Goal: Task Accomplishment & Management: Use online tool/utility

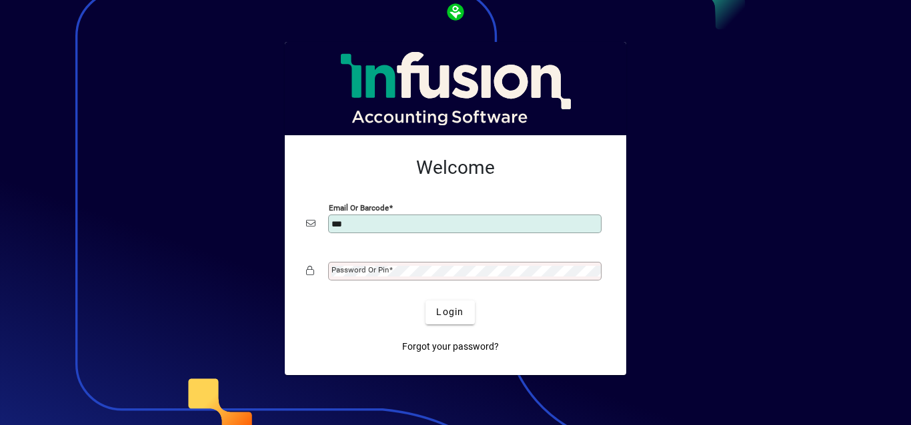
type input "**********"
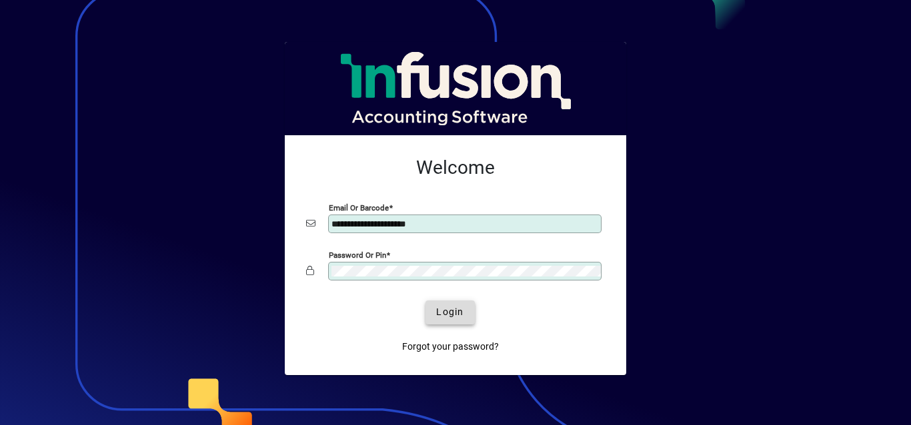
click at [457, 315] on span "Login" at bounding box center [449, 312] width 27 height 14
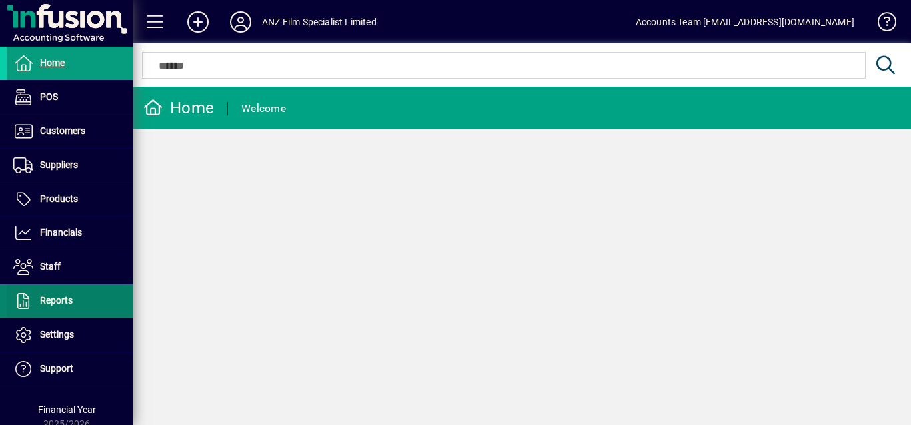
click at [63, 298] on span "Reports" at bounding box center [56, 300] width 33 height 11
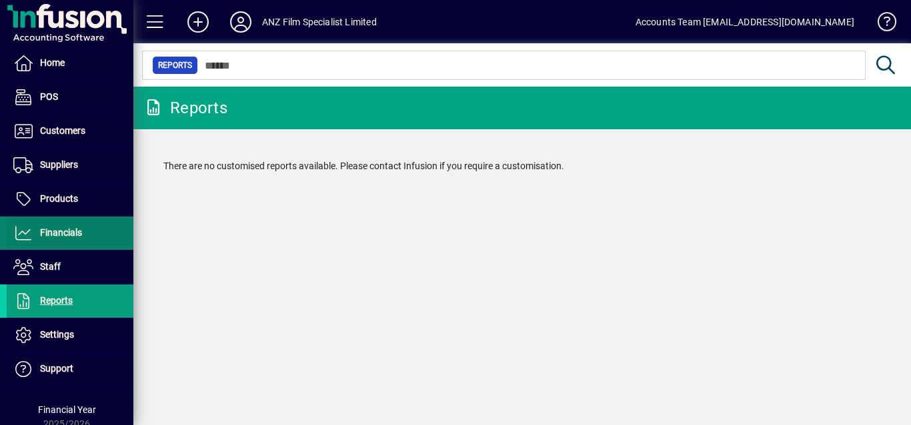
click at [71, 239] on span "Financials" at bounding box center [44, 233] width 75 height 16
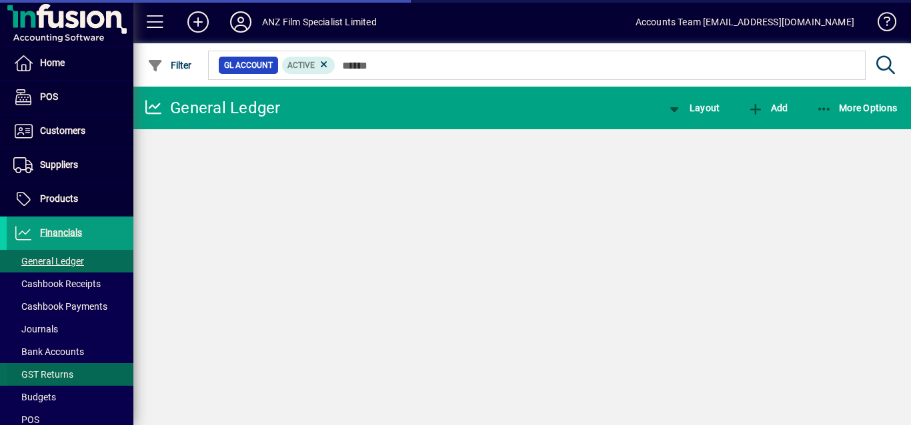
click at [55, 371] on span "GST Returns" at bounding box center [43, 374] width 60 height 11
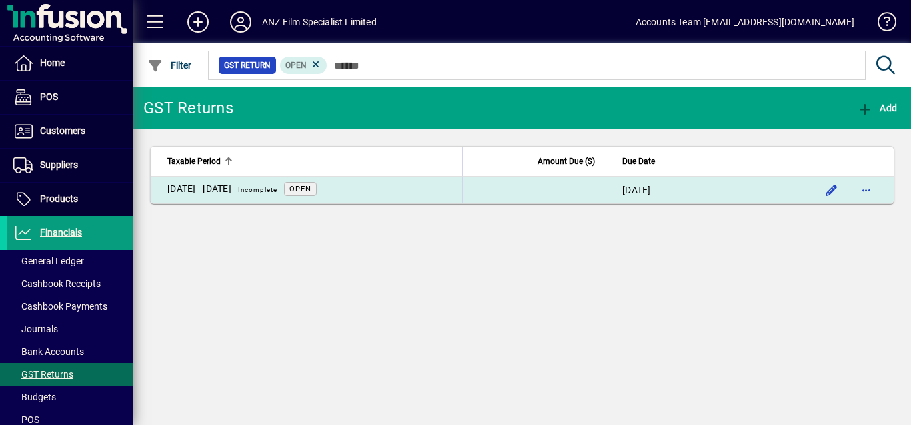
click at [311, 187] on span "Open" at bounding box center [300, 189] width 22 height 9
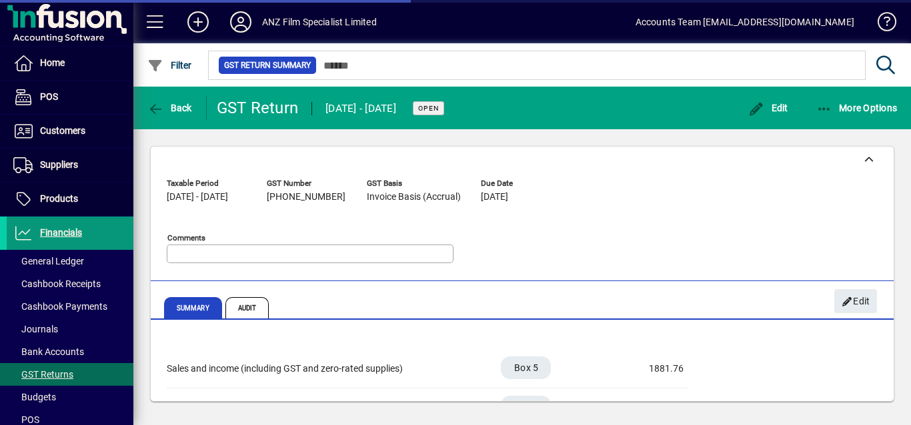
click at [66, 235] on span "Financials" at bounding box center [61, 232] width 42 height 11
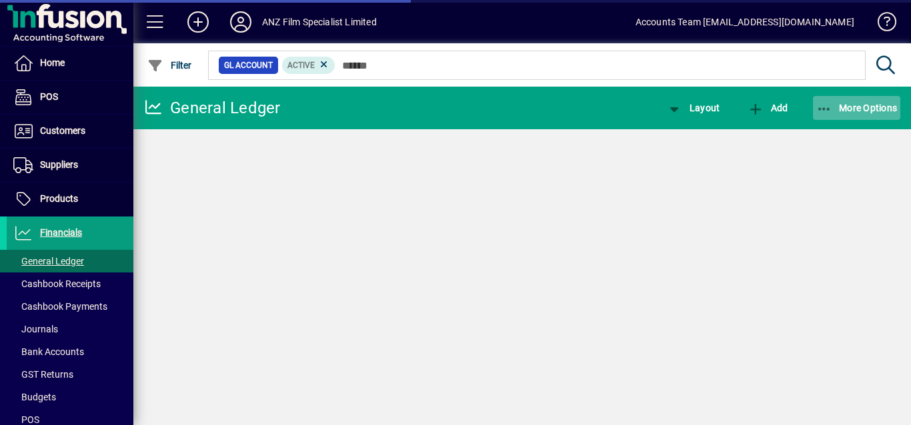
click at [839, 108] on span "More Options" at bounding box center [856, 108] width 81 height 11
click at [826, 108] on icon "button" at bounding box center [824, 109] width 17 height 13
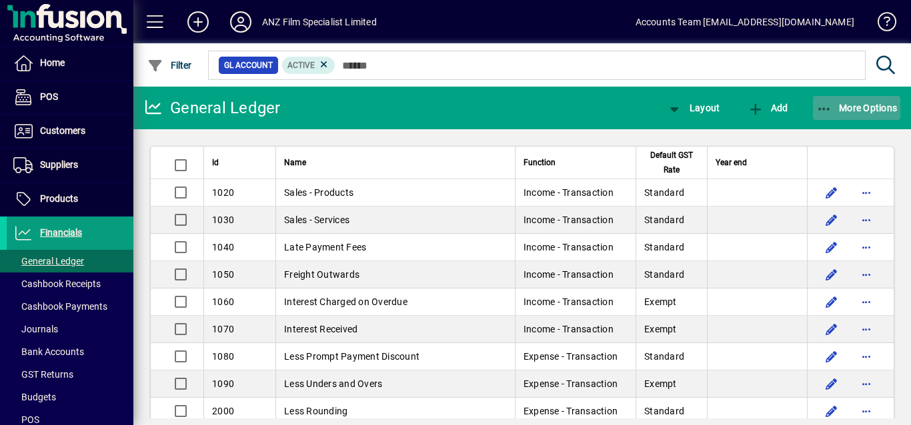
click at [867, 105] on span "More Options" at bounding box center [856, 108] width 81 height 11
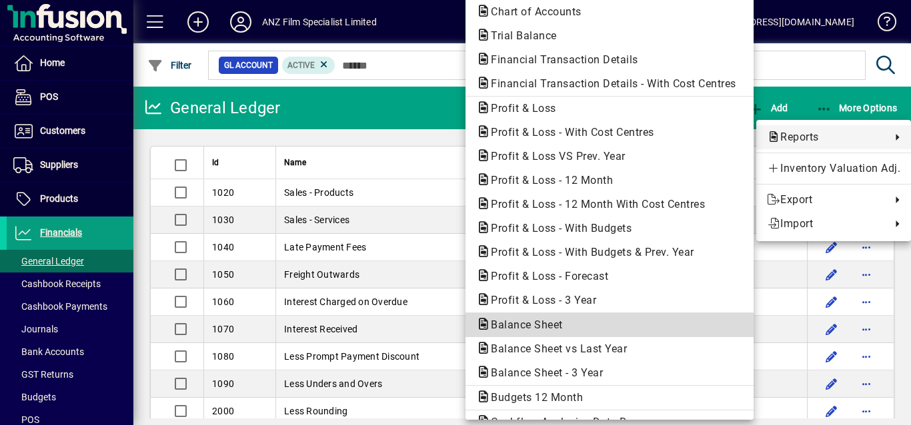
click at [539, 323] on span "Balance Sheet" at bounding box center [522, 325] width 93 height 13
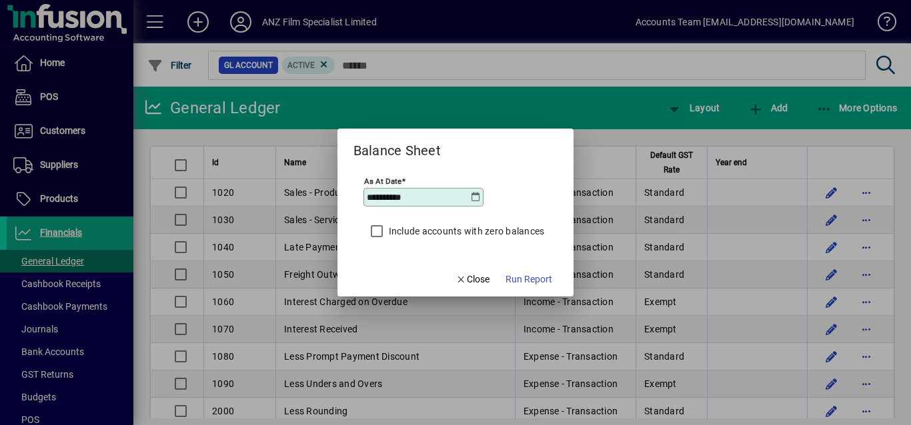
click at [475, 197] on icon at bounding box center [475, 197] width 11 height 11
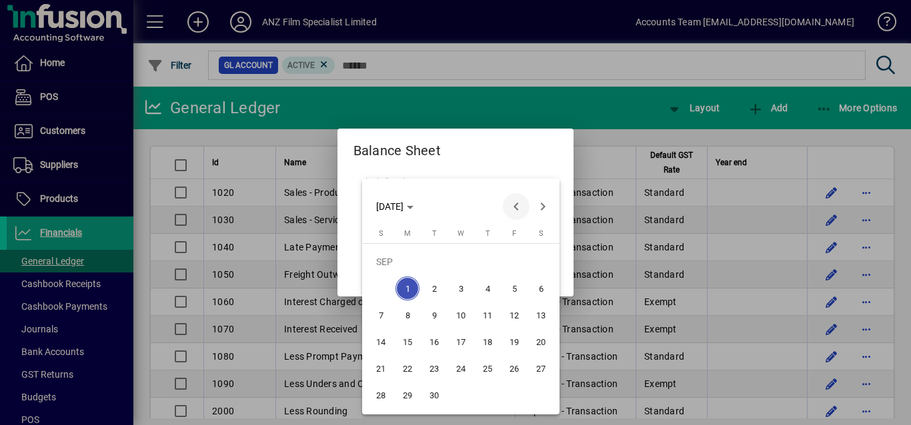
click at [517, 208] on span "Previous month" at bounding box center [516, 206] width 27 height 27
click at [487, 397] on span "31" at bounding box center [487, 395] width 24 height 24
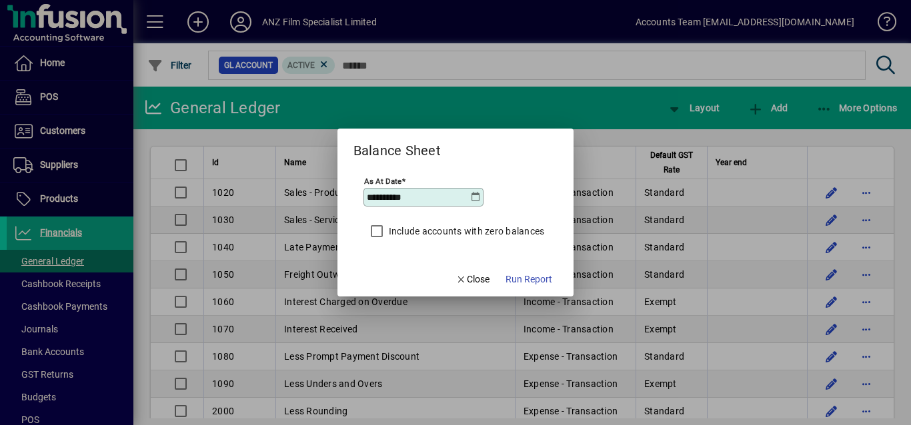
type input "**********"
click at [538, 283] on span "Run Report" at bounding box center [528, 280] width 47 height 14
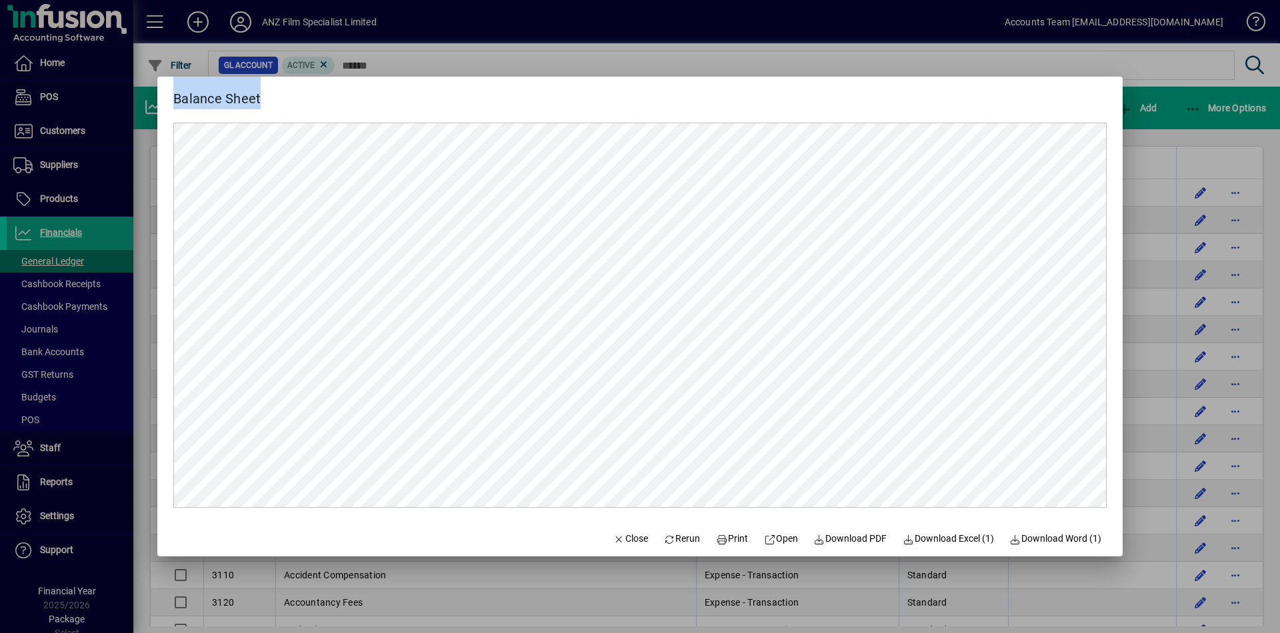
drag, startPoint x: 979, startPoint y: 113, endPoint x: 981, endPoint y: 61, distance: 52.1
click at [910, 61] on div "Balance Sheet Close Rerun Print Open Download PDF Download Excel (1) Download W…" at bounding box center [640, 316] width 1280 height 633
click at [910, 155] on div at bounding box center [640, 316] width 1280 height 633
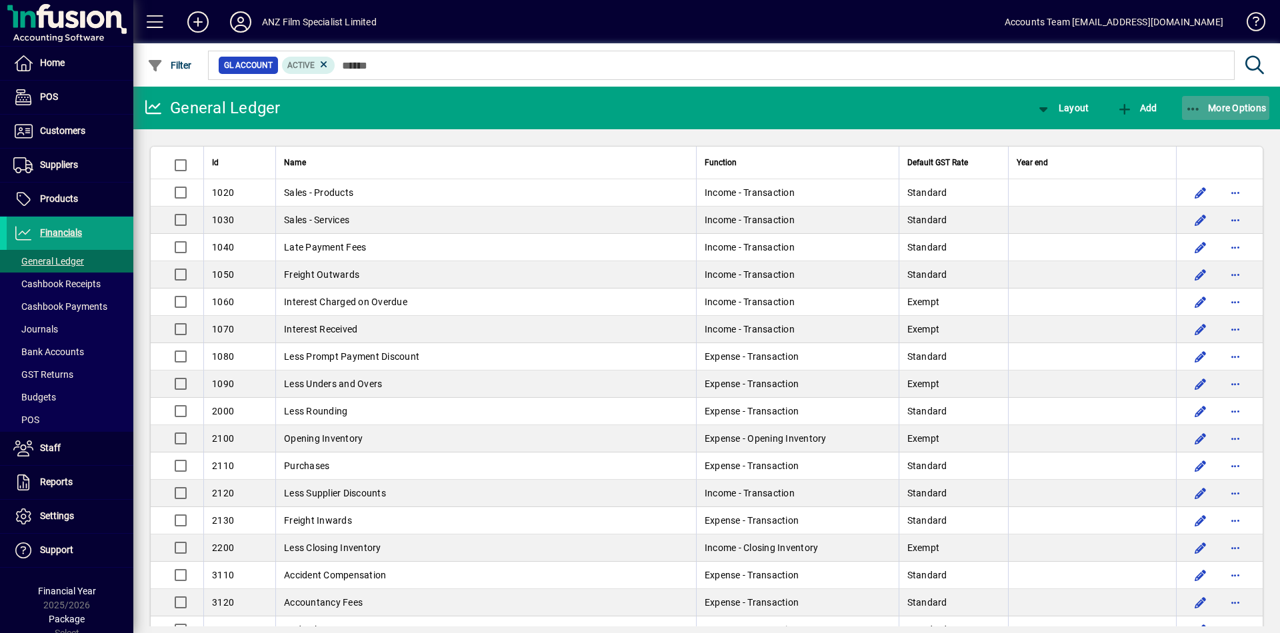
click at [910, 114] on span "button" at bounding box center [1226, 108] width 88 height 32
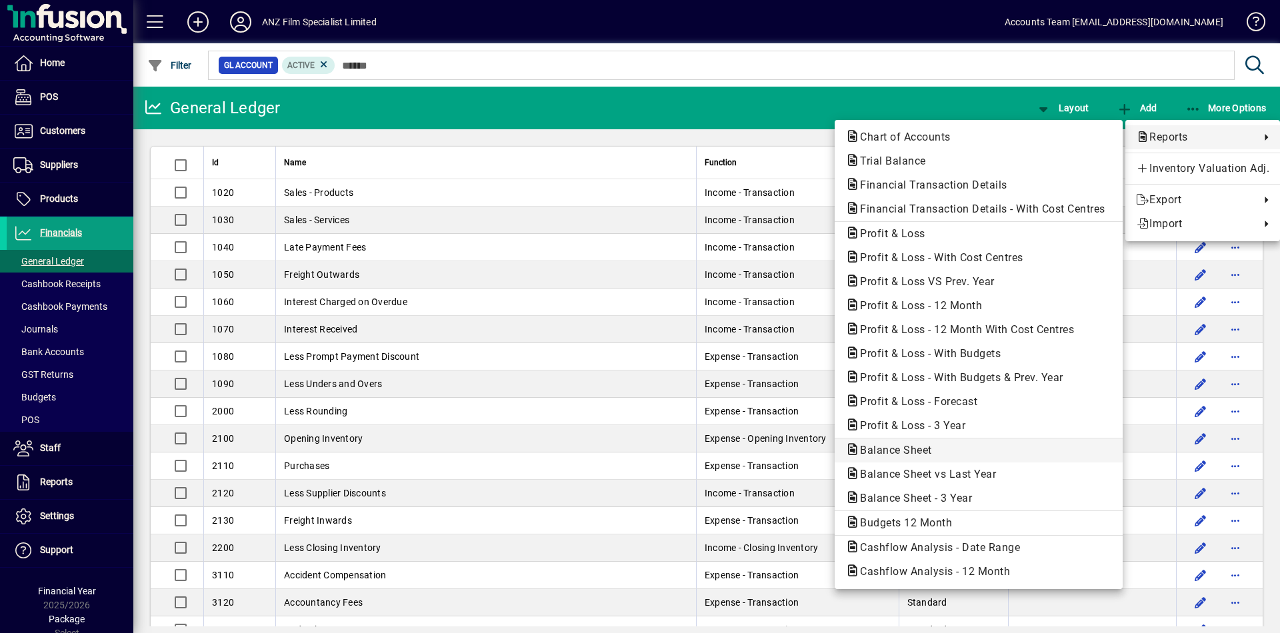
click at [910, 425] on span "Balance Sheet" at bounding box center [891, 450] width 93 height 13
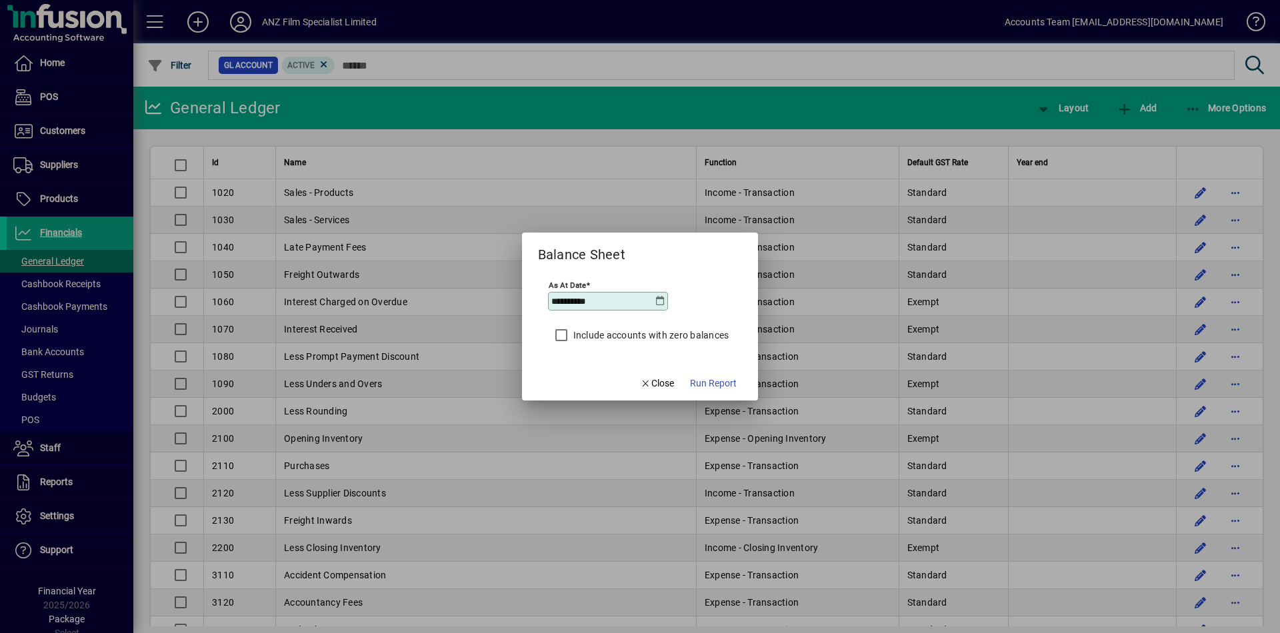
click at [661, 303] on icon at bounding box center [660, 301] width 11 height 11
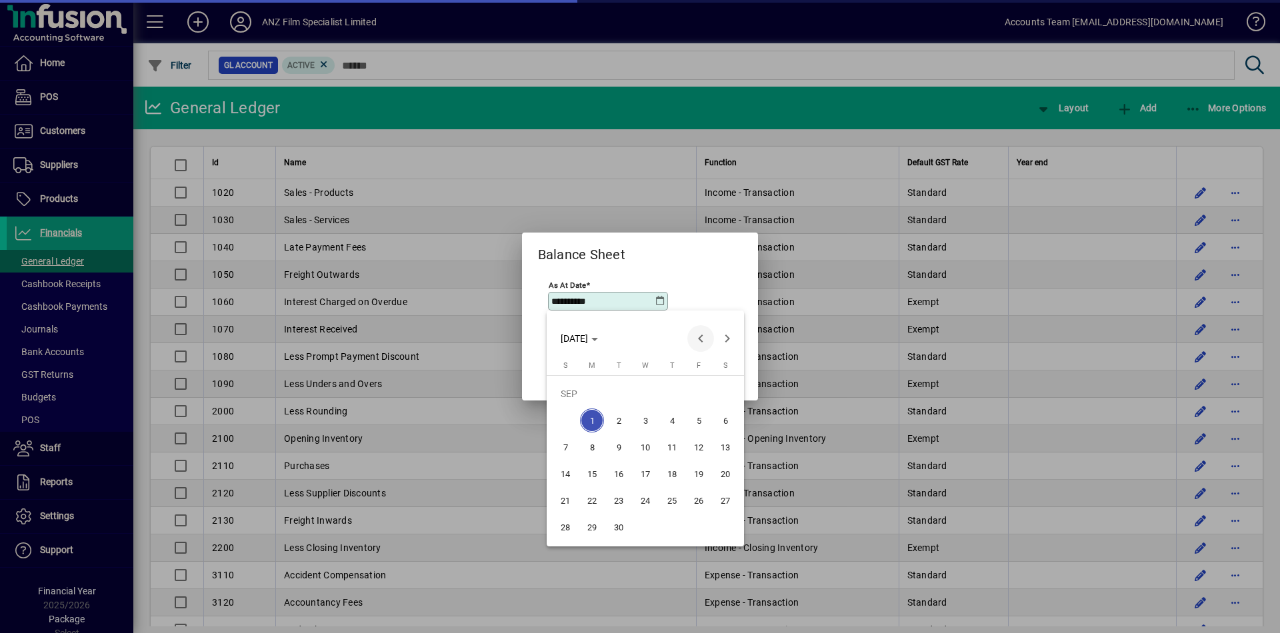
click at [695, 338] on span "Previous month" at bounding box center [700, 338] width 27 height 27
click at [590, 425] on span "30" at bounding box center [592, 527] width 24 height 24
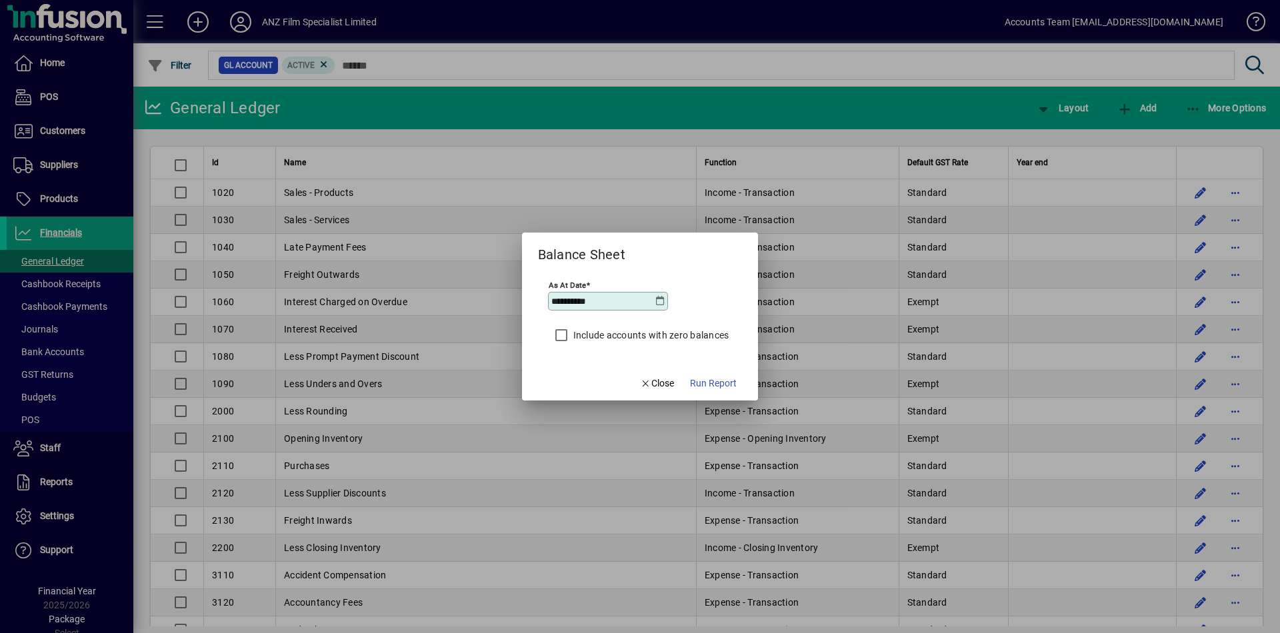
type input "**********"
click at [746, 380] on mat-dialog-actions "Close Run Report" at bounding box center [689, 382] width 140 height 35
click at [733, 388] on span "Run Report" at bounding box center [713, 384] width 47 height 14
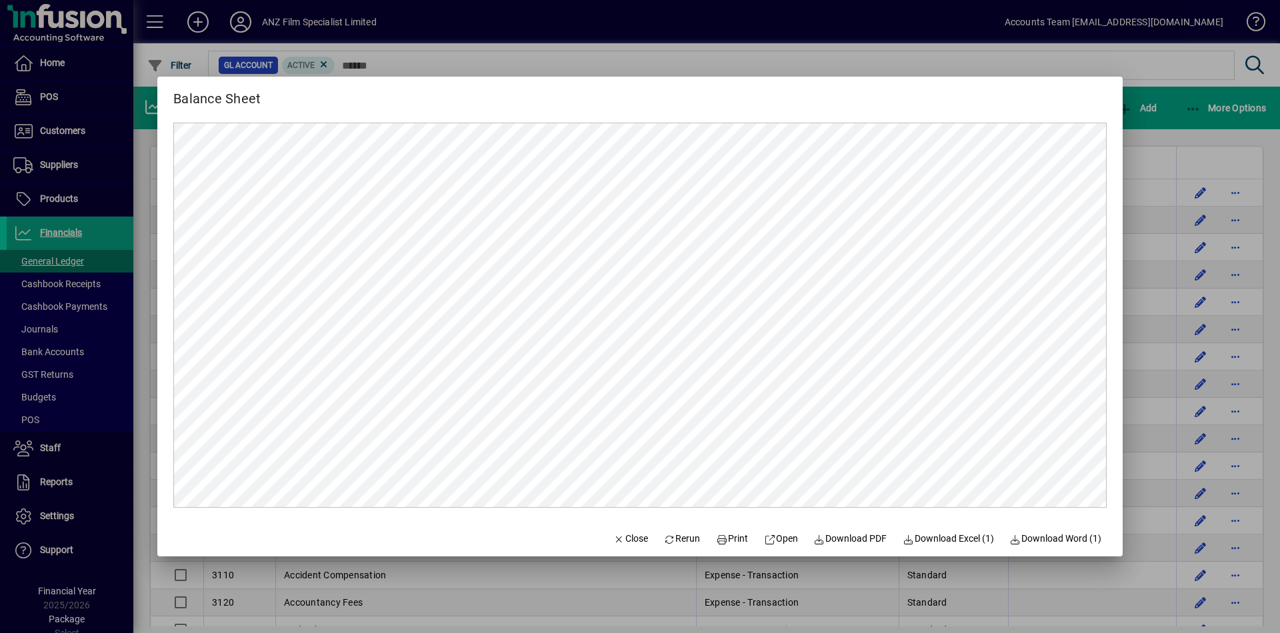
click at [910, 108] on div at bounding box center [640, 316] width 1280 height 633
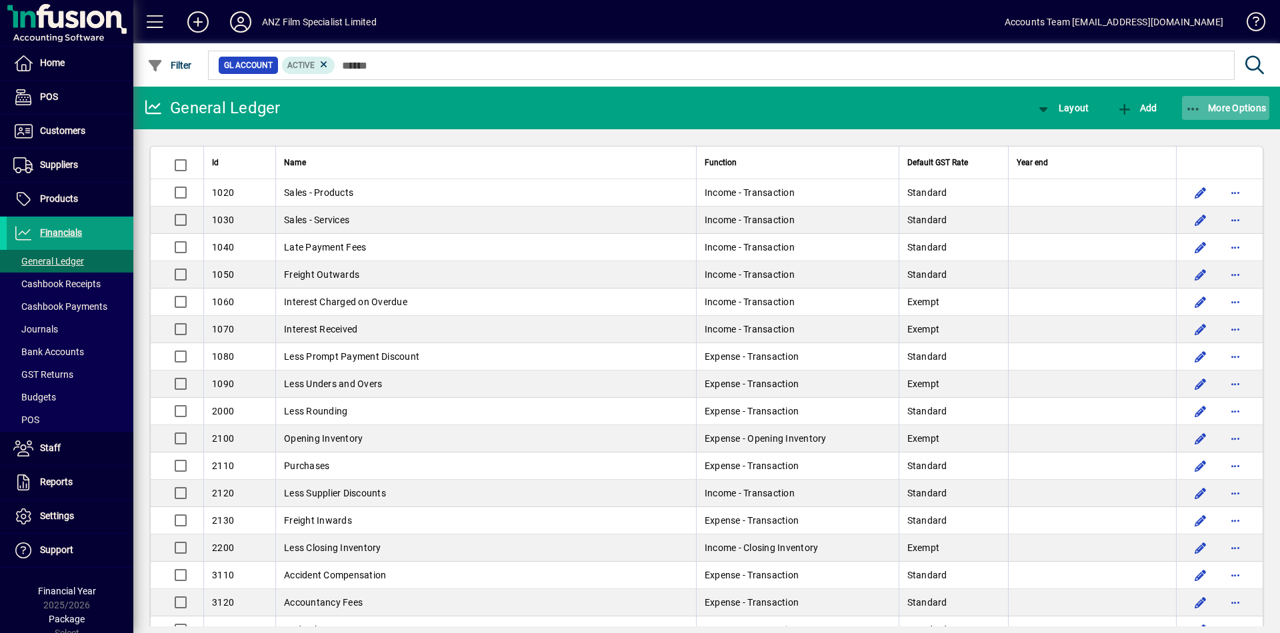
click at [910, 108] on span "More Options" at bounding box center [1225, 108] width 81 height 11
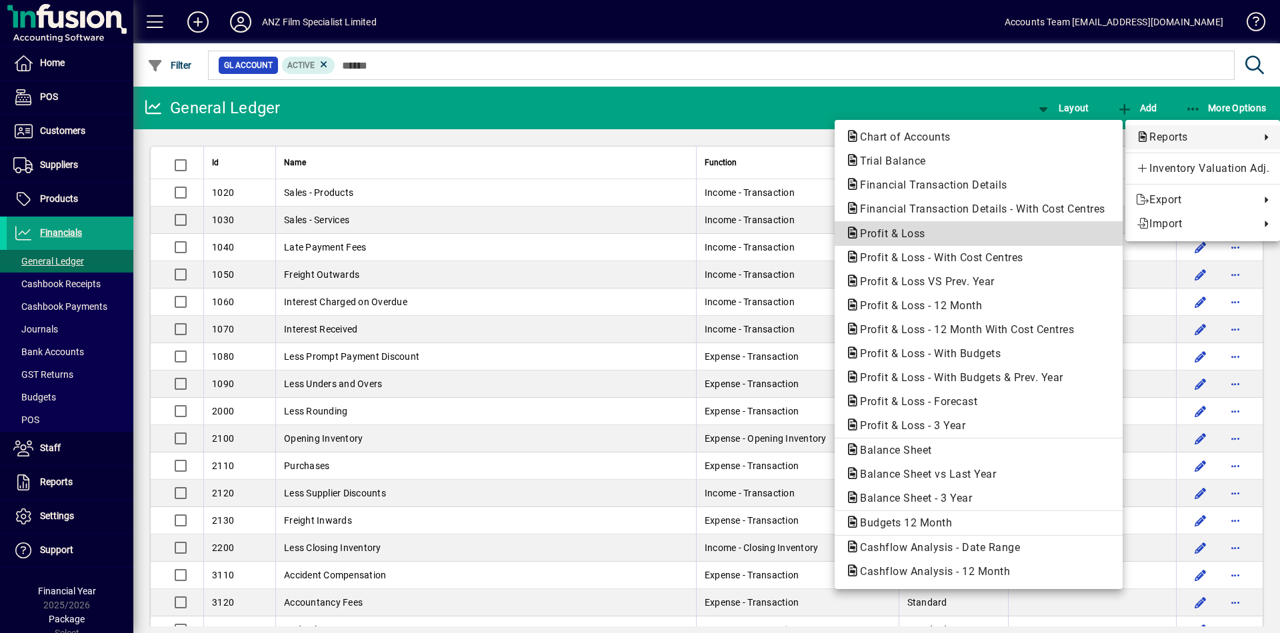
click at [910, 230] on span "Profit & Loss" at bounding box center [888, 233] width 87 height 13
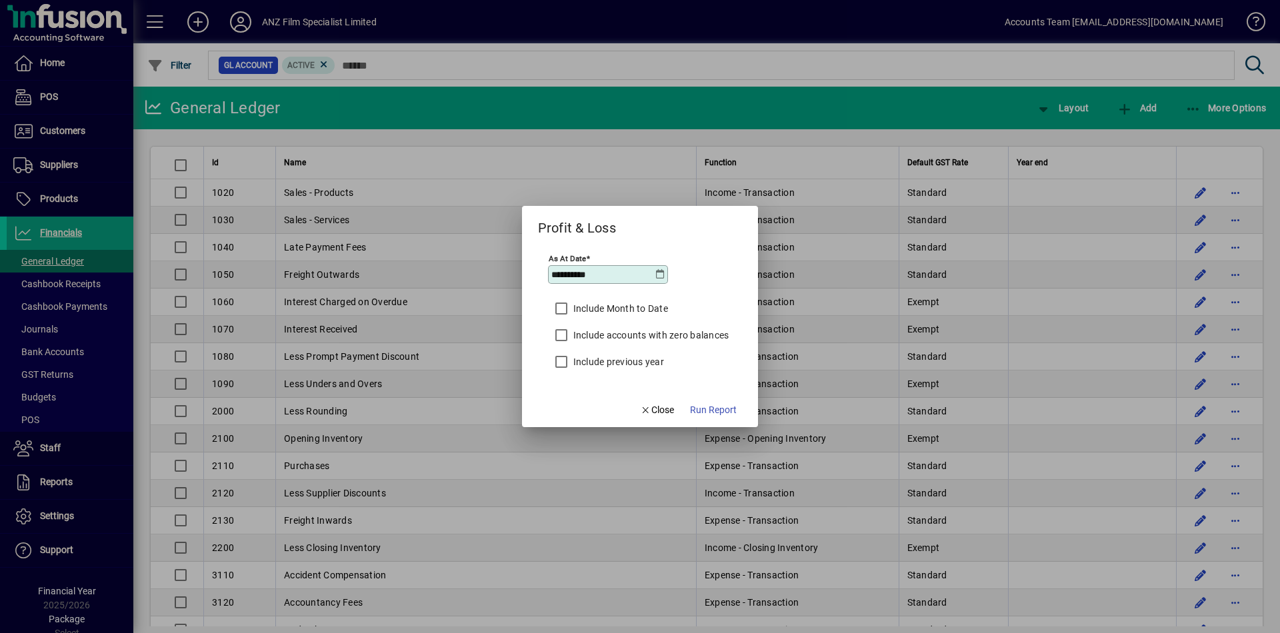
click at [657, 275] on icon at bounding box center [660, 274] width 11 height 11
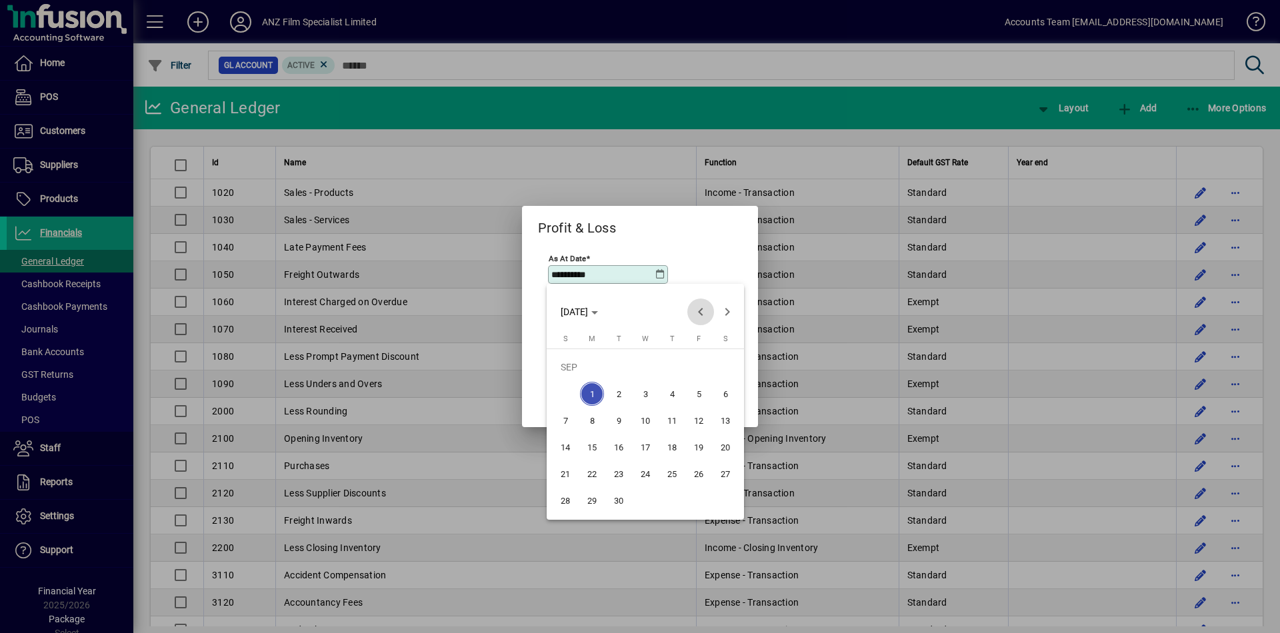
click at [701, 317] on span "Previous month" at bounding box center [700, 312] width 27 height 27
click at [671, 425] on span "31" at bounding box center [672, 501] width 24 height 24
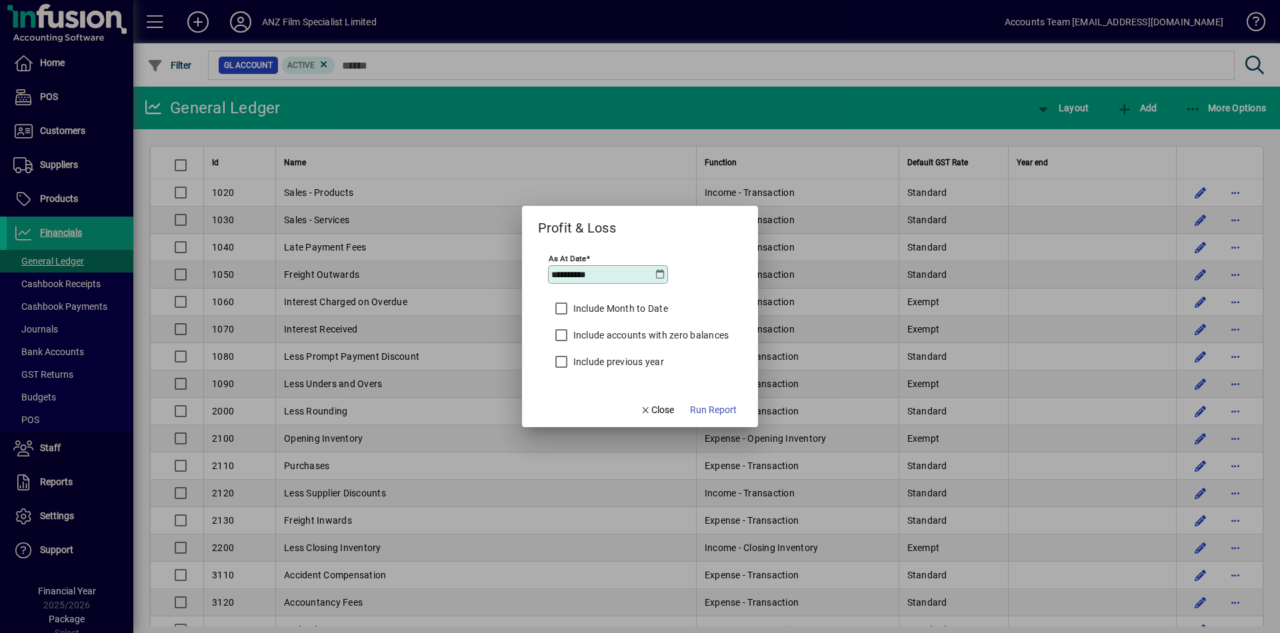
type input "**********"
click at [715, 415] on span "Run Report" at bounding box center [713, 410] width 47 height 14
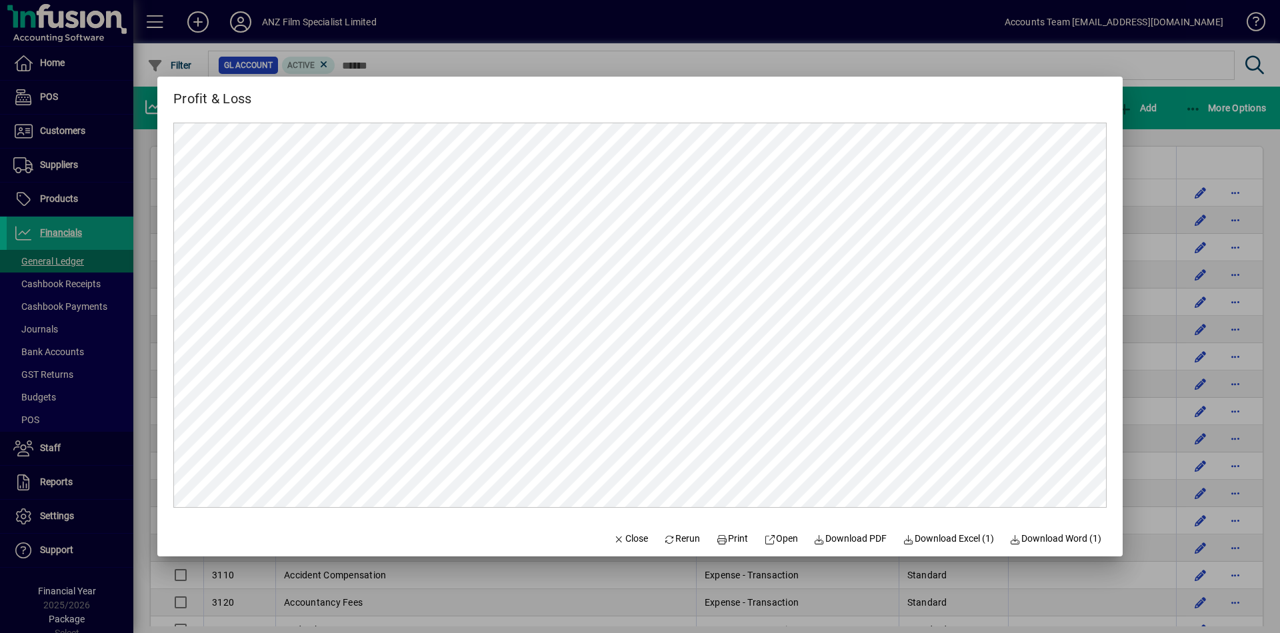
click at [910, 110] on div at bounding box center [640, 316] width 1280 height 633
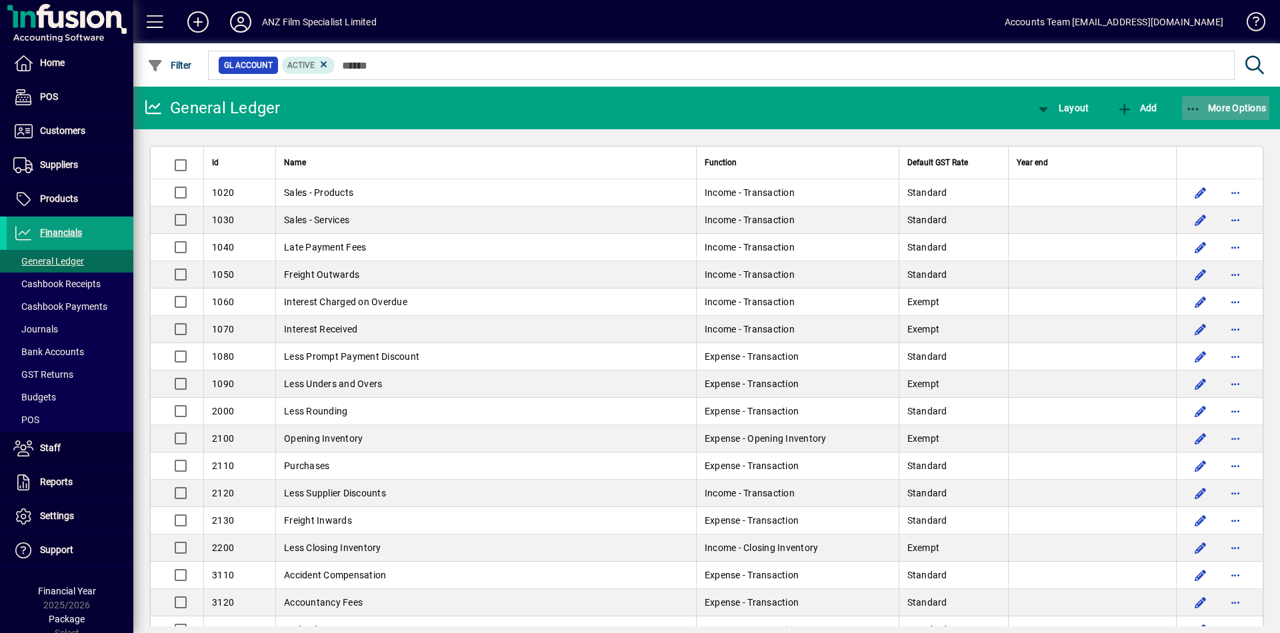
click at [910, 110] on span "More Options" at bounding box center [1225, 108] width 81 height 11
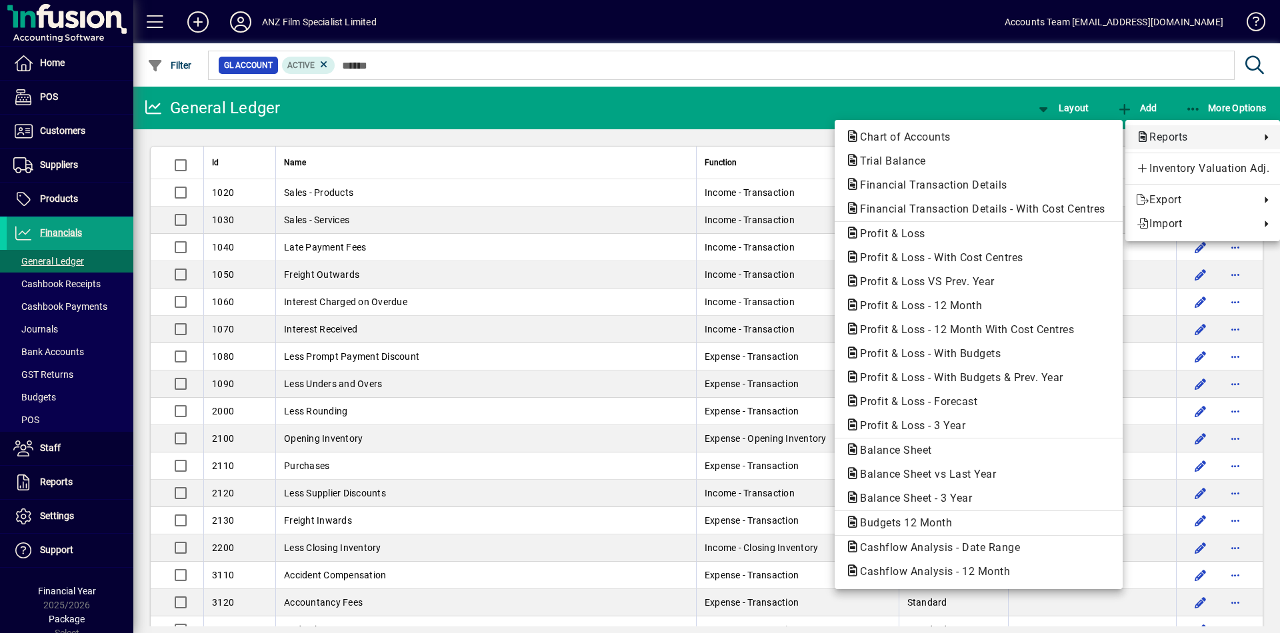
click at [910, 133] on span "Reports" at bounding box center [1194, 137] width 117 height 16
click at [898, 241] on span "Profit & Loss" at bounding box center [978, 234] width 267 height 16
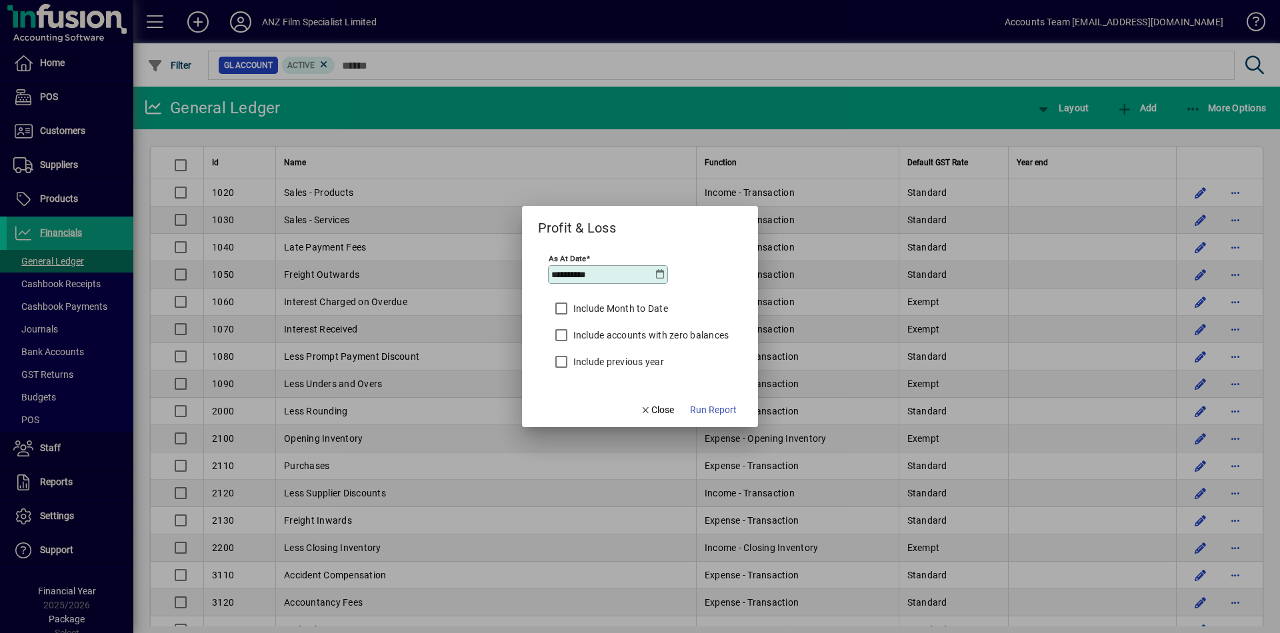
click at [657, 275] on icon at bounding box center [660, 274] width 11 height 11
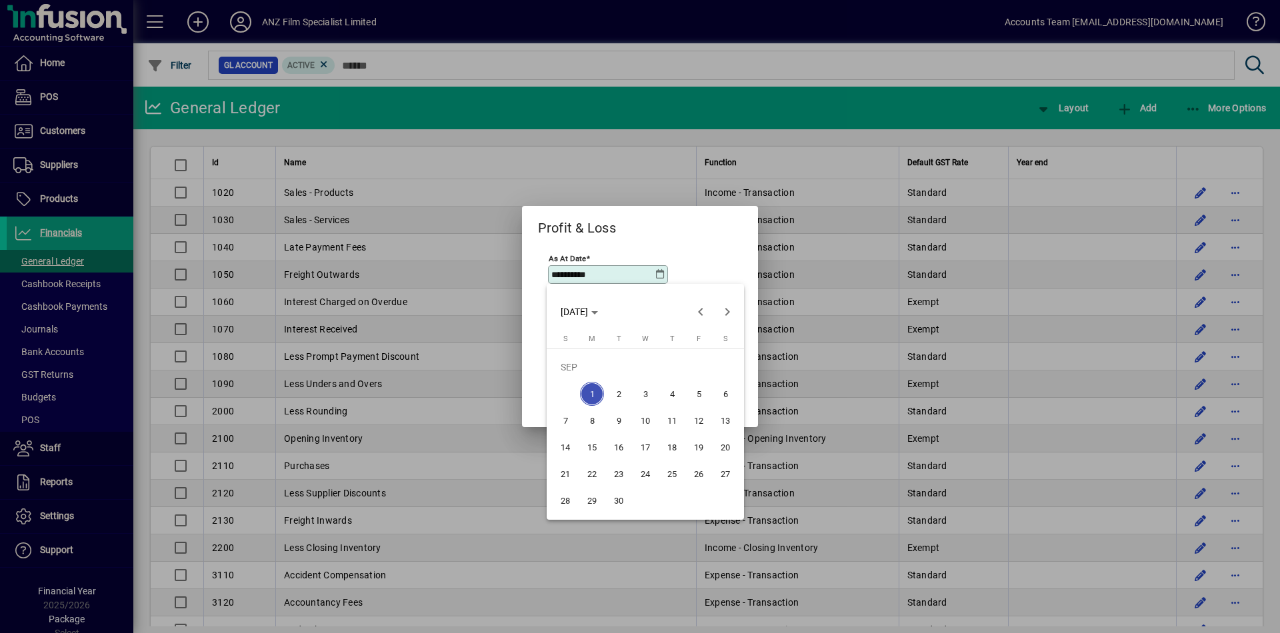
click at [657, 273] on div at bounding box center [640, 316] width 1280 height 633
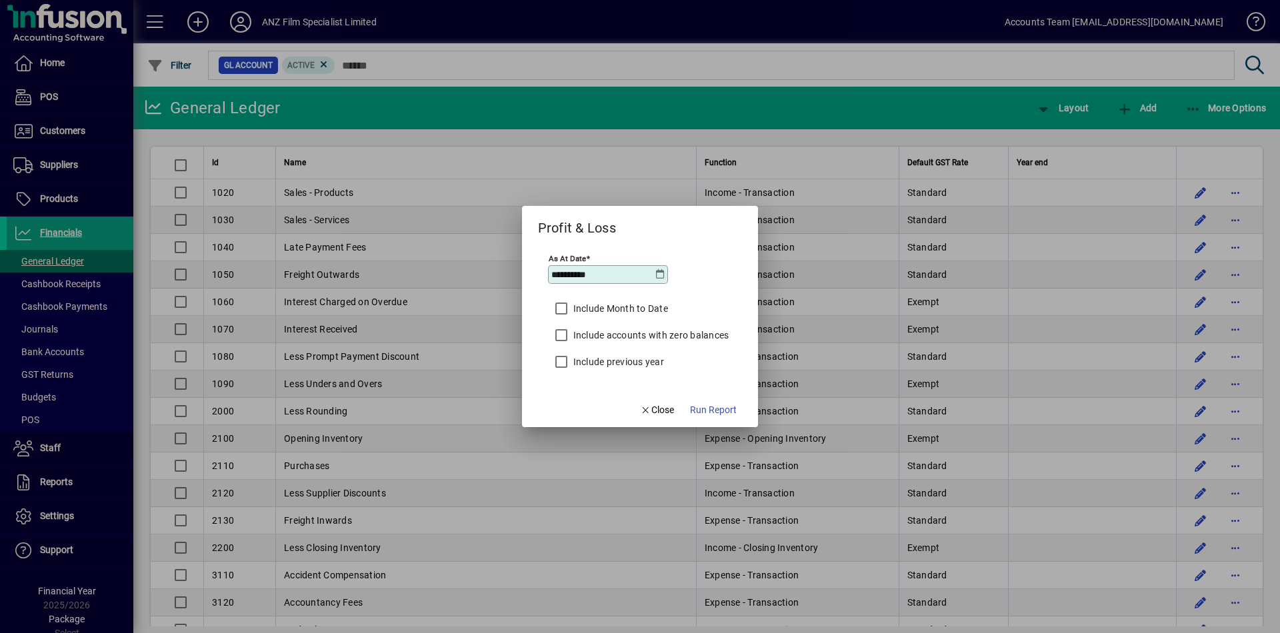
click at [657, 273] on icon at bounding box center [660, 274] width 11 height 11
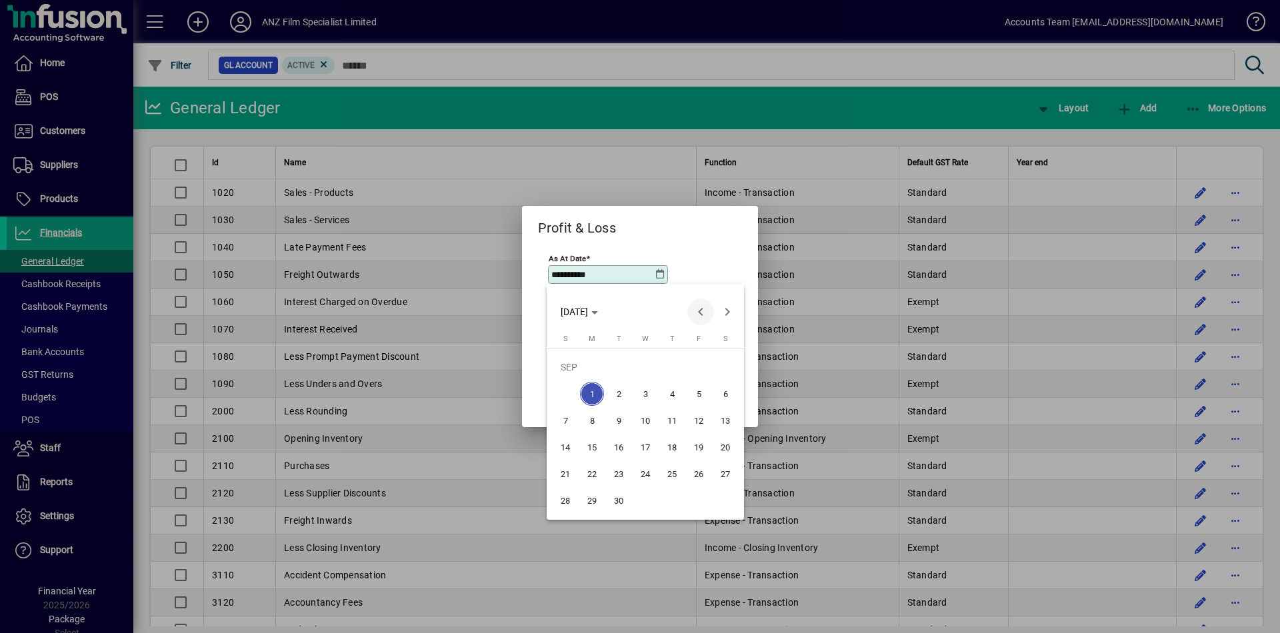
click at [701, 313] on span "Previous month" at bounding box center [700, 312] width 27 height 27
click at [594, 425] on span "30" at bounding box center [592, 501] width 24 height 24
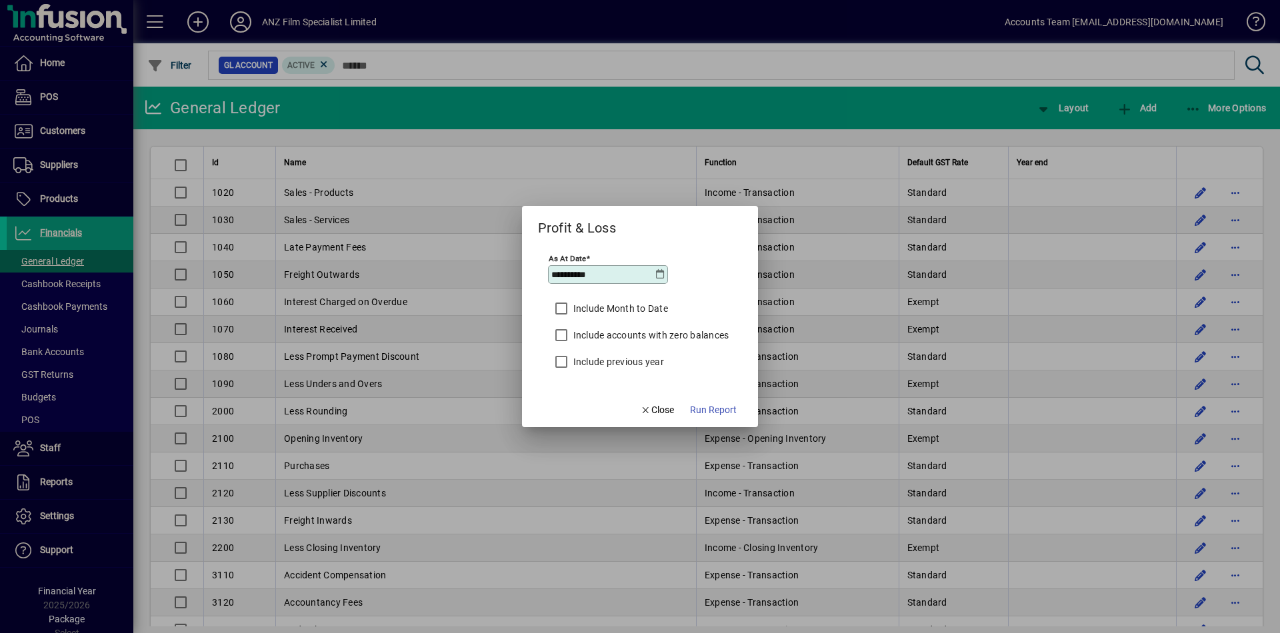
type input "**********"
click at [719, 403] on span "Run Report" at bounding box center [713, 410] width 47 height 14
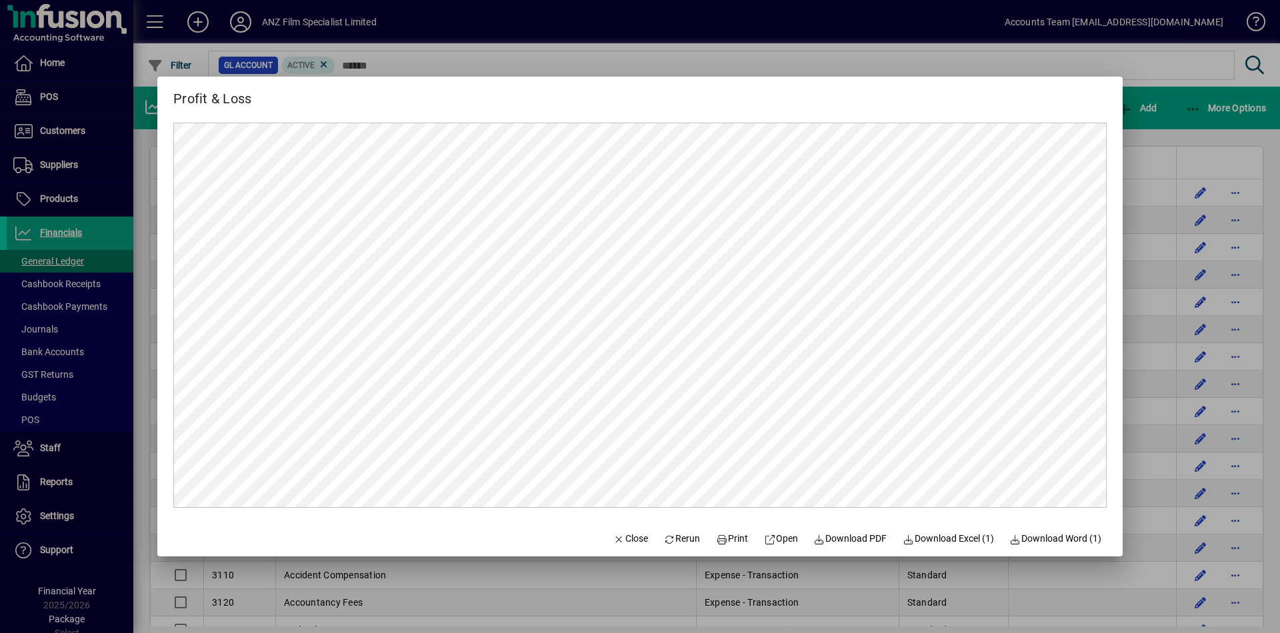
click at [910, 111] on div at bounding box center [640, 316] width 1280 height 633
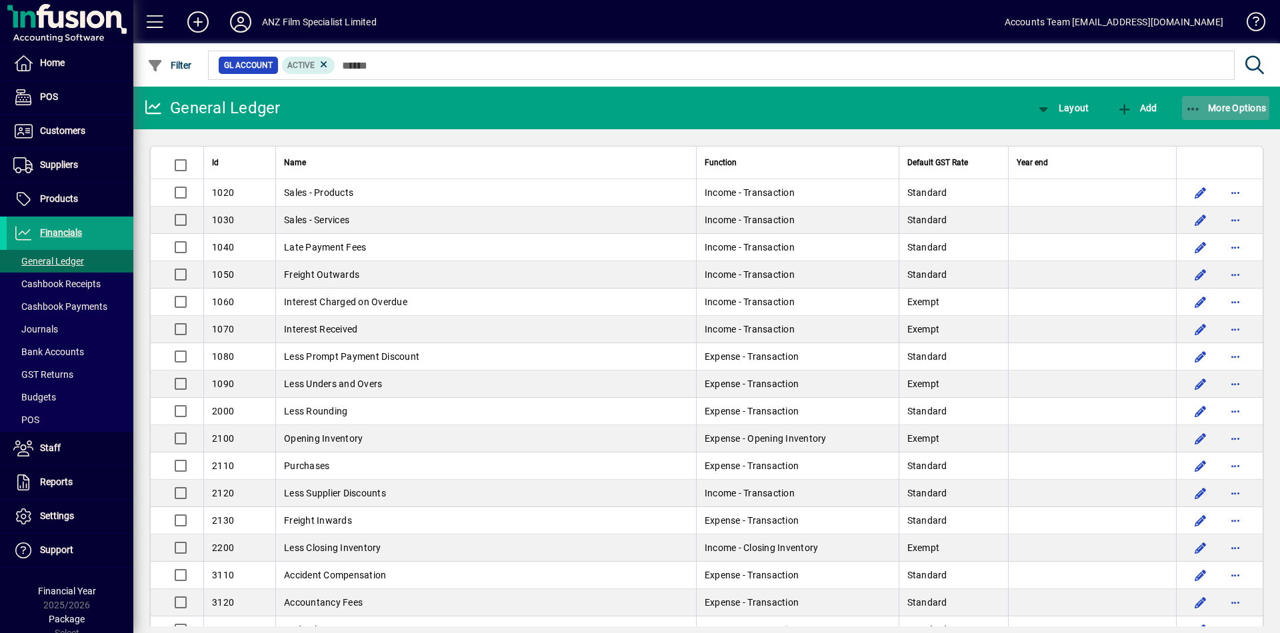
click at [910, 111] on span "More Options" at bounding box center [1225, 108] width 81 height 11
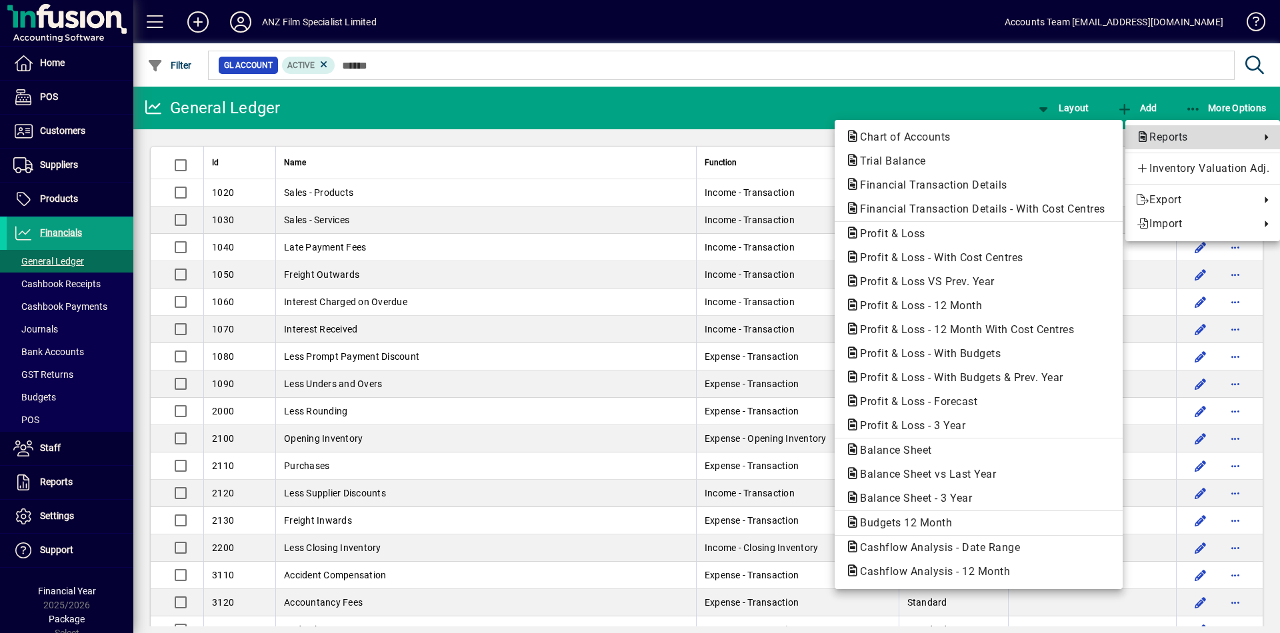
click at [910, 133] on span "Reports" at bounding box center [1194, 137] width 117 height 16
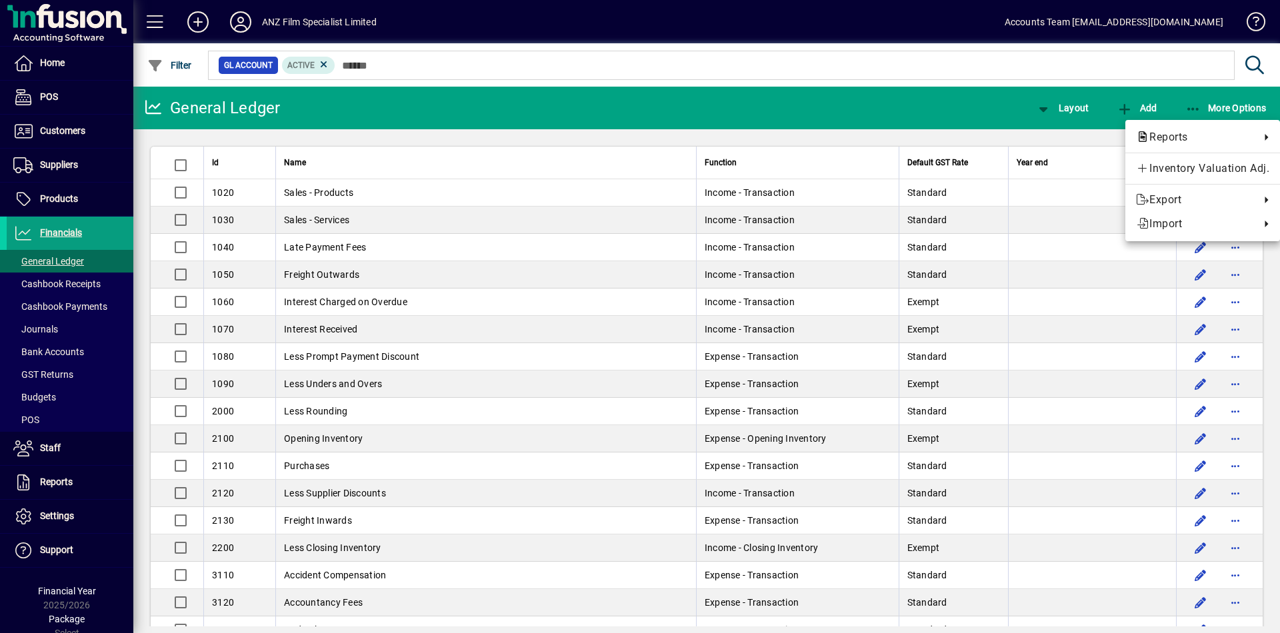
click at [77, 425] on div at bounding box center [640, 316] width 1280 height 633
click at [77, 425] on span "Financial Year" at bounding box center [67, 591] width 58 height 11
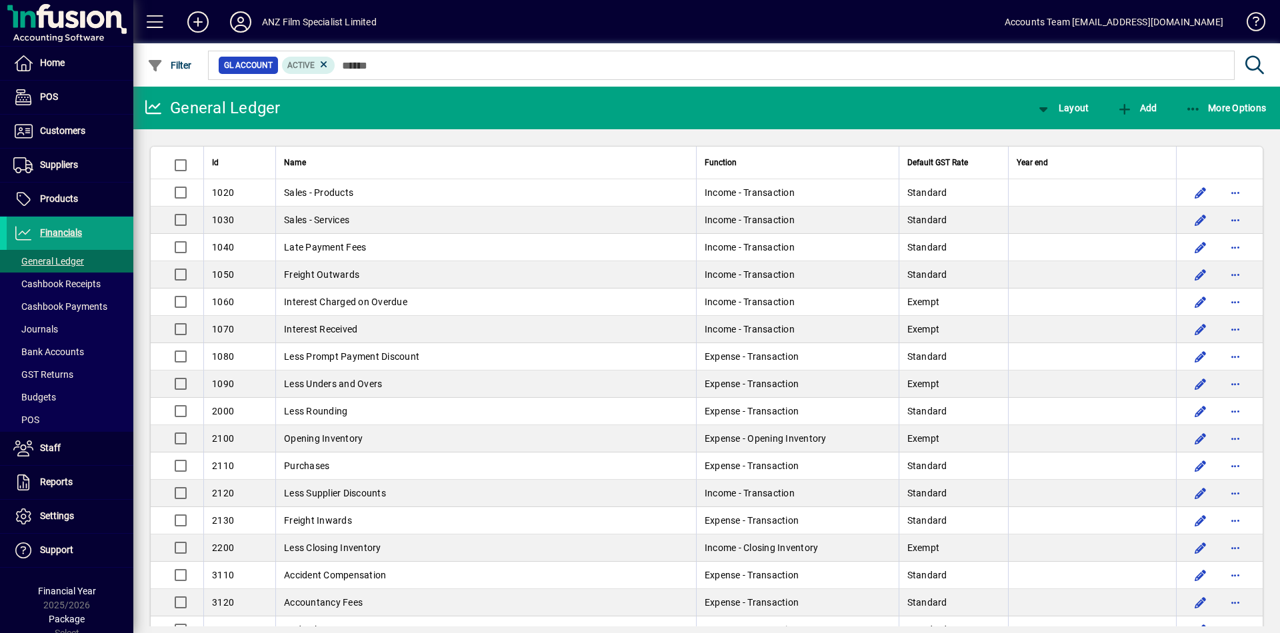
click at [63, 425] on span "Package" at bounding box center [67, 619] width 36 height 11
click at [910, 109] on span "More Options" at bounding box center [1225, 108] width 81 height 11
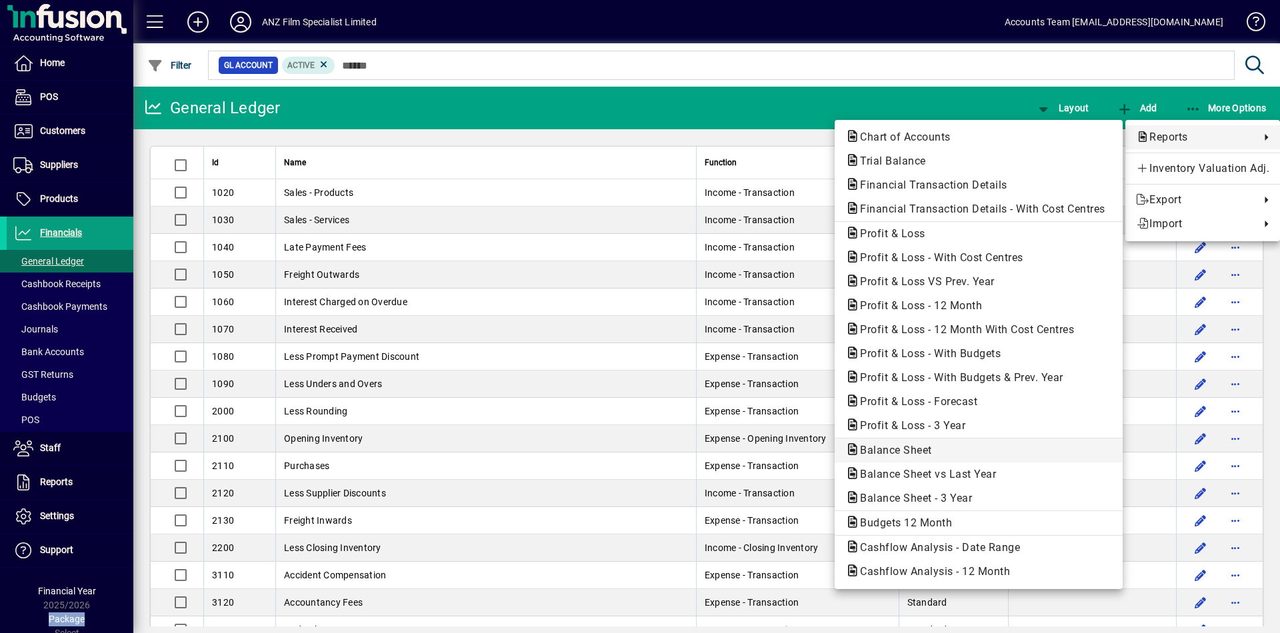
click at [893, 425] on span "Balance Sheet" at bounding box center [891, 450] width 93 height 13
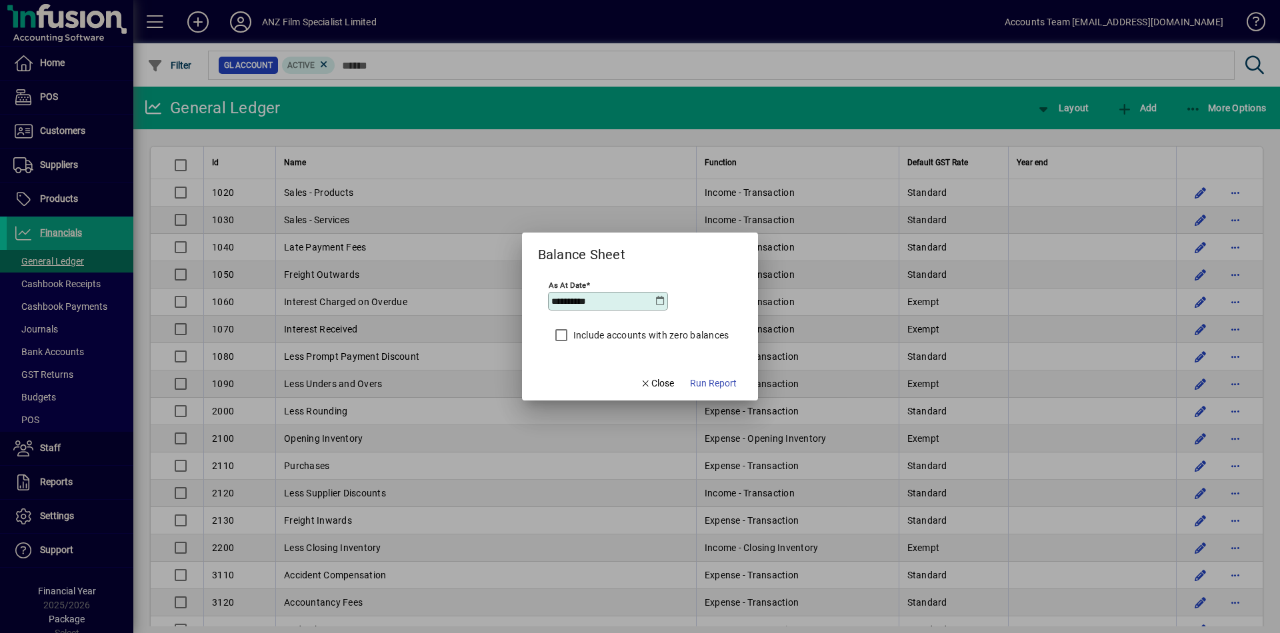
click at [661, 300] on icon at bounding box center [660, 301] width 11 height 11
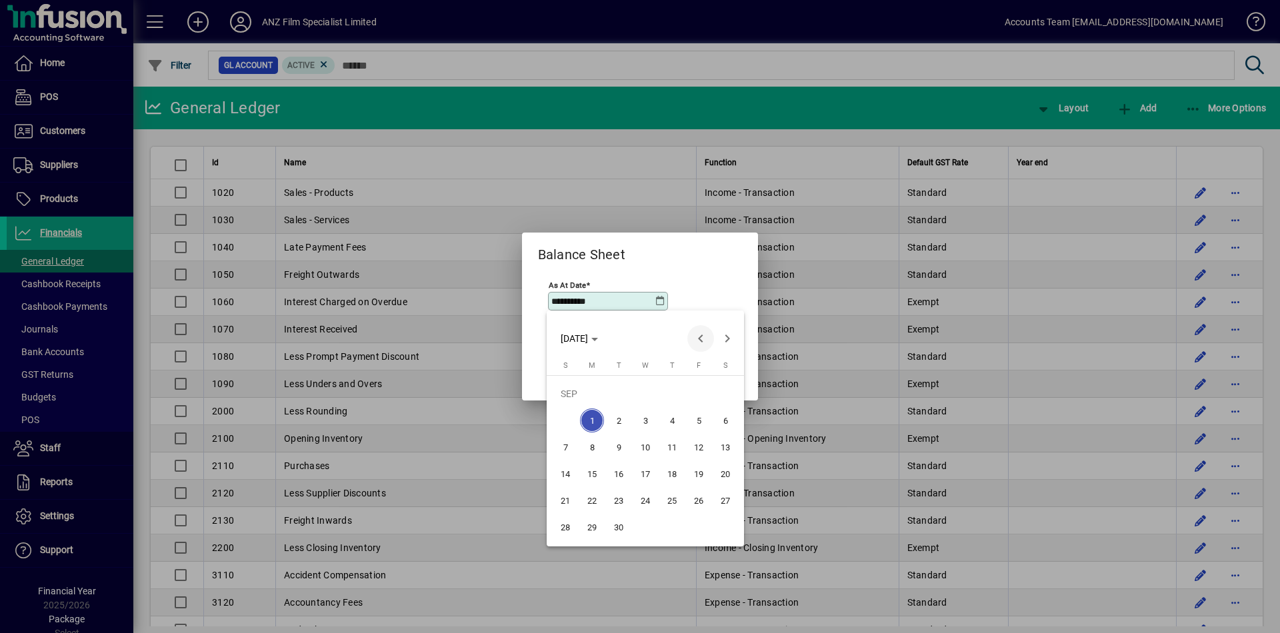
click at [698, 341] on span "Previous month" at bounding box center [700, 338] width 27 height 27
click at [702, 345] on span "Previous month" at bounding box center [700, 338] width 27 height 27
click at [678, 425] on span "31" at bounding box center [672, 527] width 24 height 24
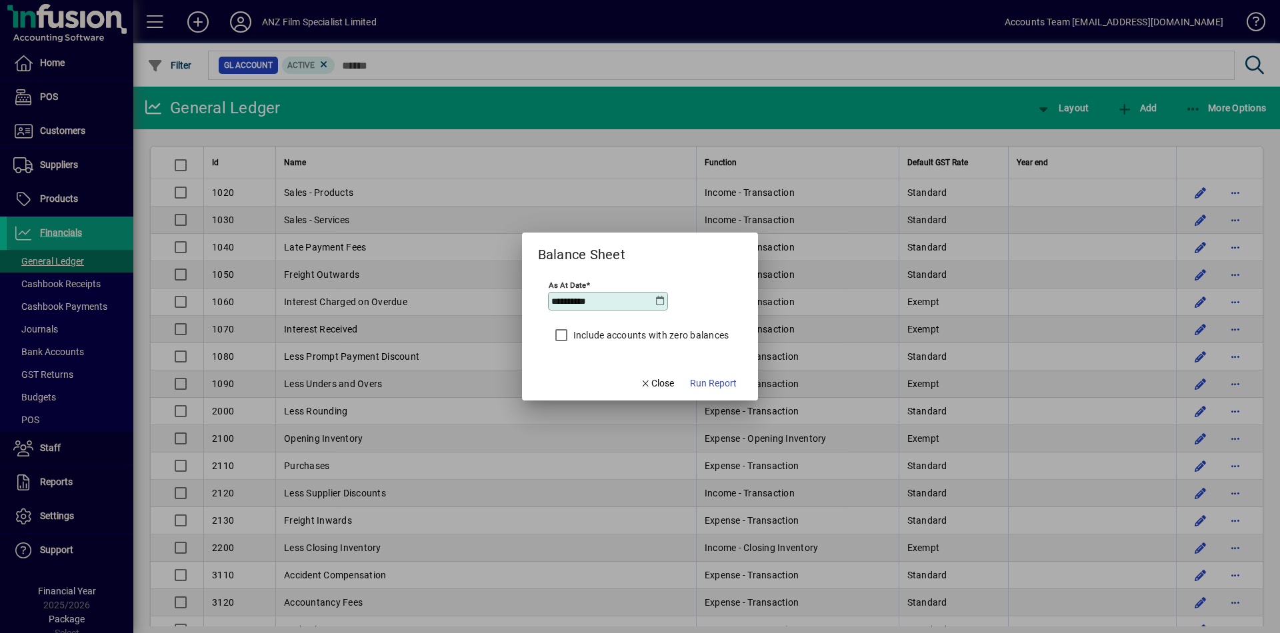
type input "**********"
click at [717, 381] on span "Run Report" at bounding box center [713, 384] width 47 height 14
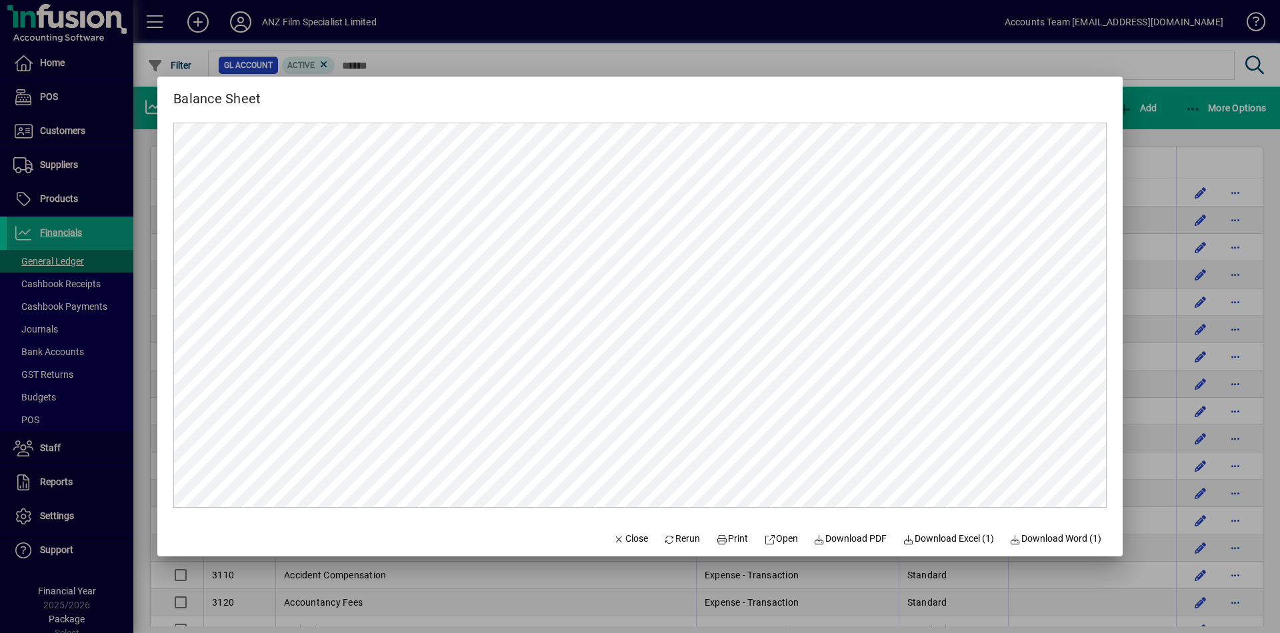
click at [910, 150] on div at bounding box center [640, 316] width 1280 height 633
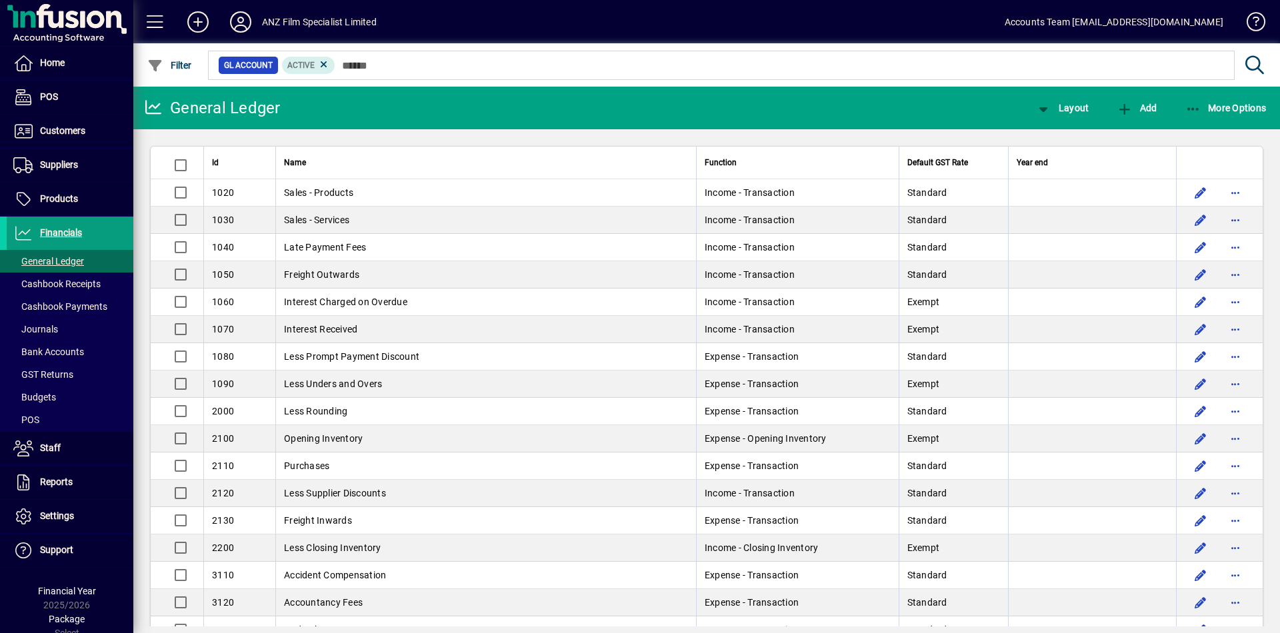
click at [910, 64] on icon at bounding box center [1254, 65] width 23 height 19
click at [910, 103] on span "More Options" at bounding box center [1225, 108] width 81 height 11
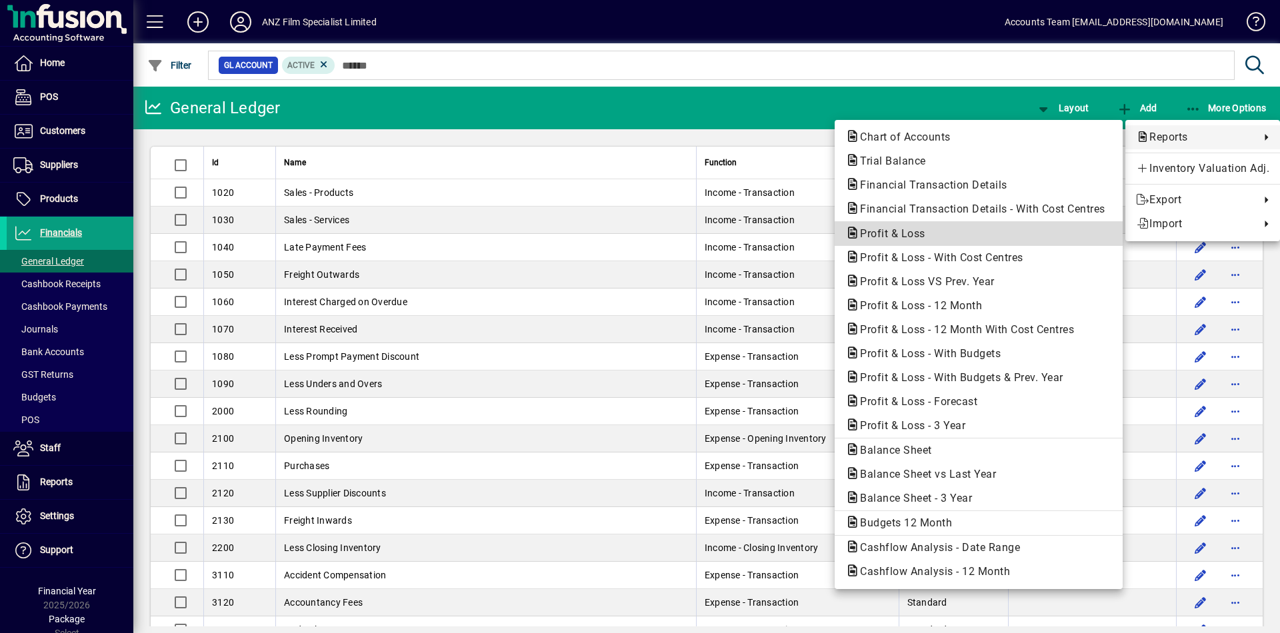
click at [879, 233] on span "Profit & Loss" at bounding box center [888, 233] width 87 height 13
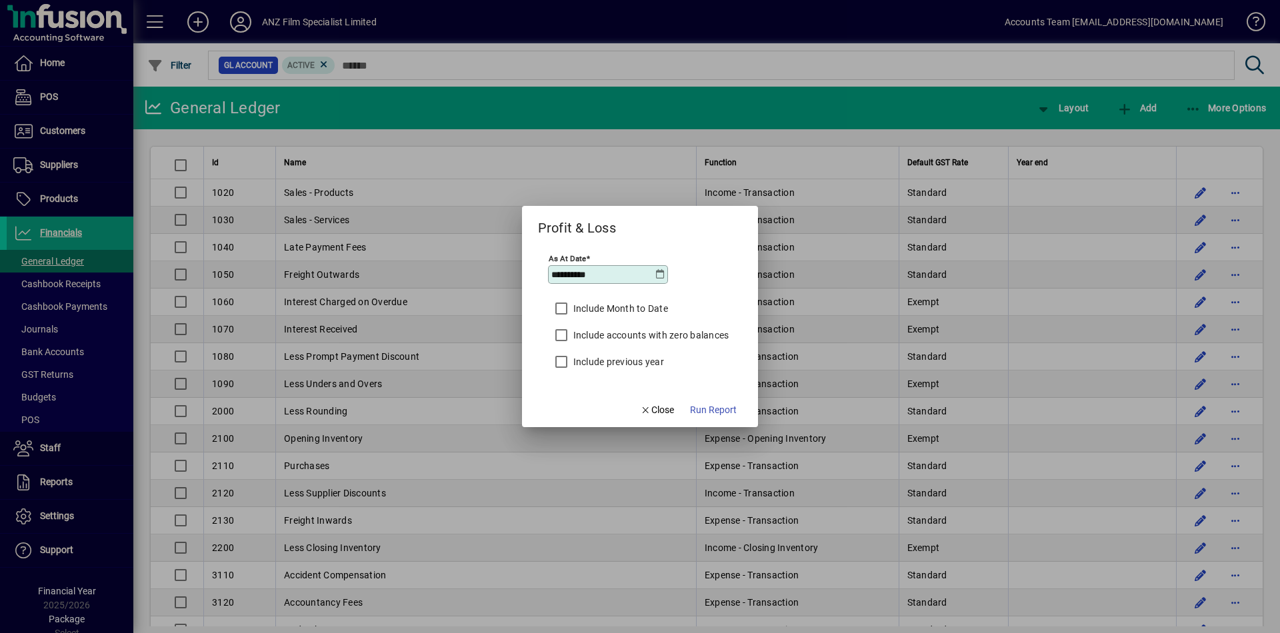
click at [656, 275] on icon at bounding box center [660, 274] width 11 height 11
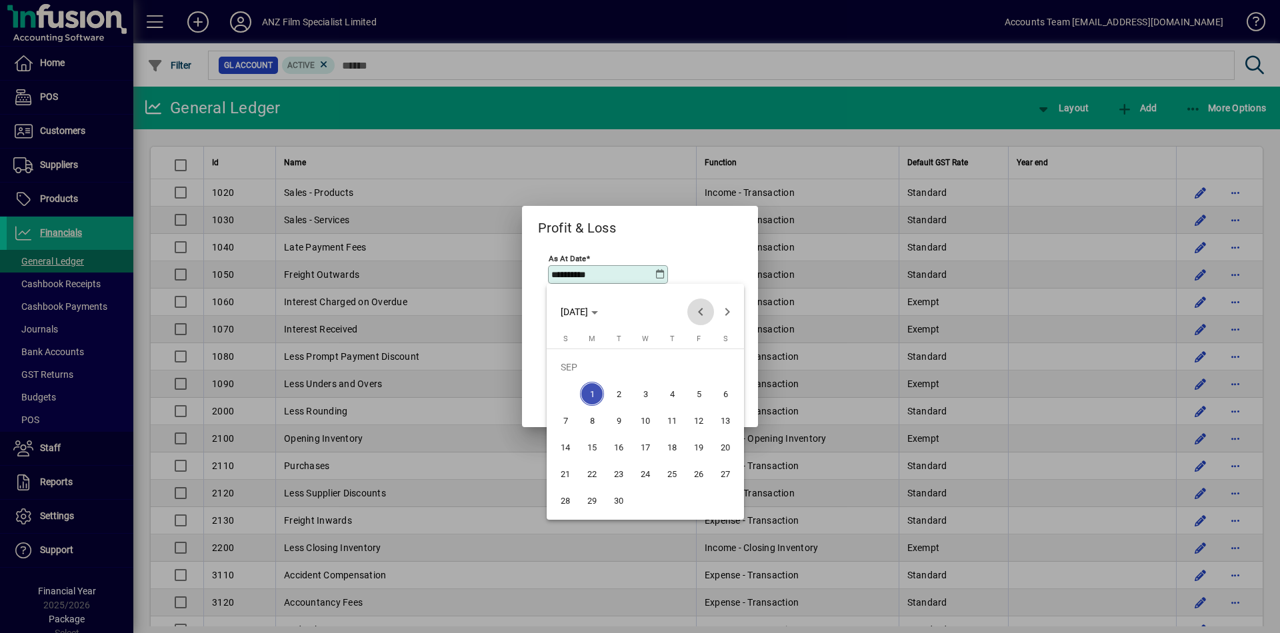
click at [697, 312] on span "Previous month" at bounding box center [700, 312] width 27 height 27
click at [595, 425] on span "30" at bounding box center [592, 501] width 24 height 24
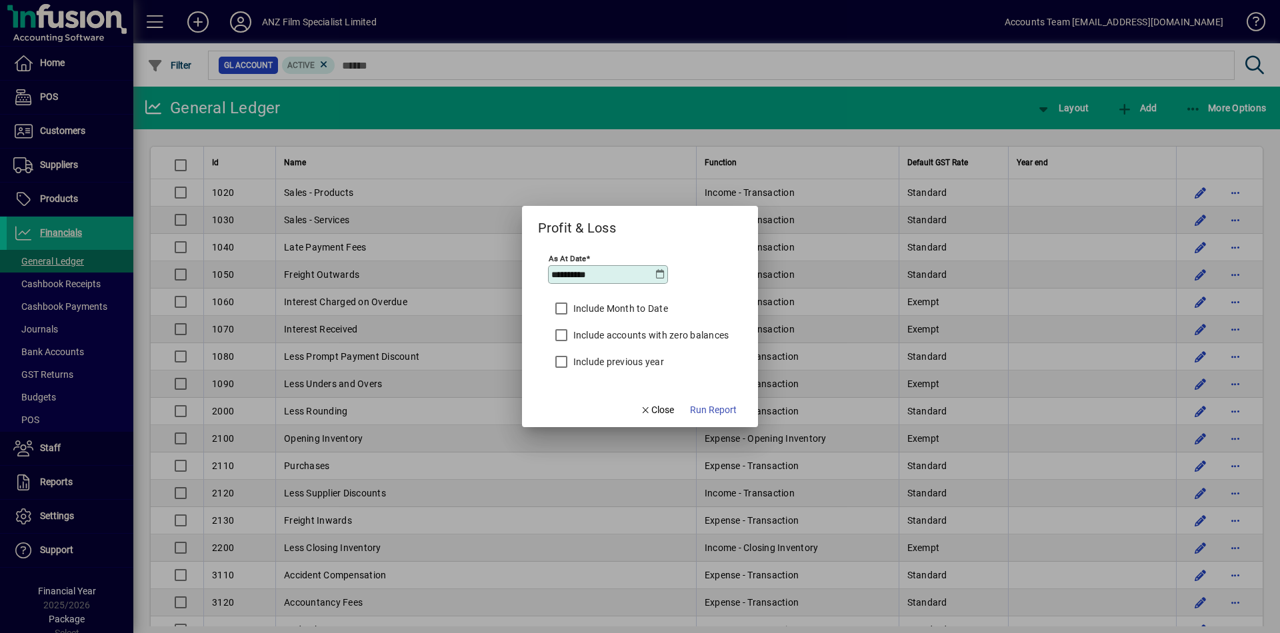
type input "**********"
click at [741, 410] on span "button" at bounding box center [713, 410] width 57 height 32
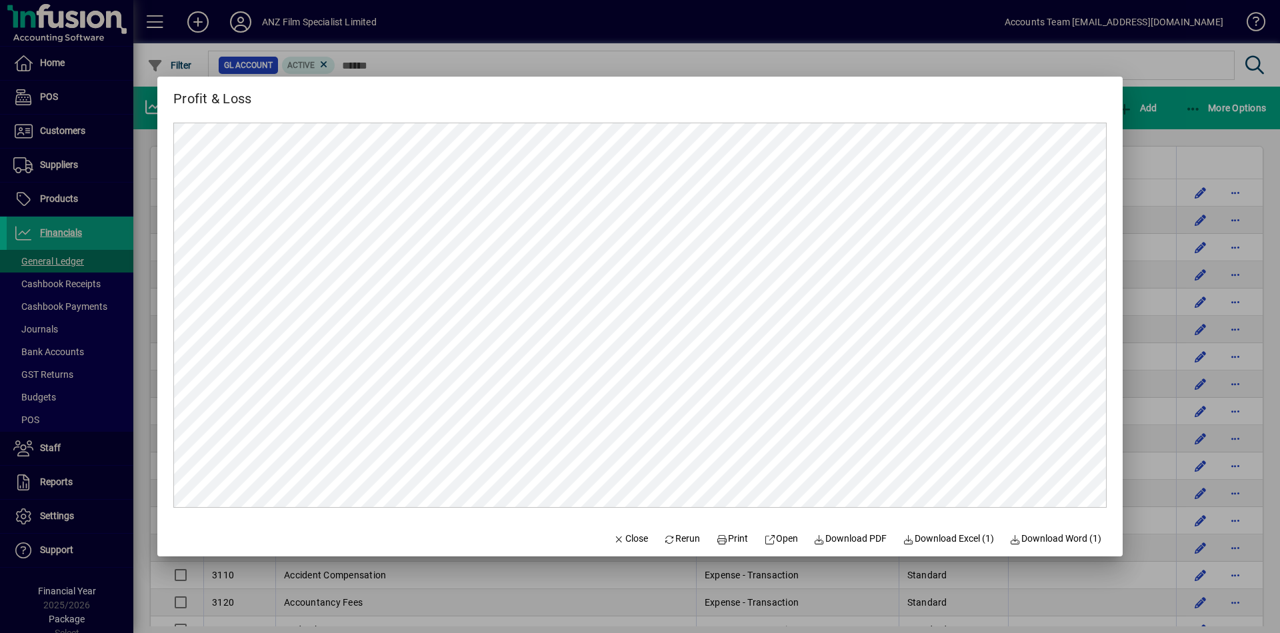
click at [910, 112] on div at bounding box center [640, 316] width 1280 height 633
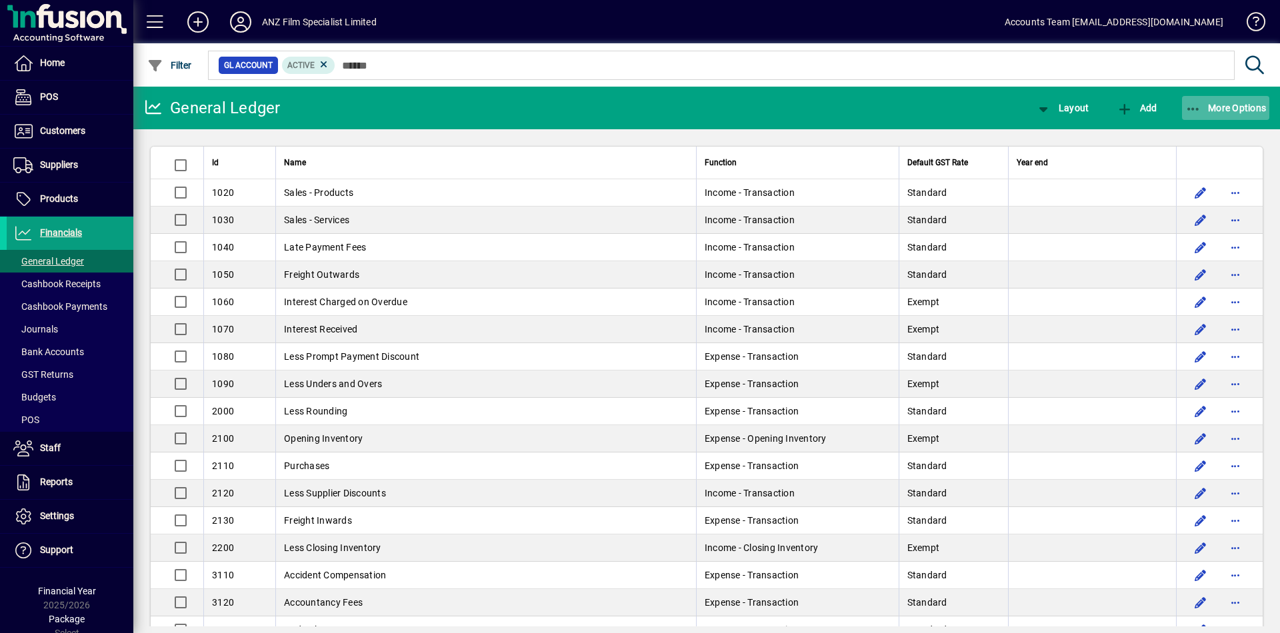
click at [910, 112] on span "More Options" at bounding box center [1225, 108] width 81 height 11
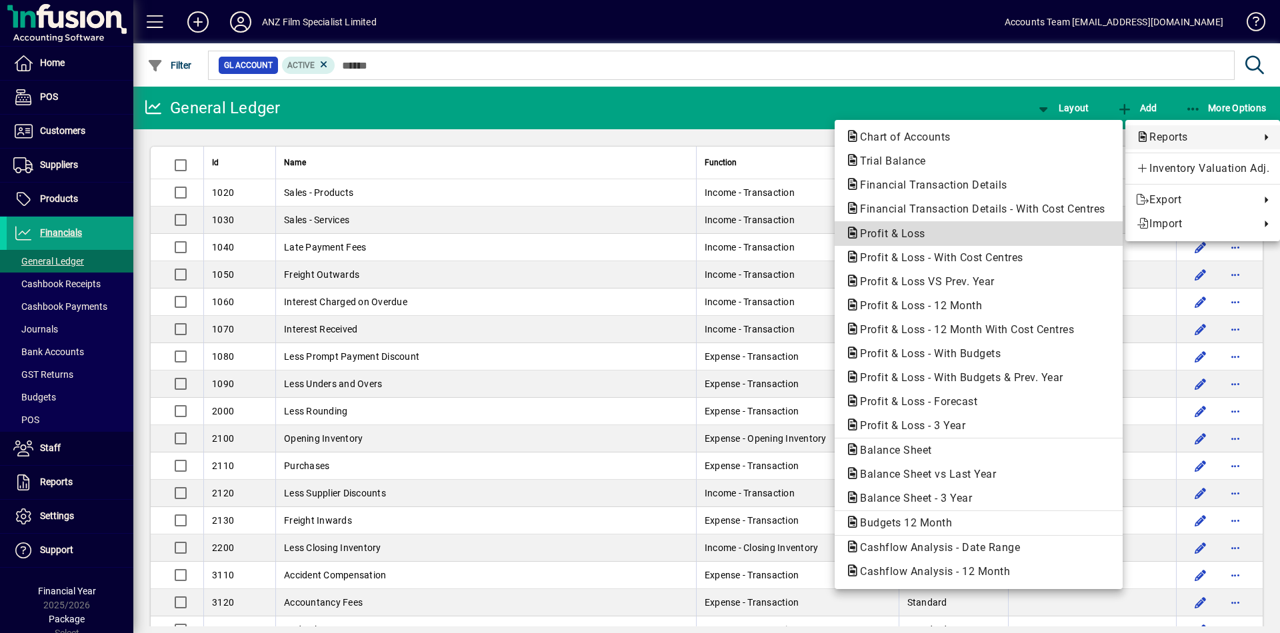
click at [890, 236] on span "Profit & Loss" at bounding box center [888, 233] width 87 height 13
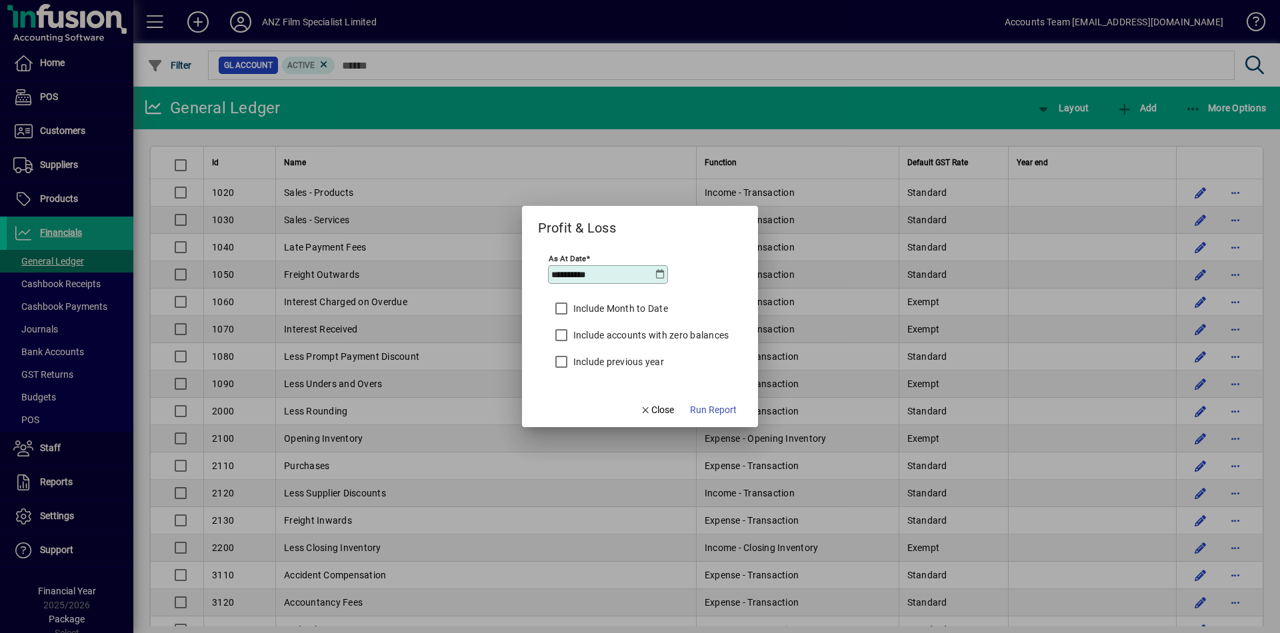
click at [657, 273] on icon at bounding box center [660, 274] width 11 height 11
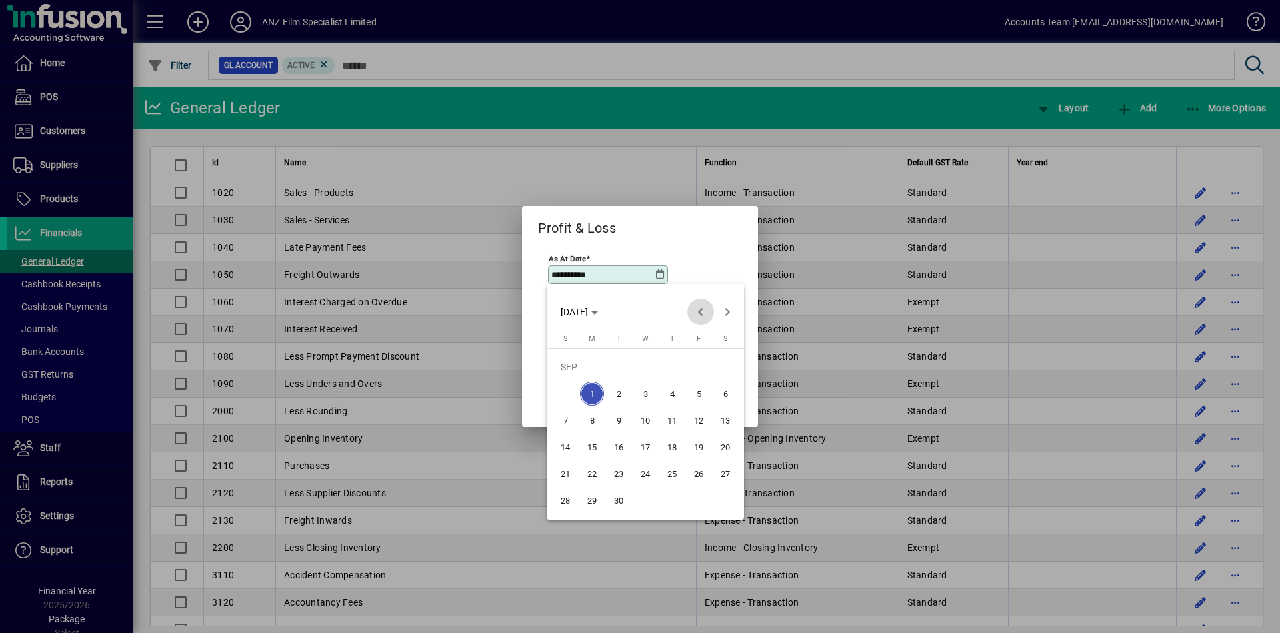
click at [701, 311] on span "Previous month" at bounding box center [700, 312] width 27 height 27
click at [673, 425] on span "31" at bounding box center [672, 501] width 24 height 24
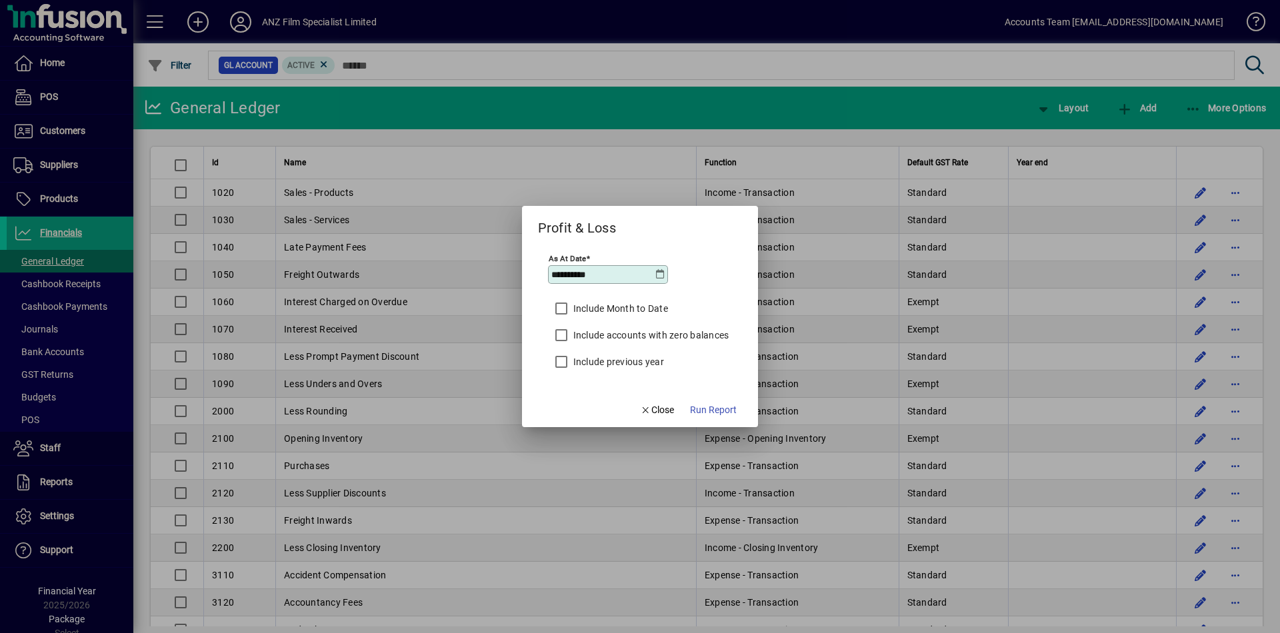
type input "**********"
click at [726, 411] on span "Run Report" at bounding box center [713, 410] width 47 height 14
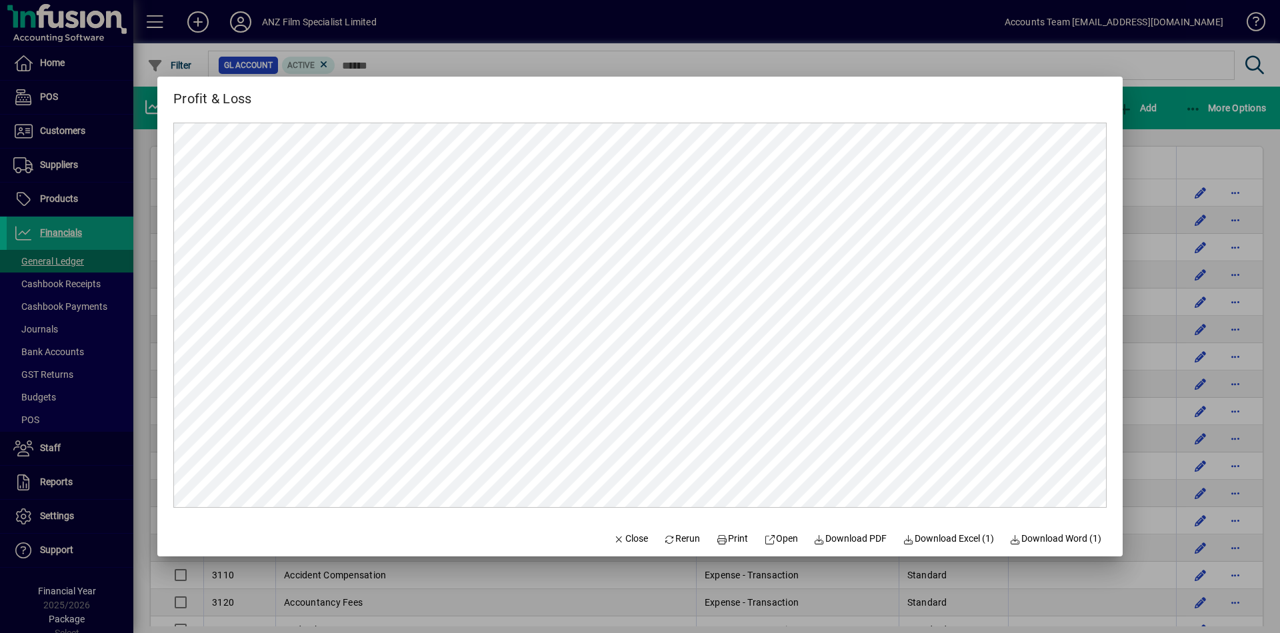
click at [910, 425] on div at bounding box center [640, 316] width 1280 height 633
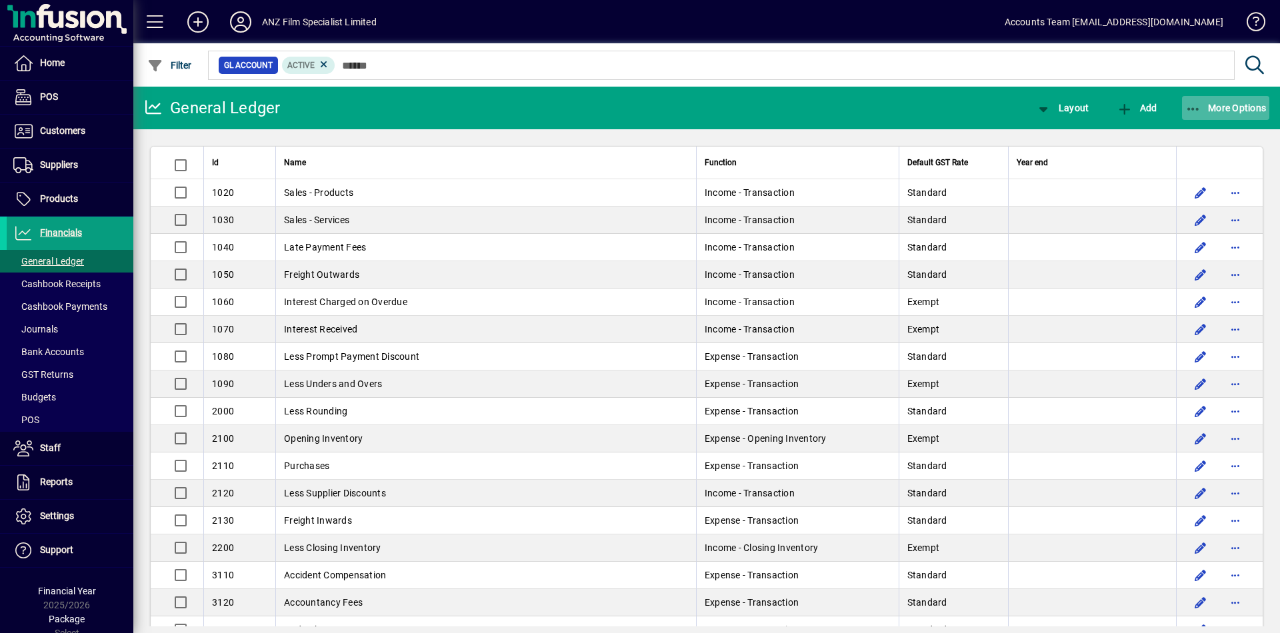
click at [910, 107] on span "More Options" at bounding box center [1225, 108] width 81 height 11
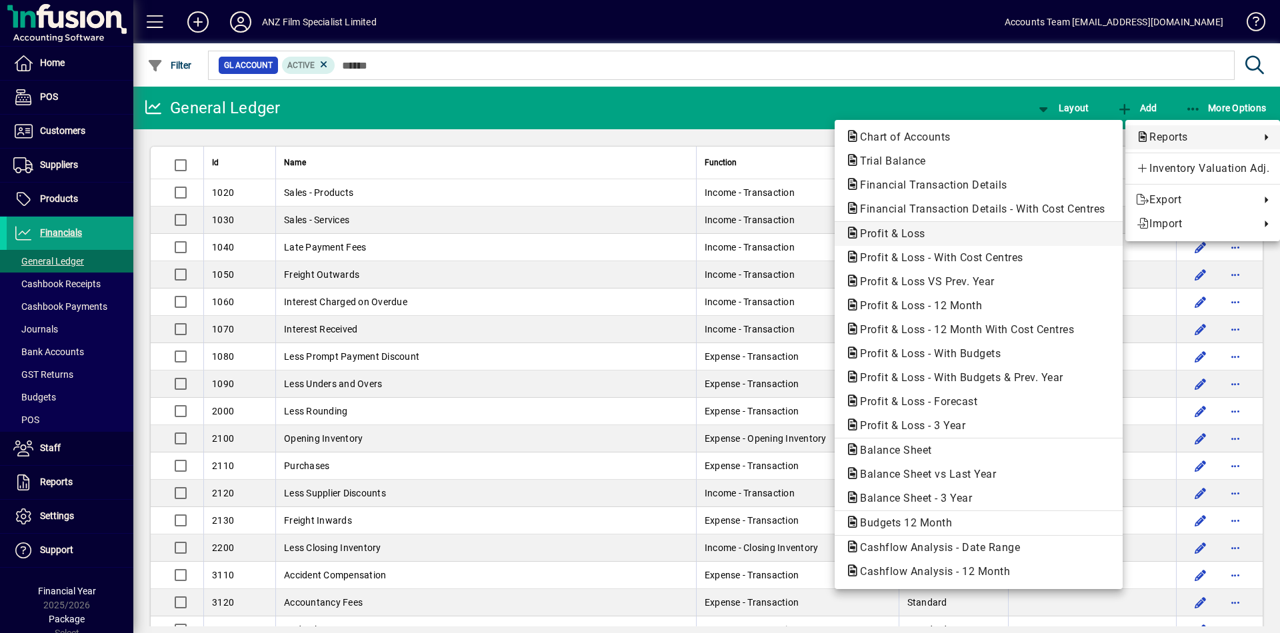
click at [898, 243] on button "Profit & Loss" at bounding box center [979, 234] width 288 height 24
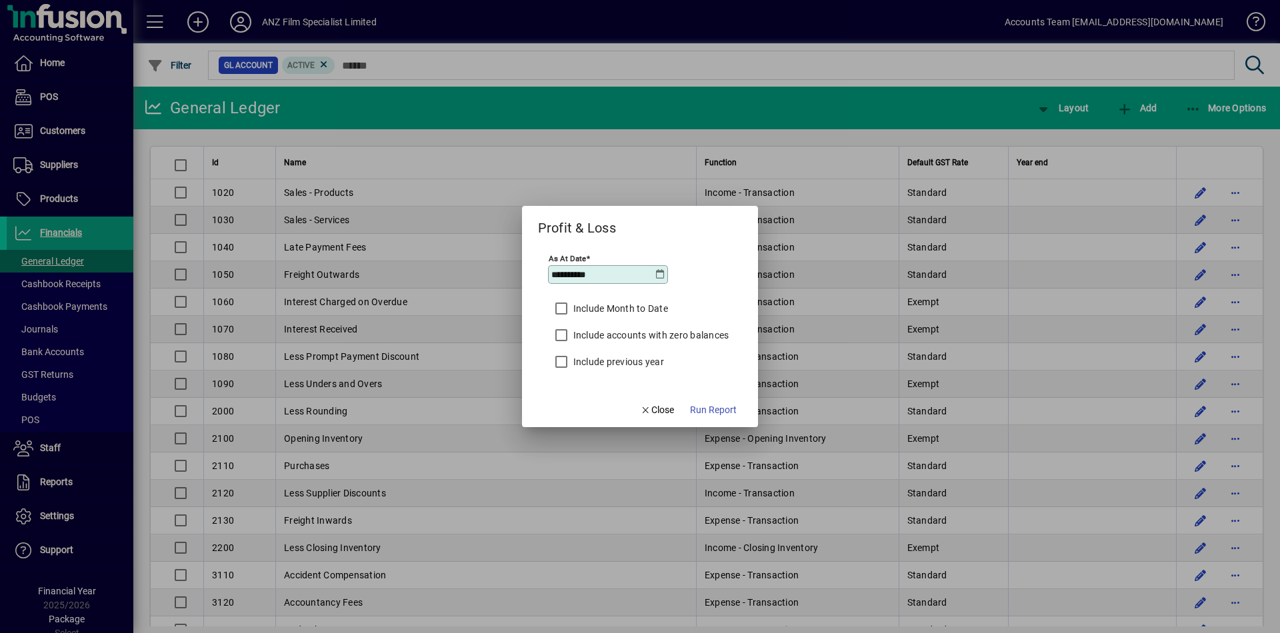
click at [658, 275] on icon at bounding box center [660, 274] width 11 height 11
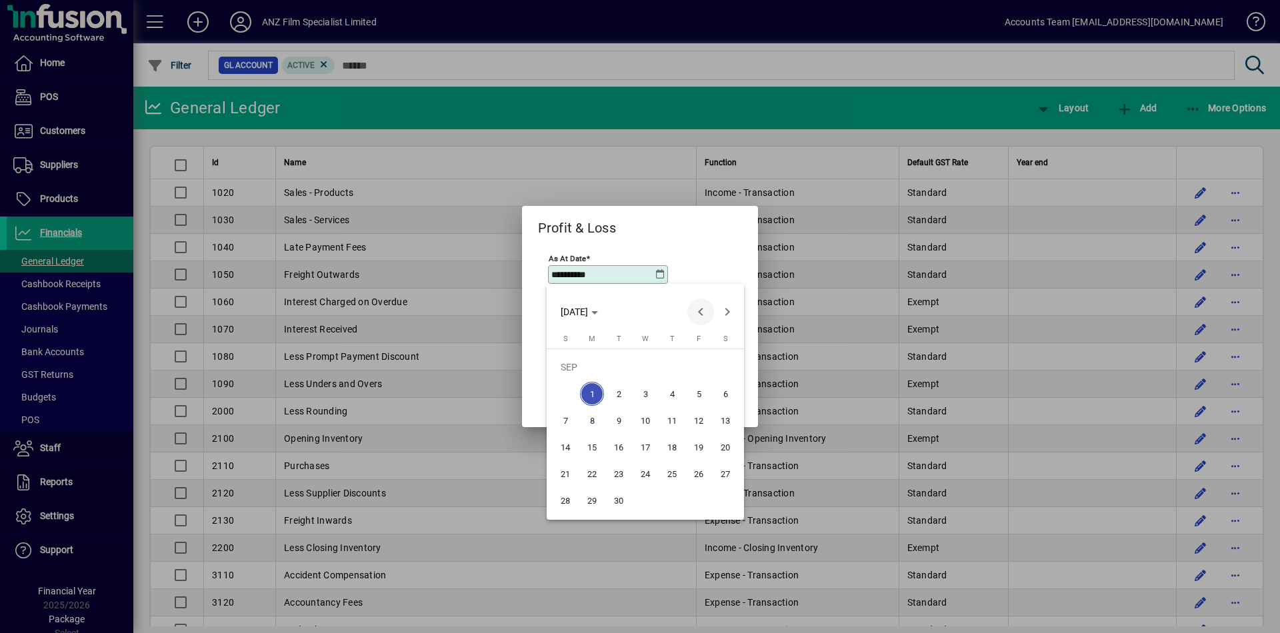
click at [697, 309] on span "Previous month" at bounding box center [700, 312] width 27 height 27
click at [674, 425] on span "31" at bounding box center [672, 501] width 24 height 24
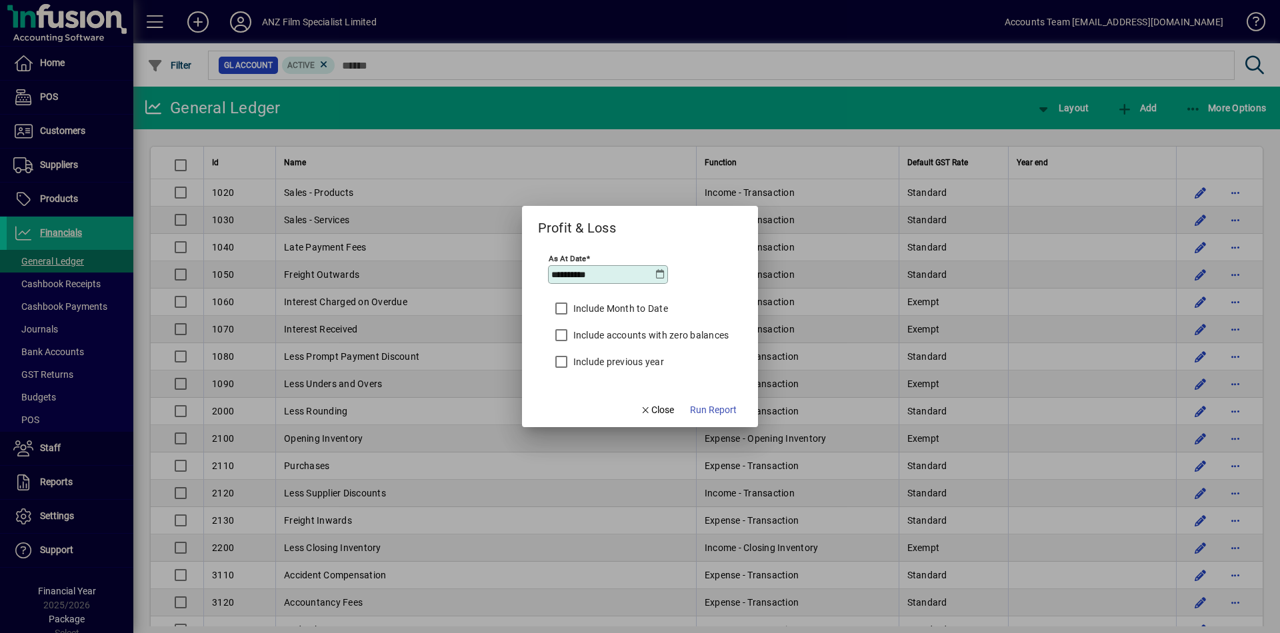
type input "**********"
click at [719, 411] on span "Run Report" at bounding box center [713, 410] width 47 height 14
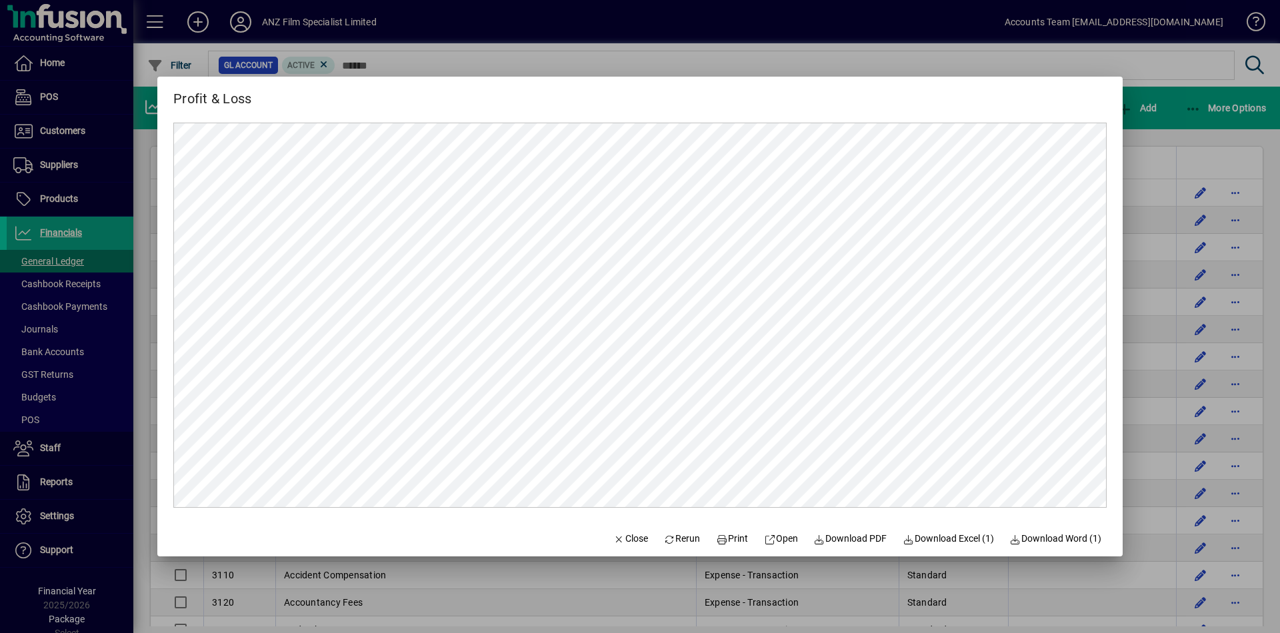
click at [910, 135] on div at bounding box center [640, 316] width 1280 height 633
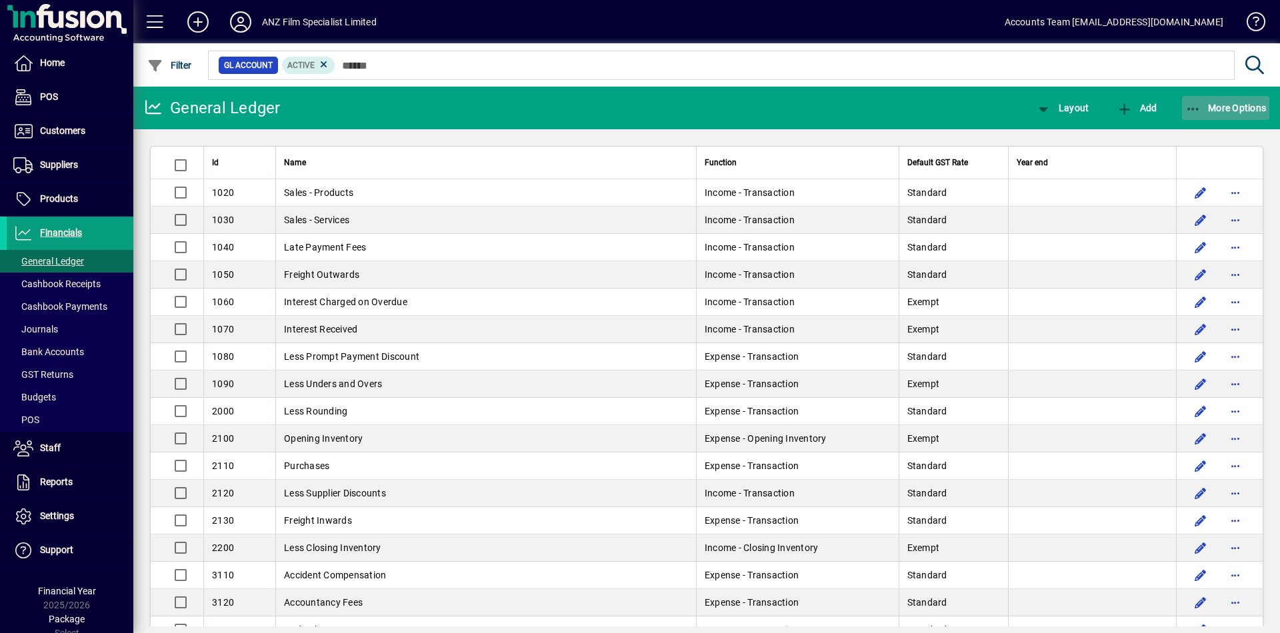
click at [910, 109] on span "More Options" at bounding box center [1225, 108] width 81 height 11
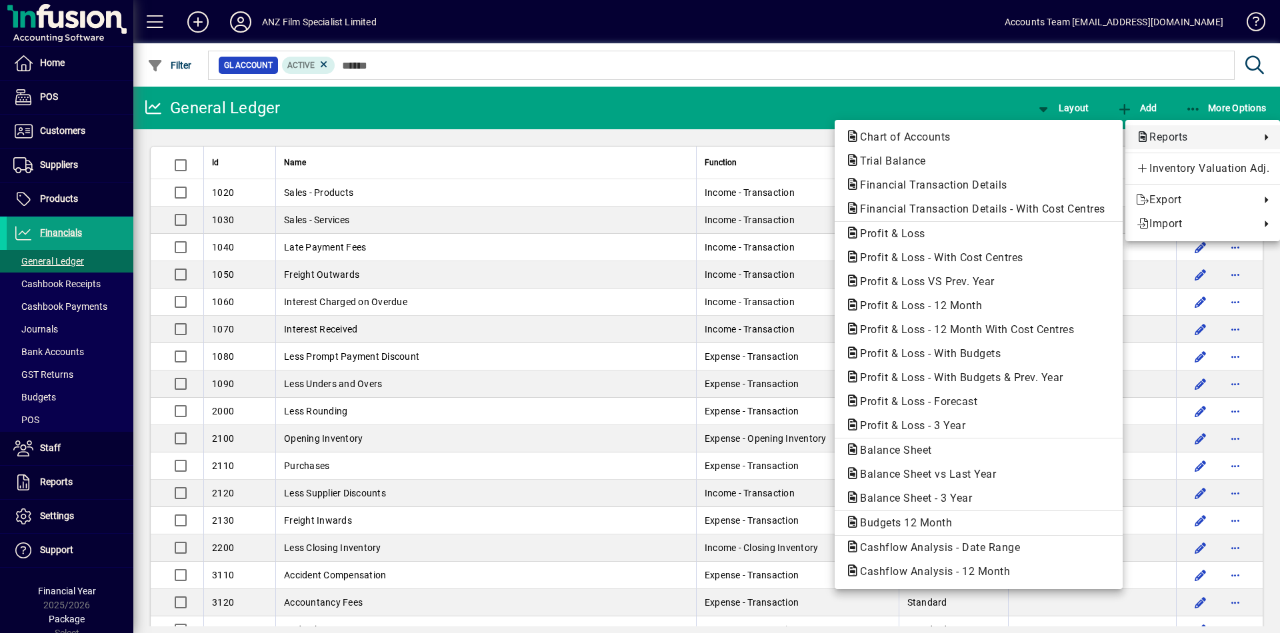
click at [910, 137] on span "Reports" at bounding box center [1194, 137] width 117 height 16
click at [895, 235] on span "Profit & Loss" at bounding box center [888, 233] width 87 height 13
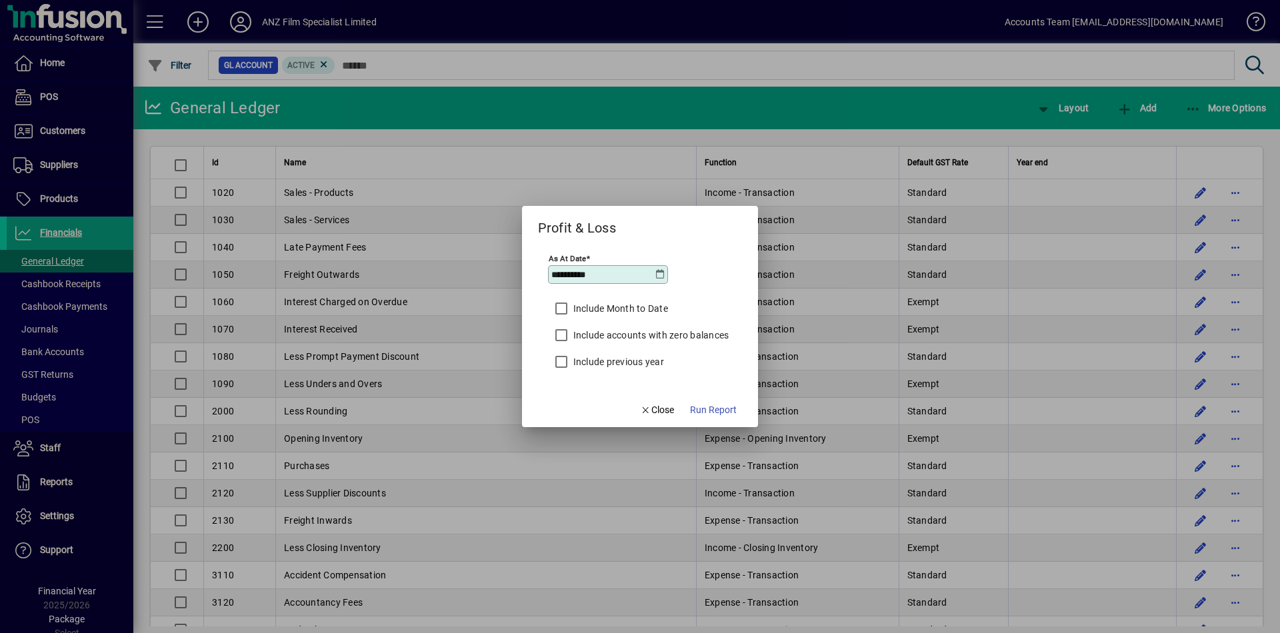
click at [661, 275] on icon at bounding box center [660, 274] width 11 height 11
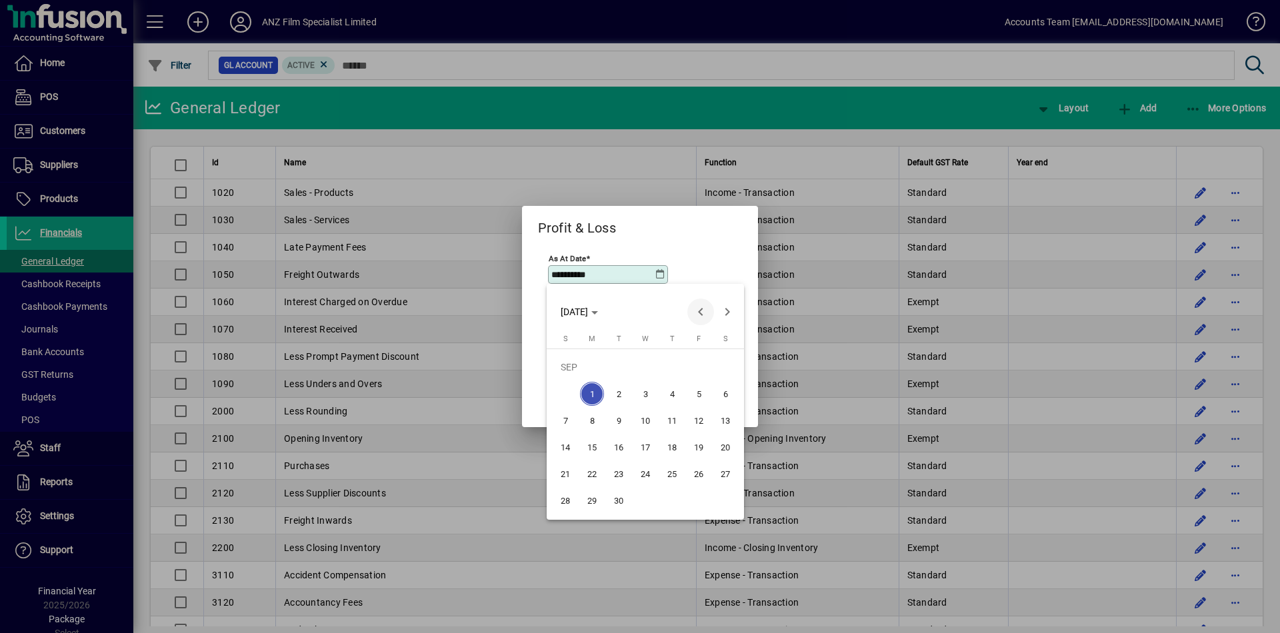
click at [701, 319] on span "Previous month" at bounding box center [700, 312] width 27 height 27
click at [598, 425] on span "30" at bounding box center [592, 501] width 24 height 24
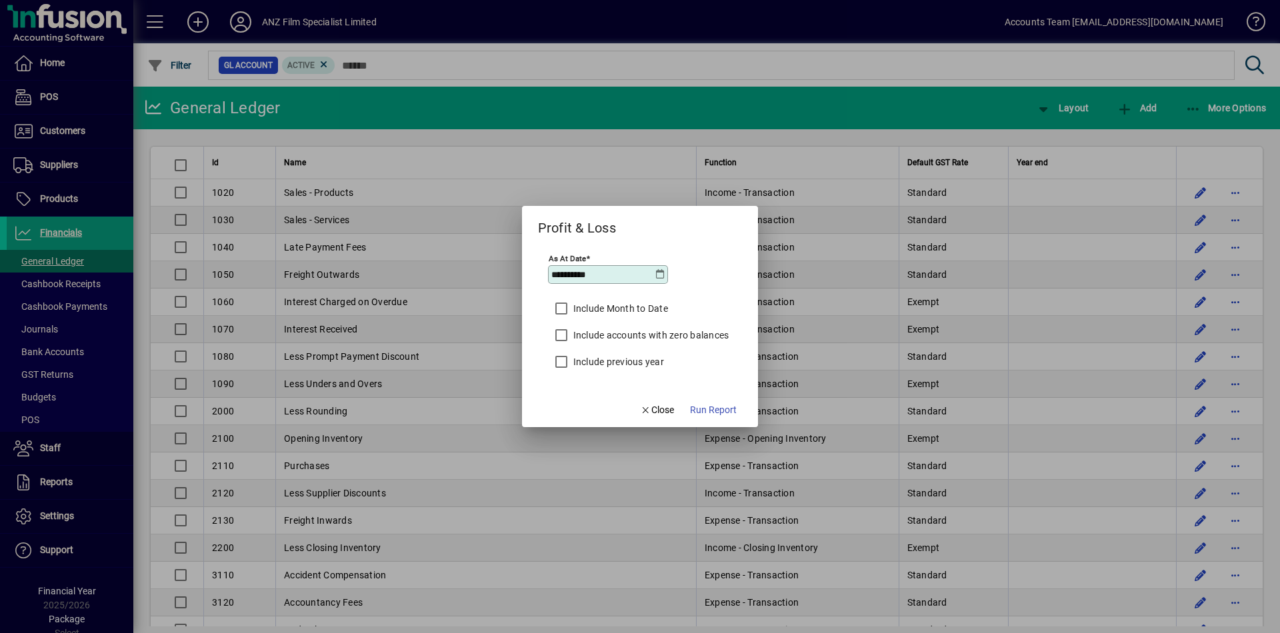
type input "**********"
click at [714, 409] on span "Run Report" at bounding box center [713, 410] width 47 height 14
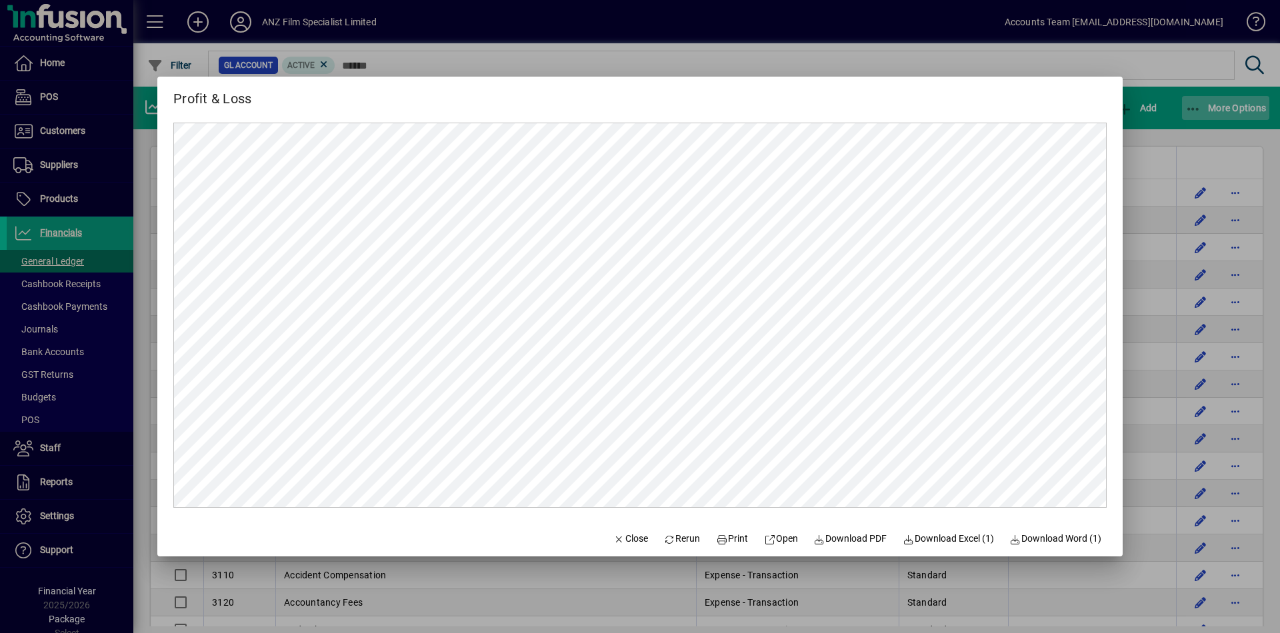
click at [910, 105] on div at bounding box center [640, 316] width 1280 height 633
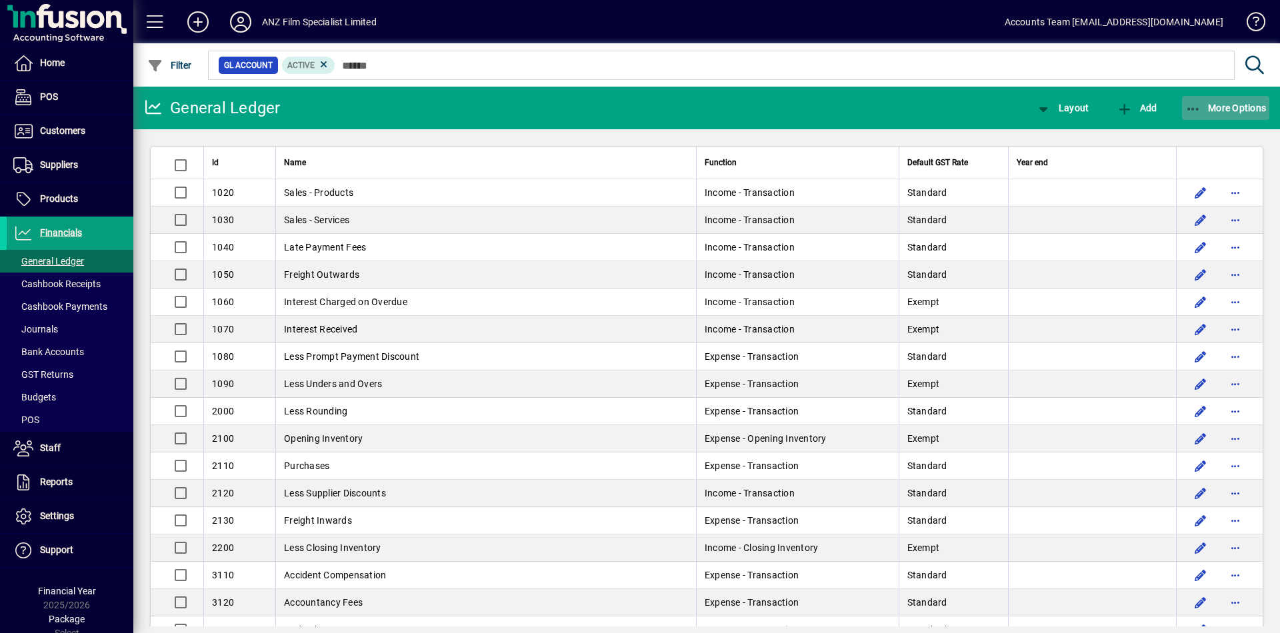
click at [910, 109] on span "More Options" at bounding box center [1225, 108] width 81 height 11
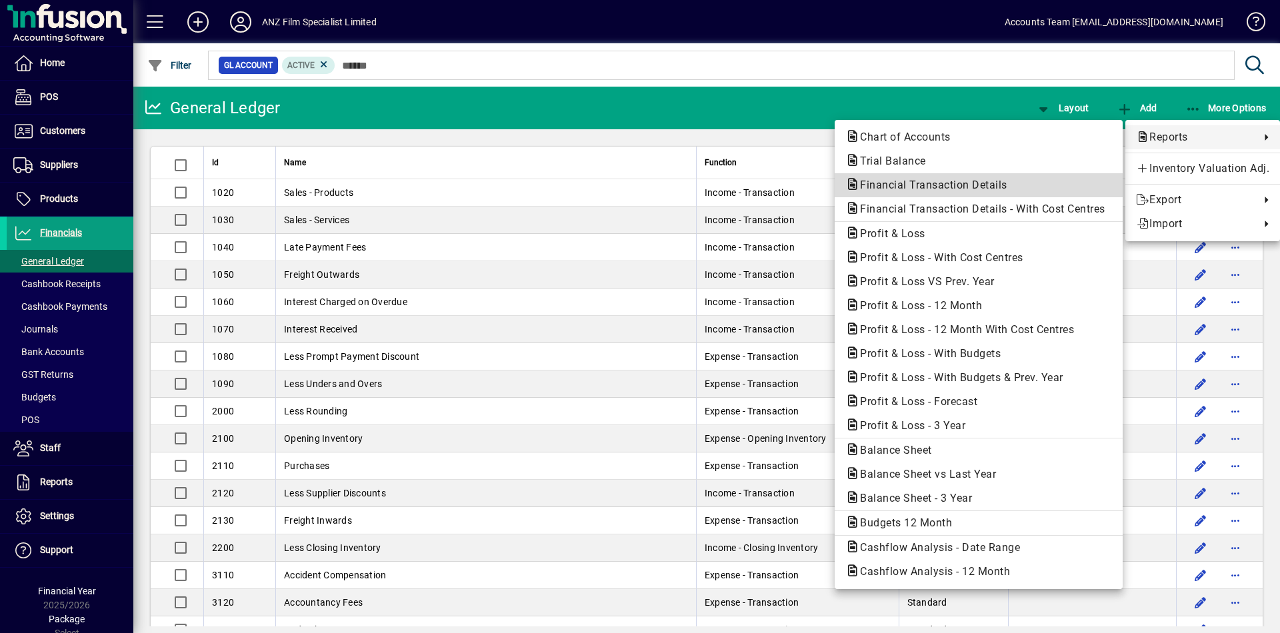
click at [910, 189] on span "Financial Transaction Details" at bounding box center [929, 185] width 169 height 13
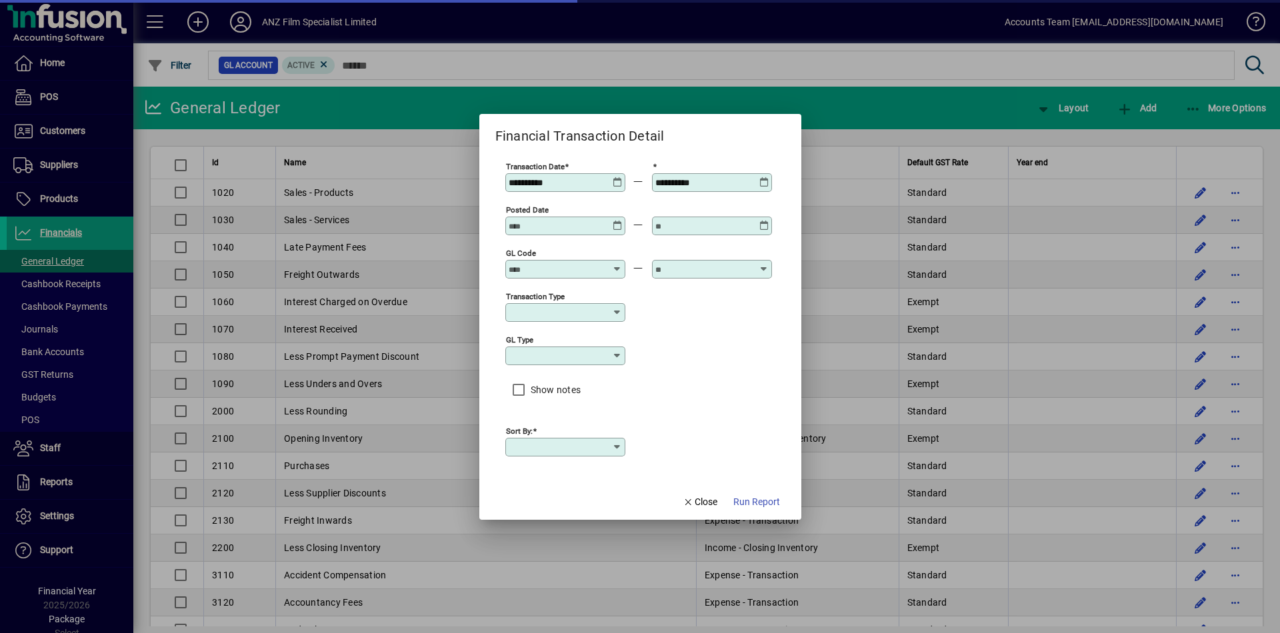
type input "****"
click at [763, 177] on icon at bounding box center [764, 177] width 10 height 0
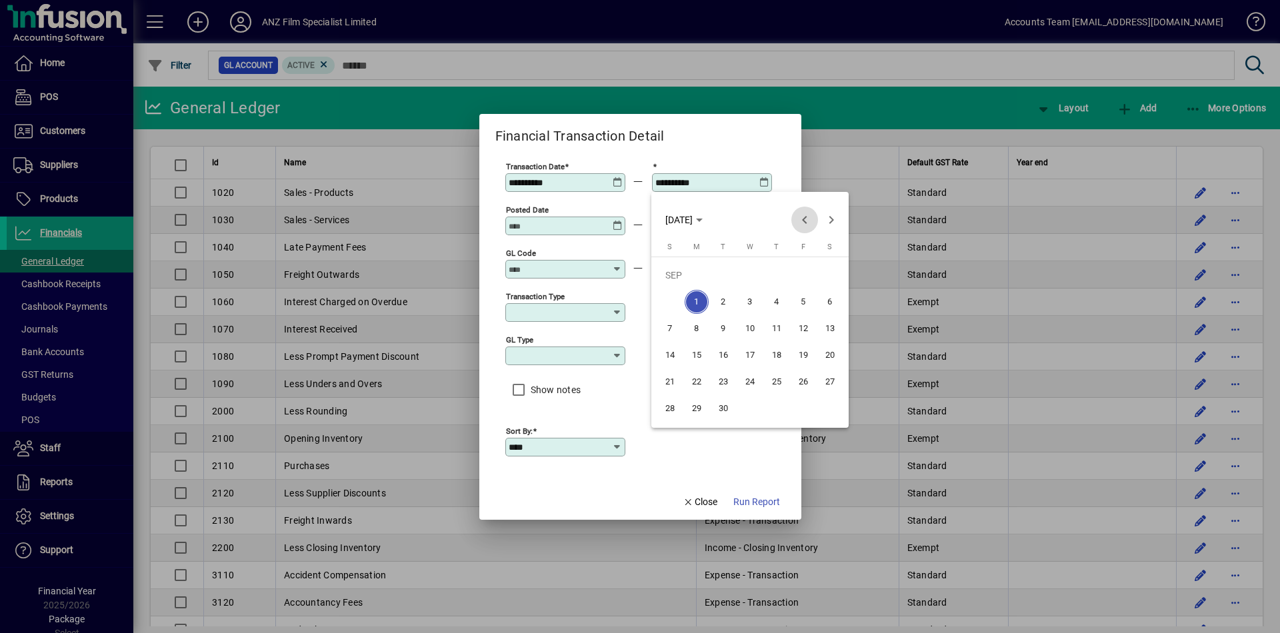
click at [801, 219] on span "Previous month" at bounding box center [804, 220] width 27 height 27
click at [696, 408] on span "30" at bounding box center [697, 409] width 24 height 24
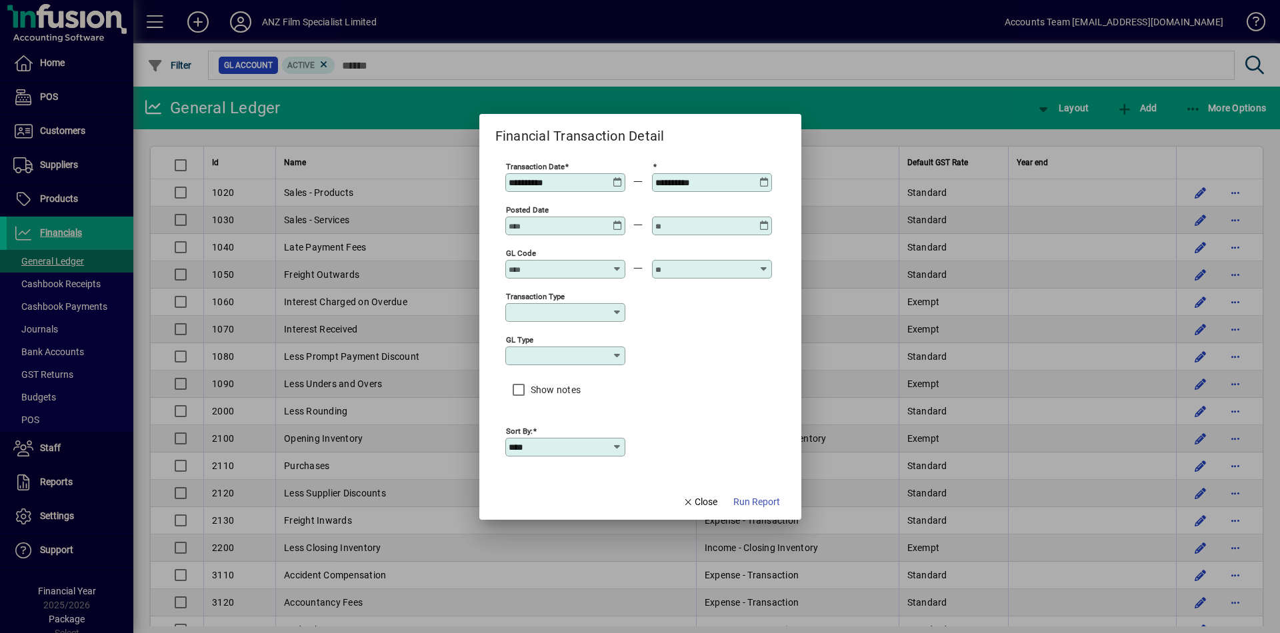
type input "**********"
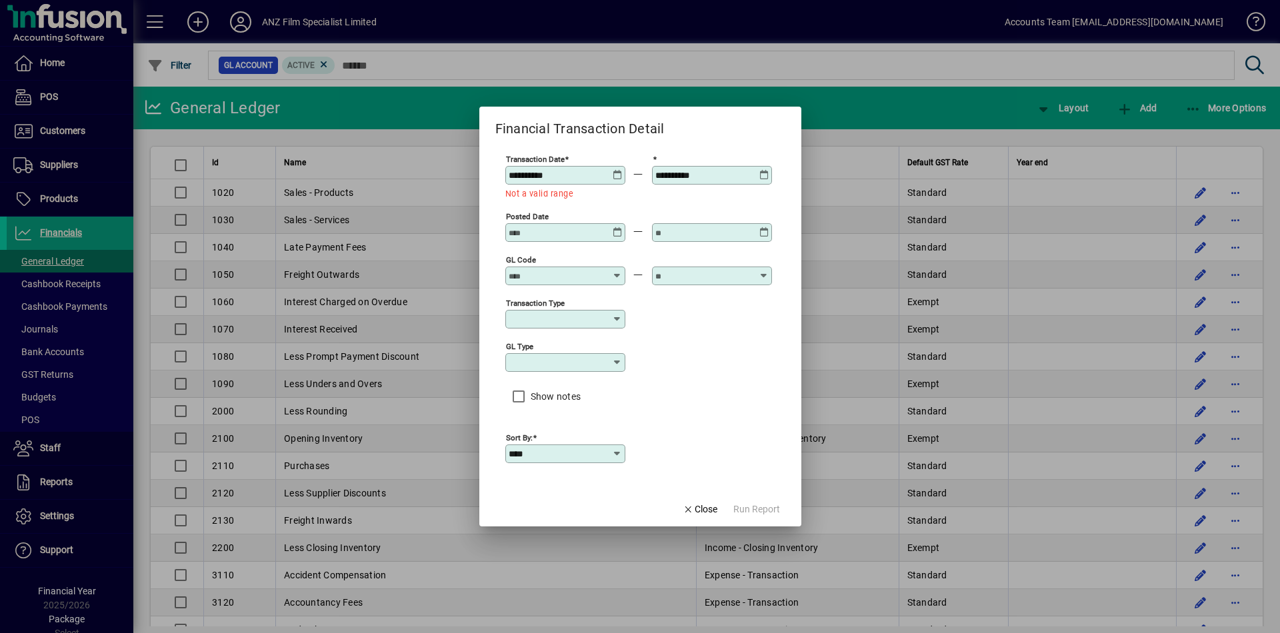
click at [614, 170] on icon at bounding box center [618, 170] width 10 height 0
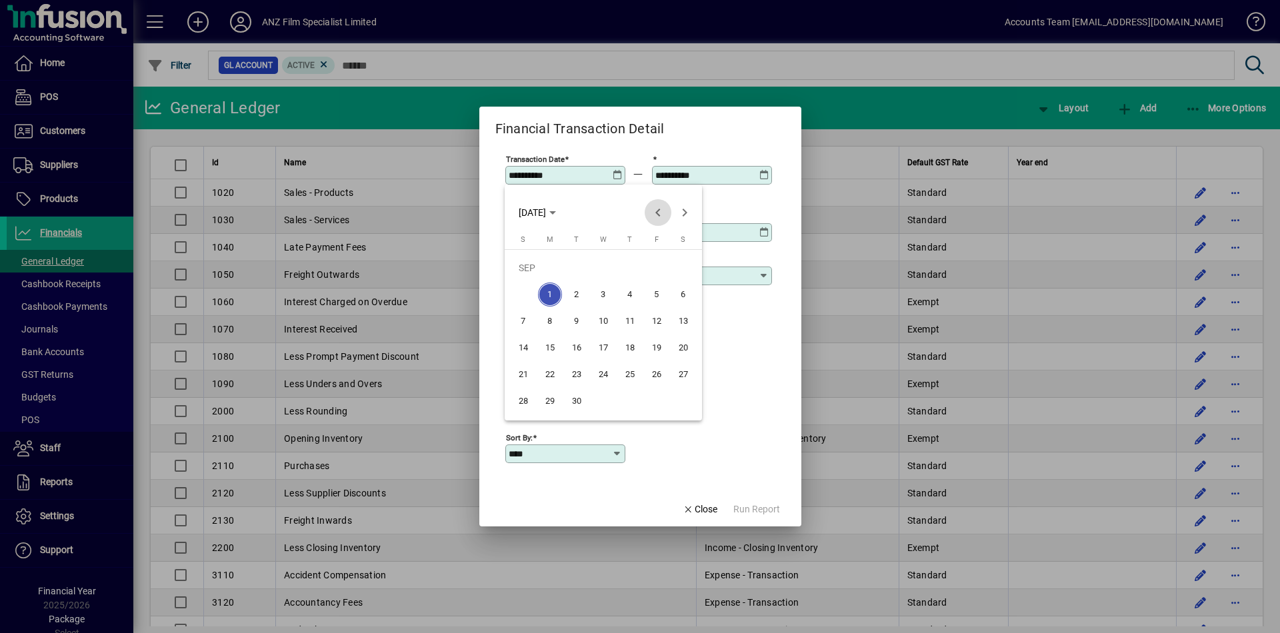
click at [653, 209] on span "Previous month" at bounding box center [658, 212] width 27 height 27
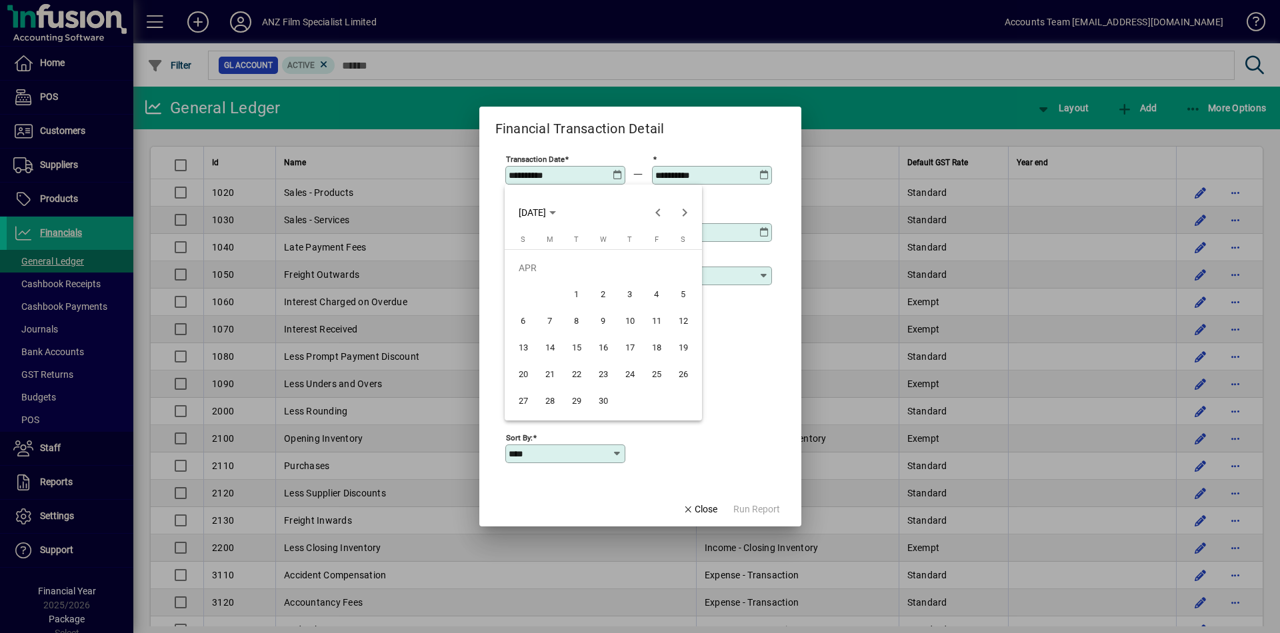
click at [567, 295] on span "1" at bounding box center [577, 295] width 24 height 24
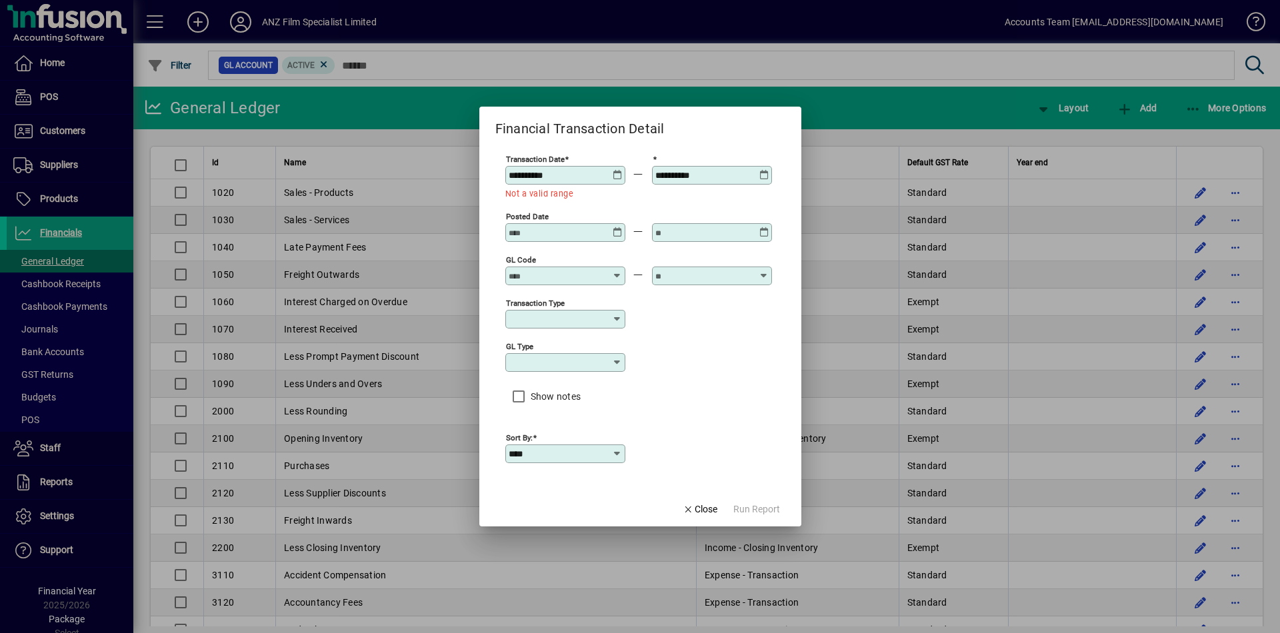
type input "**********"
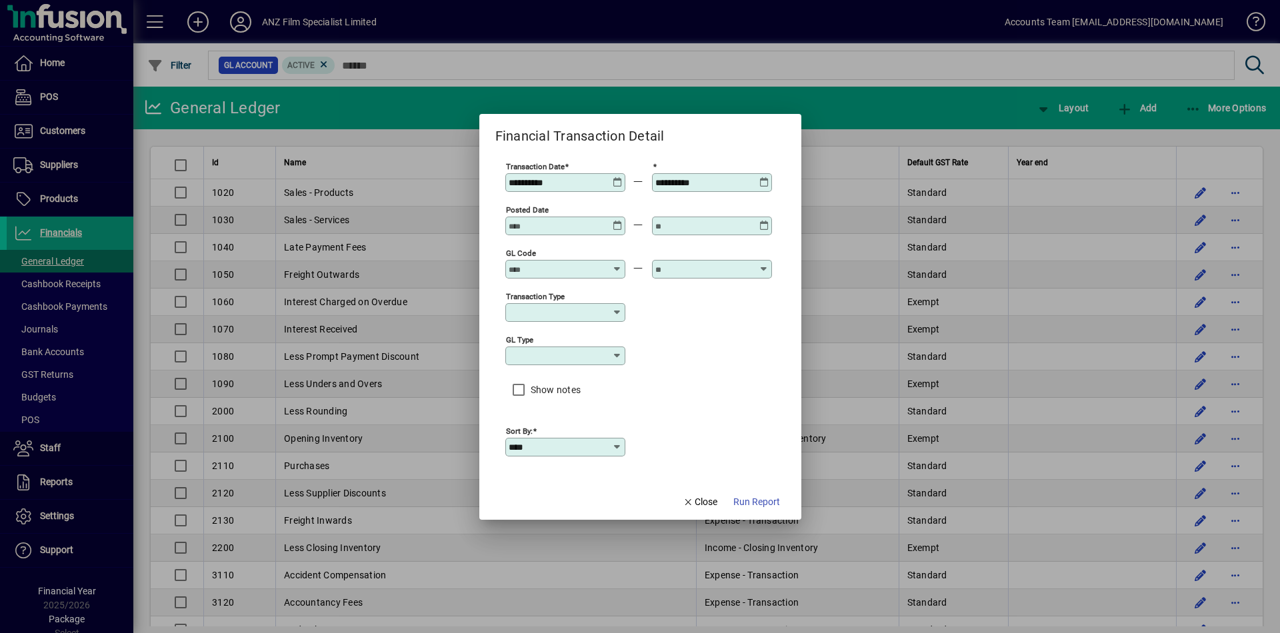
click at [617, 264] on icon at bounding box center [618, 264] width 10 height 0
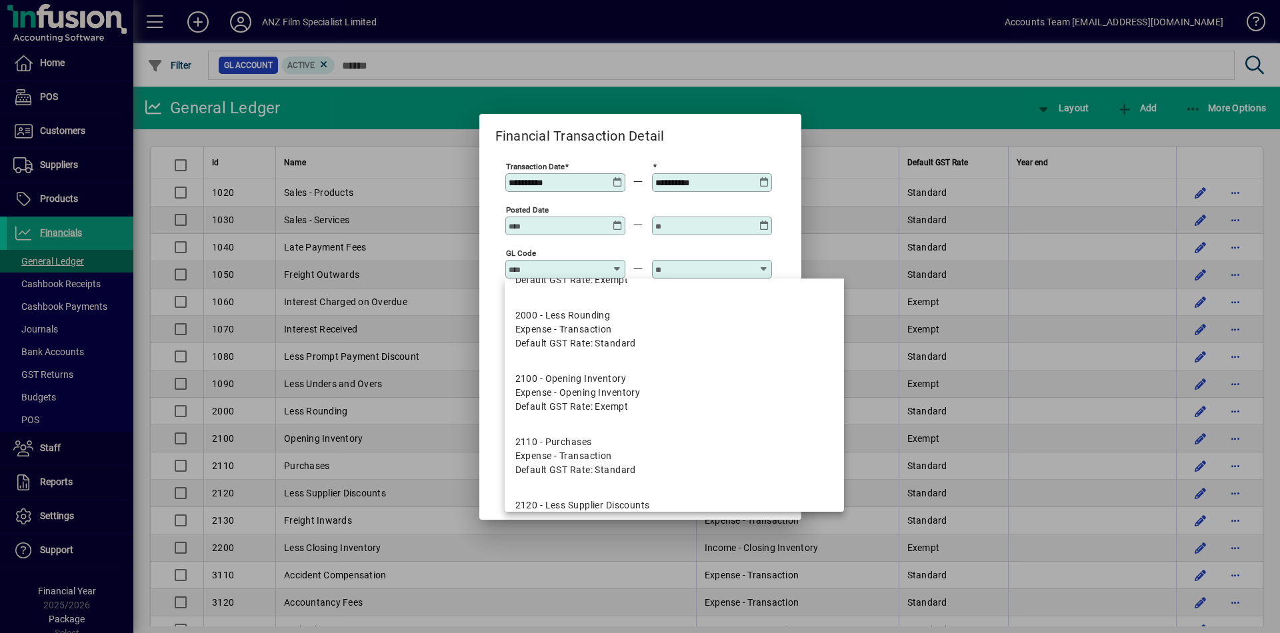
scroll to position [533, 0]
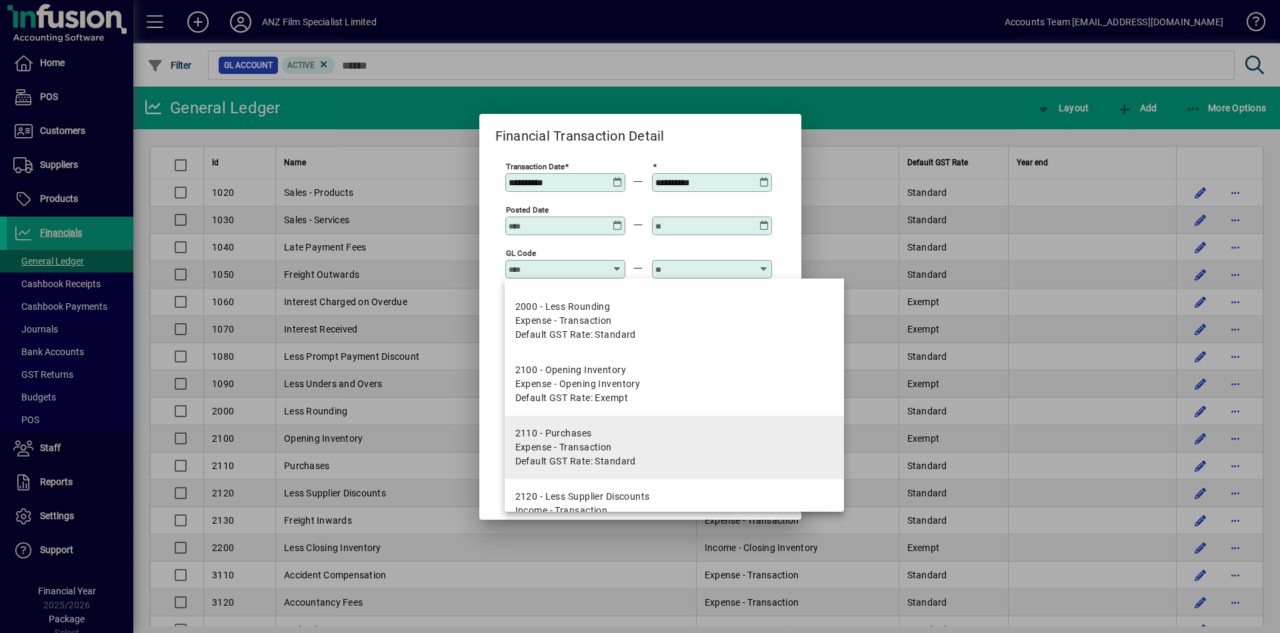
click at [573, 425] on span "Expense - Transaction" at bounding box center [563, 448] width 97 height 14
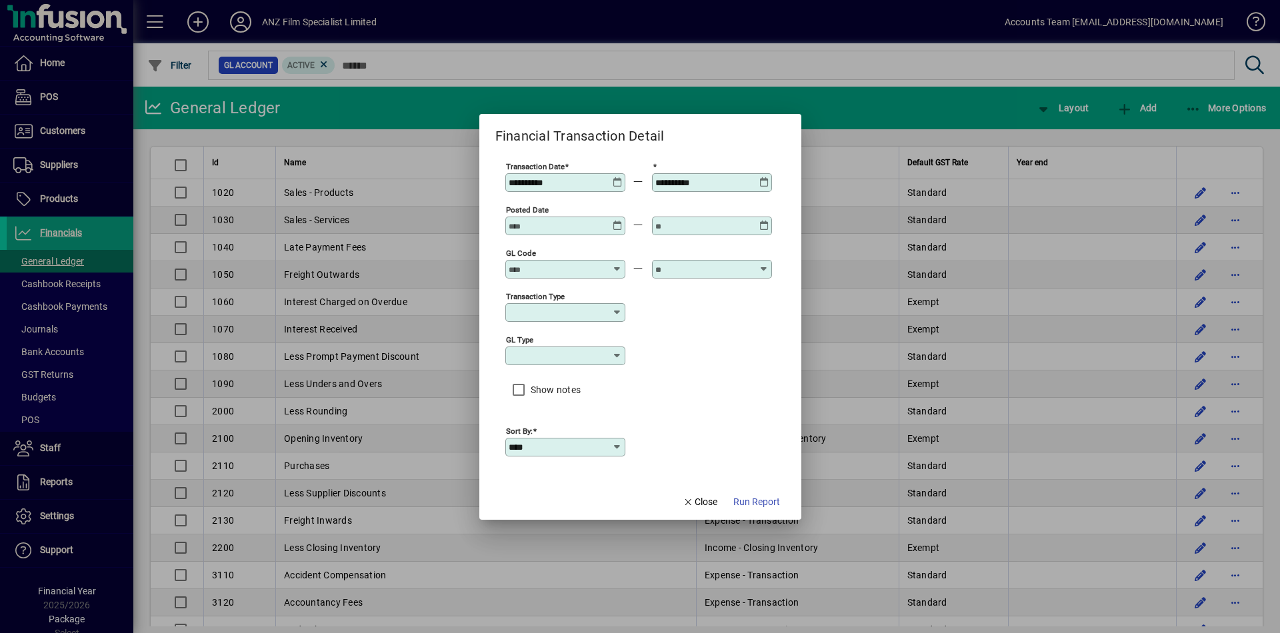
type input "**********"
click at [775, 425] on span "Run Report" at bounding box center [756, 502] width 47 height 14
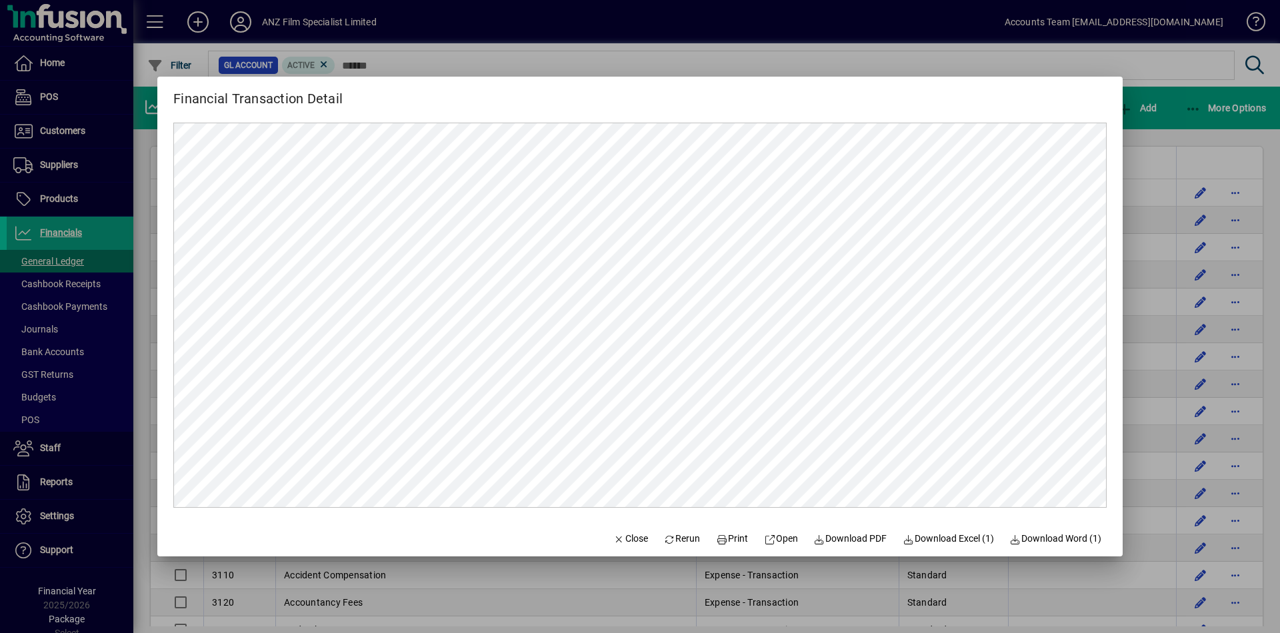
scroll to position [0, 0]
click at [910, 109] on div at bounding box center [640, 316] width 1280 height 633
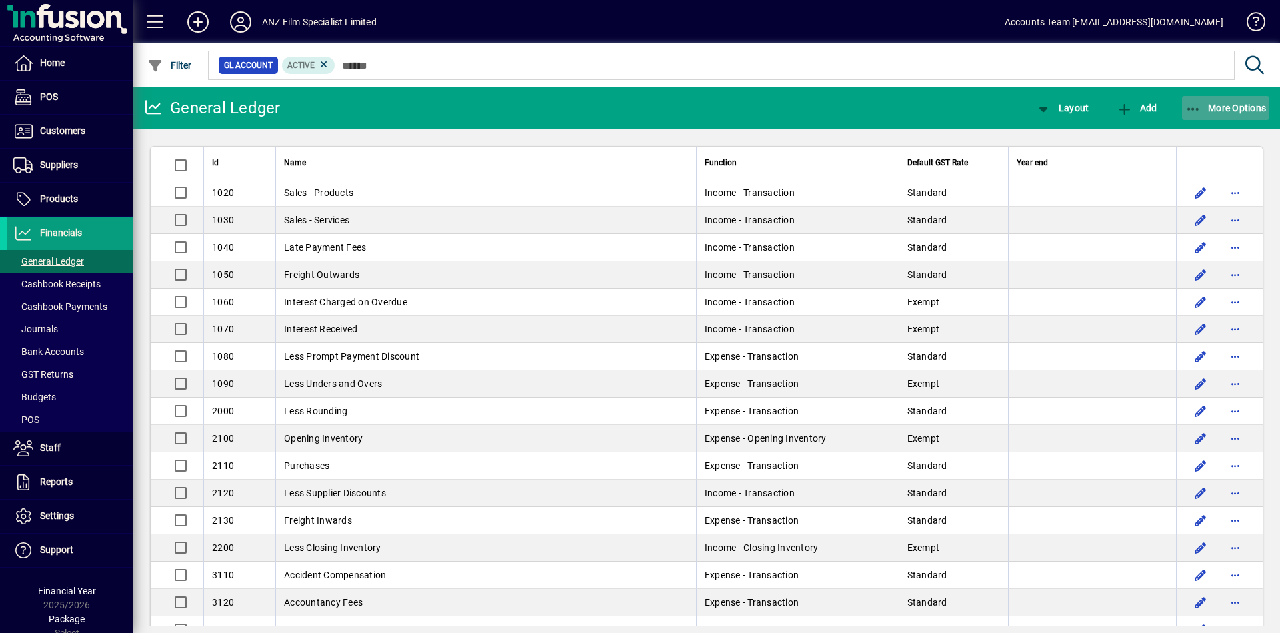
click at [910, 109] on span "More Options" at bounding box center [1225, 108] width 81 height 11
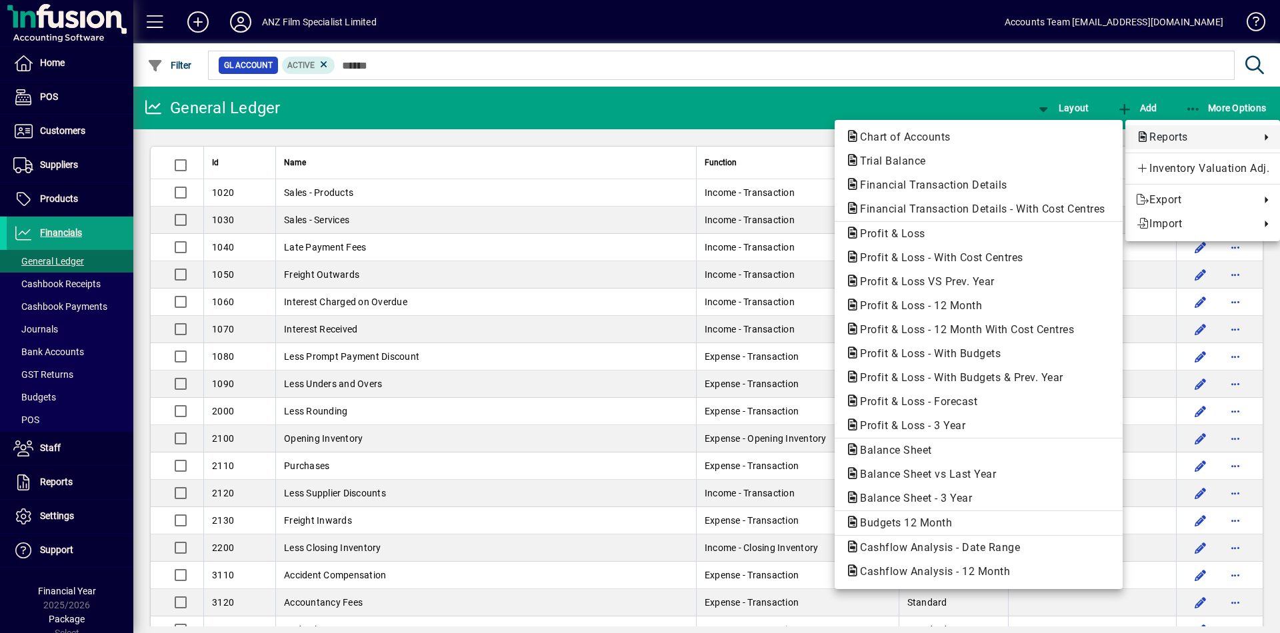
click at [910, 143] on span "Reports" at bounding box center [1194, 137] width 117 height 16
click at [910, 190] on span "Financial Transaction Details" at bounding box center [929, 185] width 169 height 13
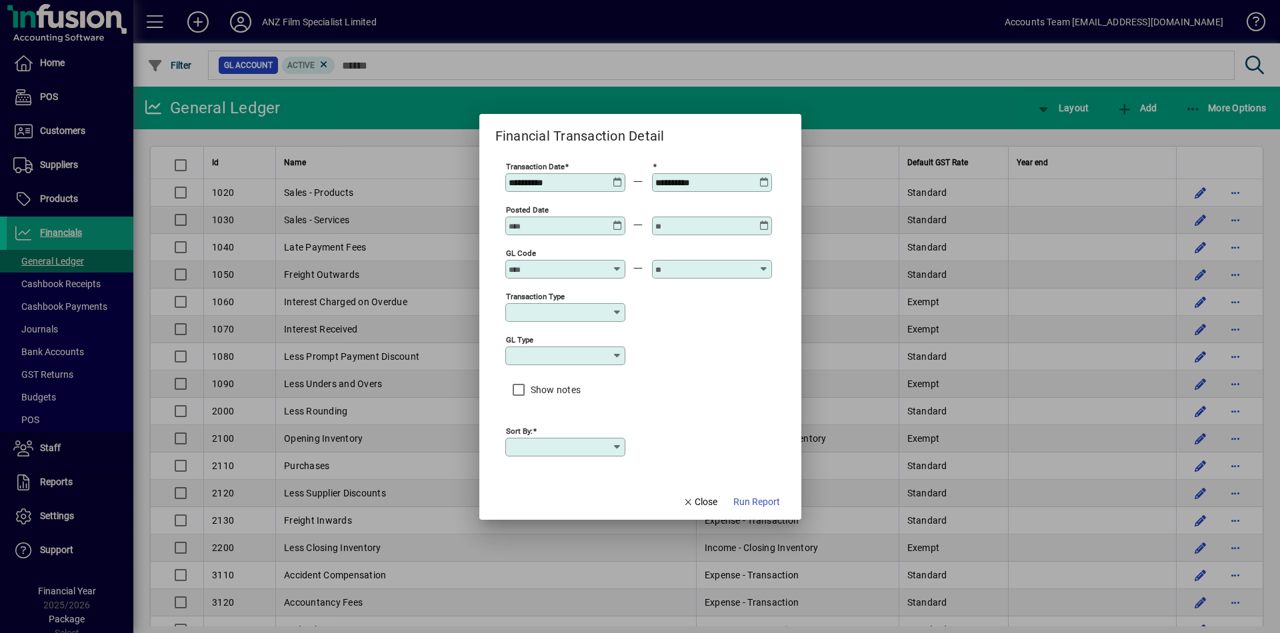
type input "****"
click at [619, 177] on icon at bounding box center [618, 177] width 10 height 0
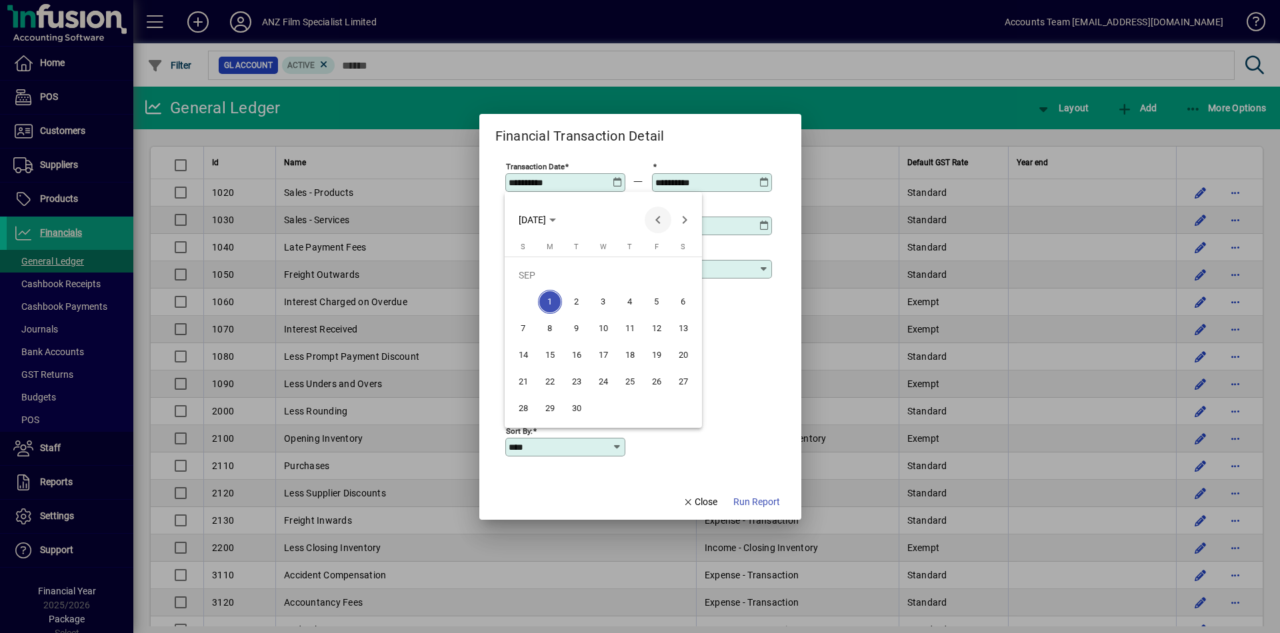
click at [655, 221] on span "Previous month" at bounding box center [658, 220] width 27 height 27
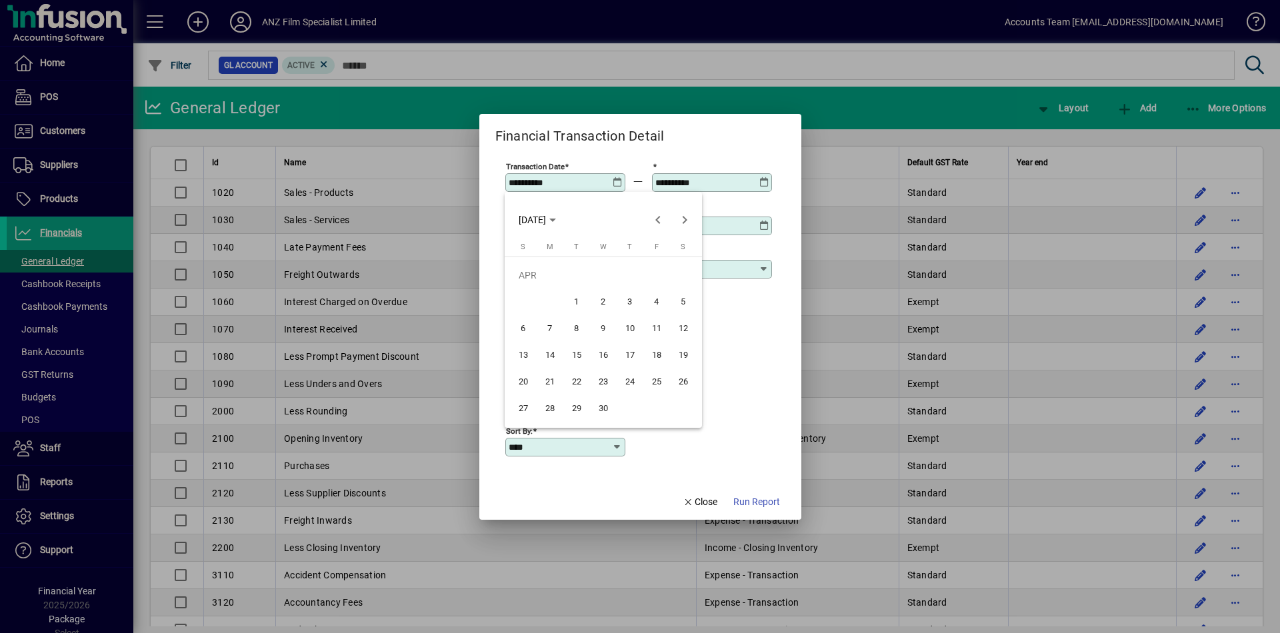
click at [576, 299] on span "1" at bounding box center [577, 302] width 24 height 24
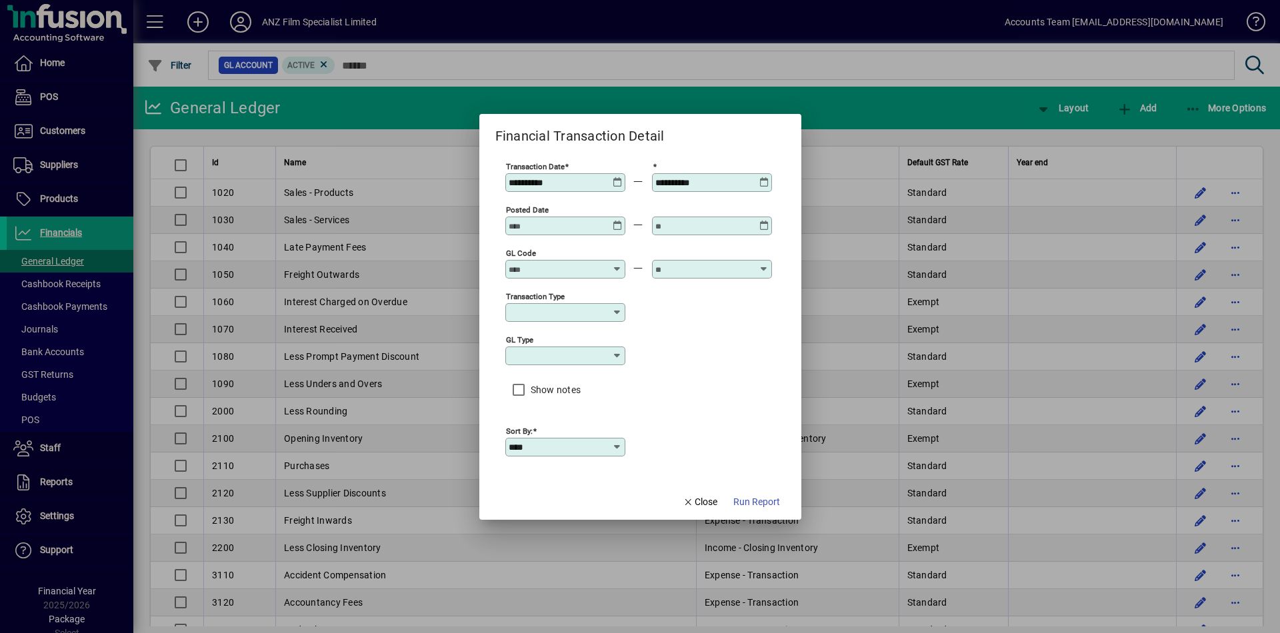
type input "**********"
click at [763, 177] on icon at bounding box center [764, 177] width 10 height 0
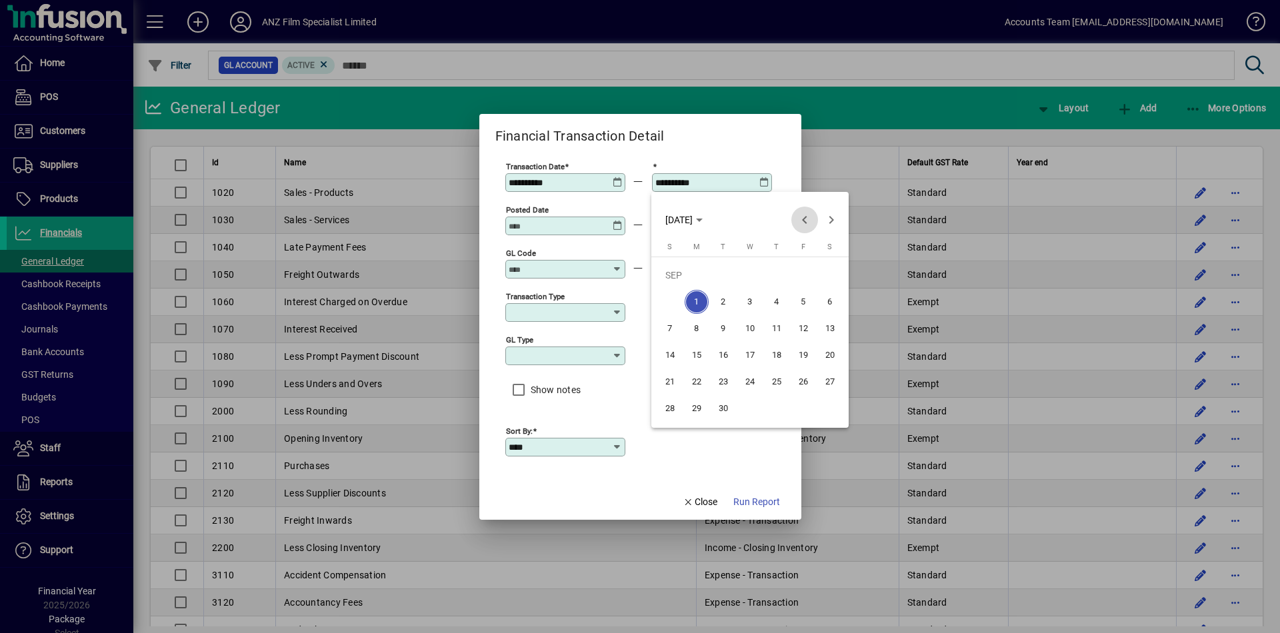
click at [795, 217] on span "Previous month" at bounding box center [804, 220] width 27 height 27
click at [781, 412] on span "31" at bounding box center [777, 409] width 24 height 24
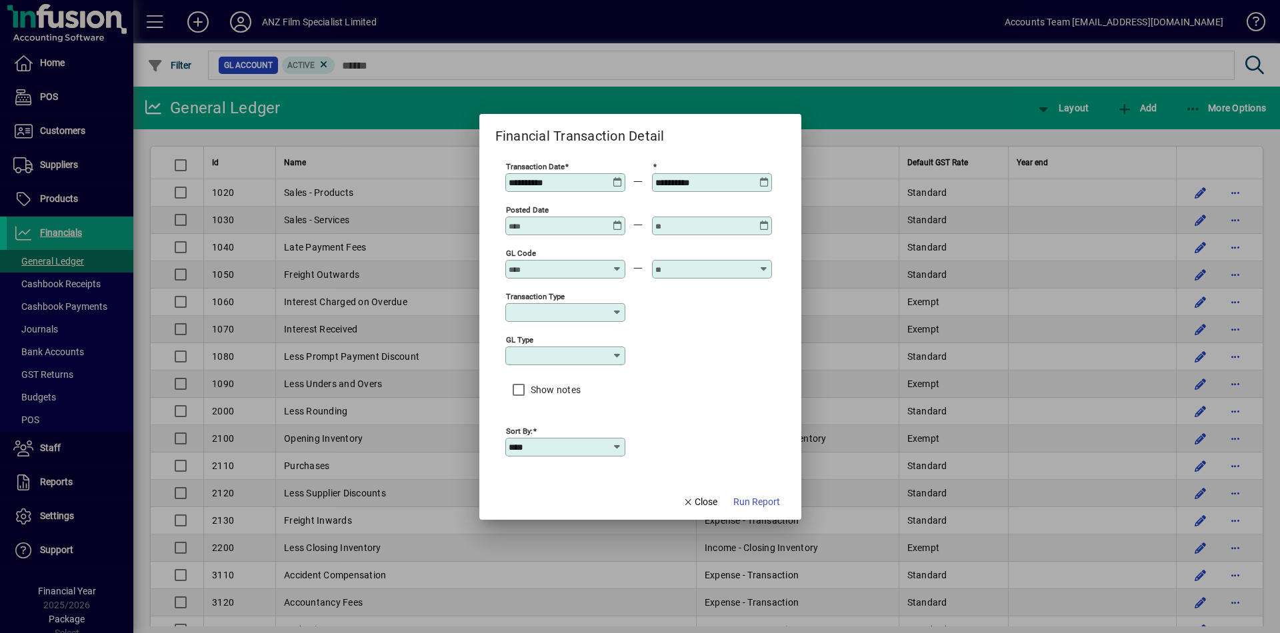
type input "**********"
click at [761, 425] on span "Run Report" at bounding box center [756, 502] width 47 height 14
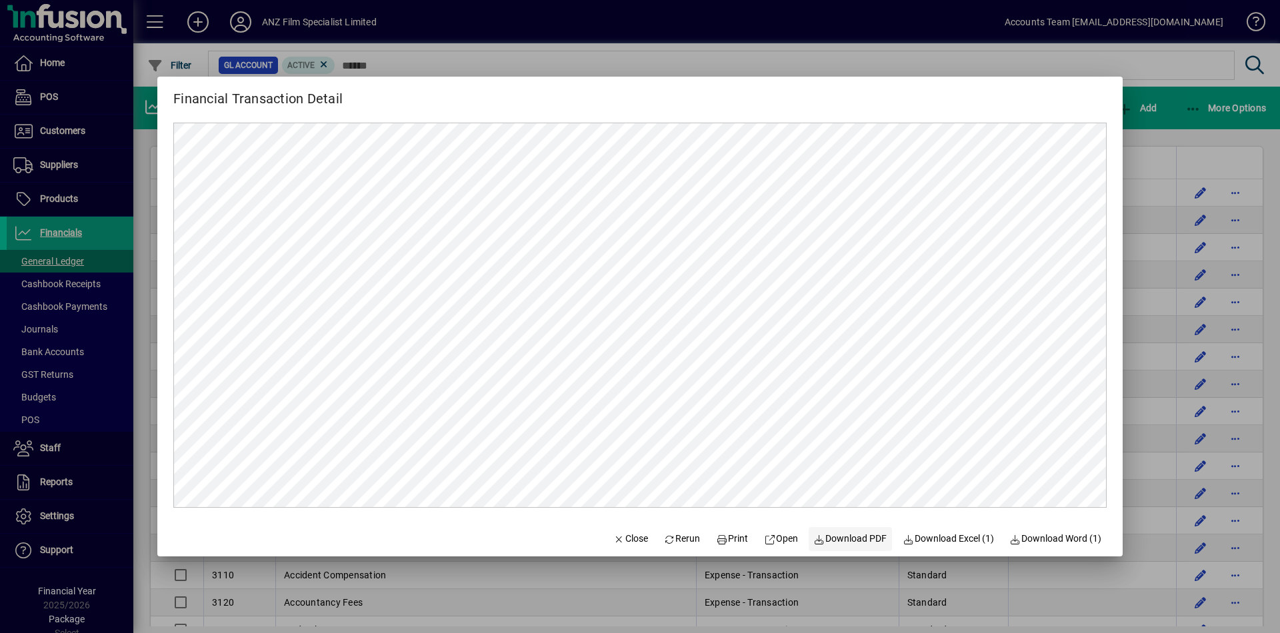
click at [852, 425] on span "Download PDF" at bounding box center [850, 539] width 73 height 14
click at [1200, 121] on div at bounding box center [640, 316] width 1280 height 633
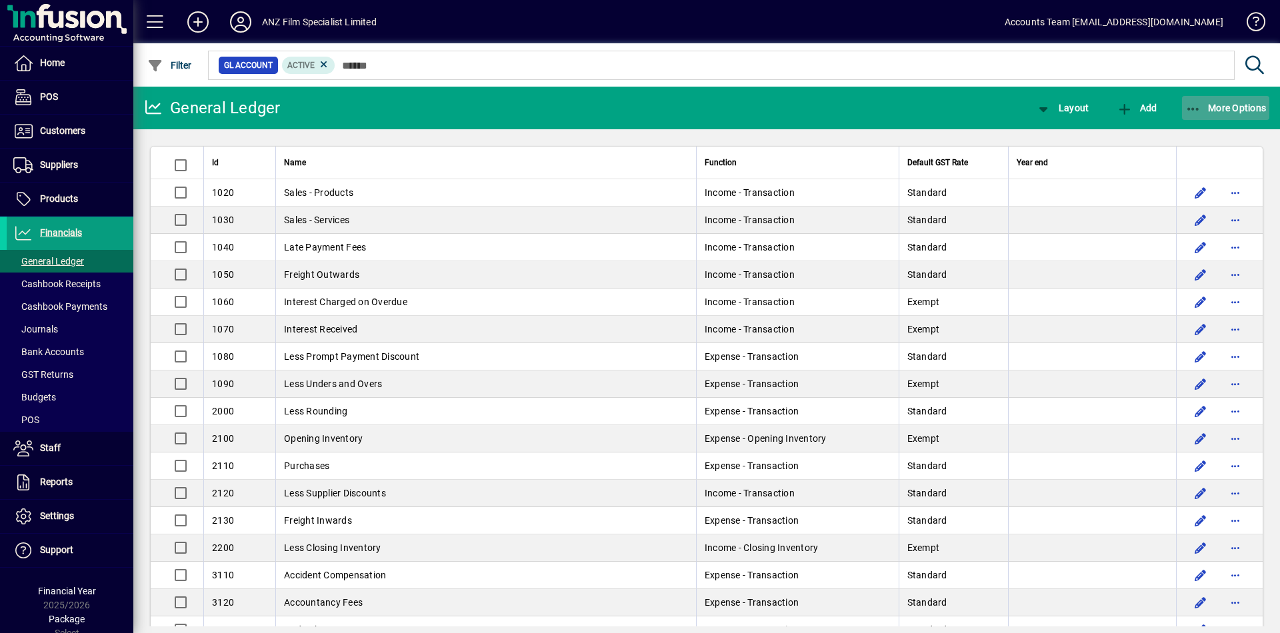
click at [1221, 109] on span "More Options" at bounding box center [1225, 108] width 81 height 11
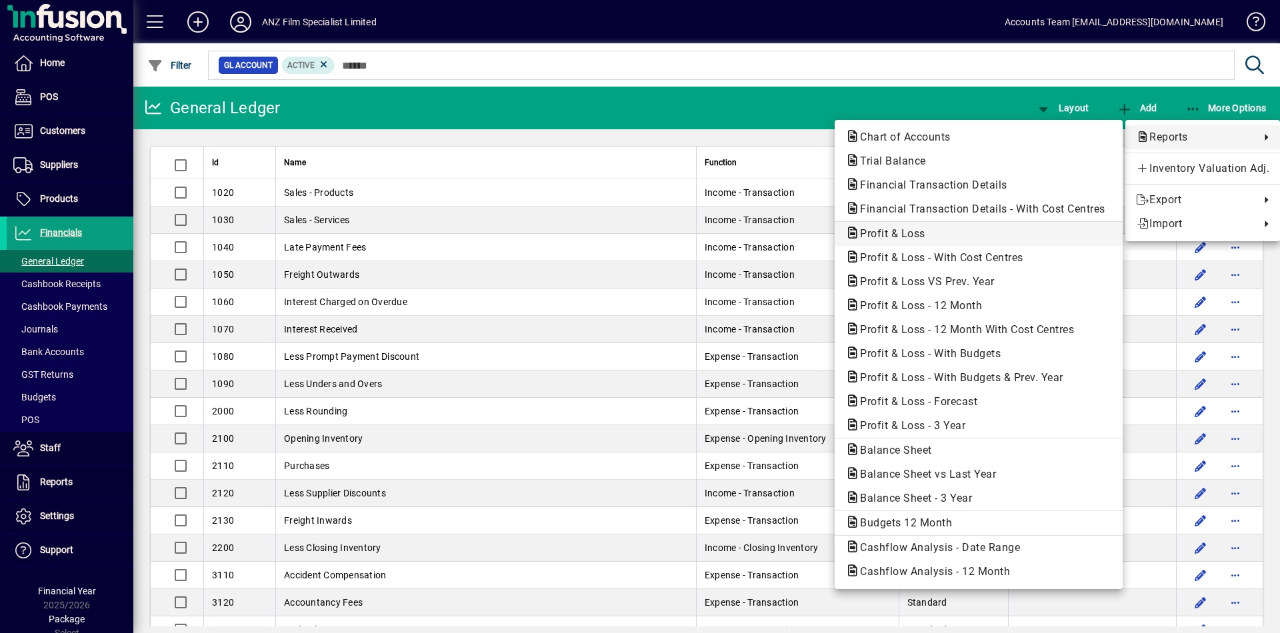
click at [932, 238] on span "Profit & Loss" at bounding box center [978, 234] width 267 height 16
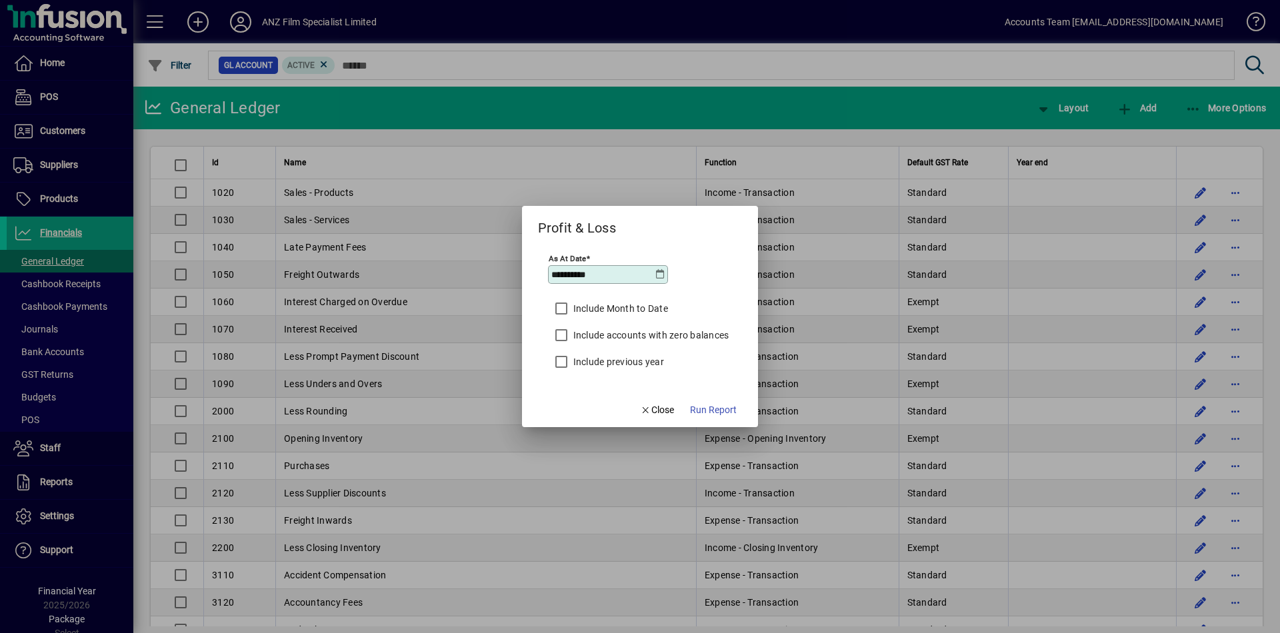
click at [661, 277] on icon at bounding box center [660, 274] width 11 height 11
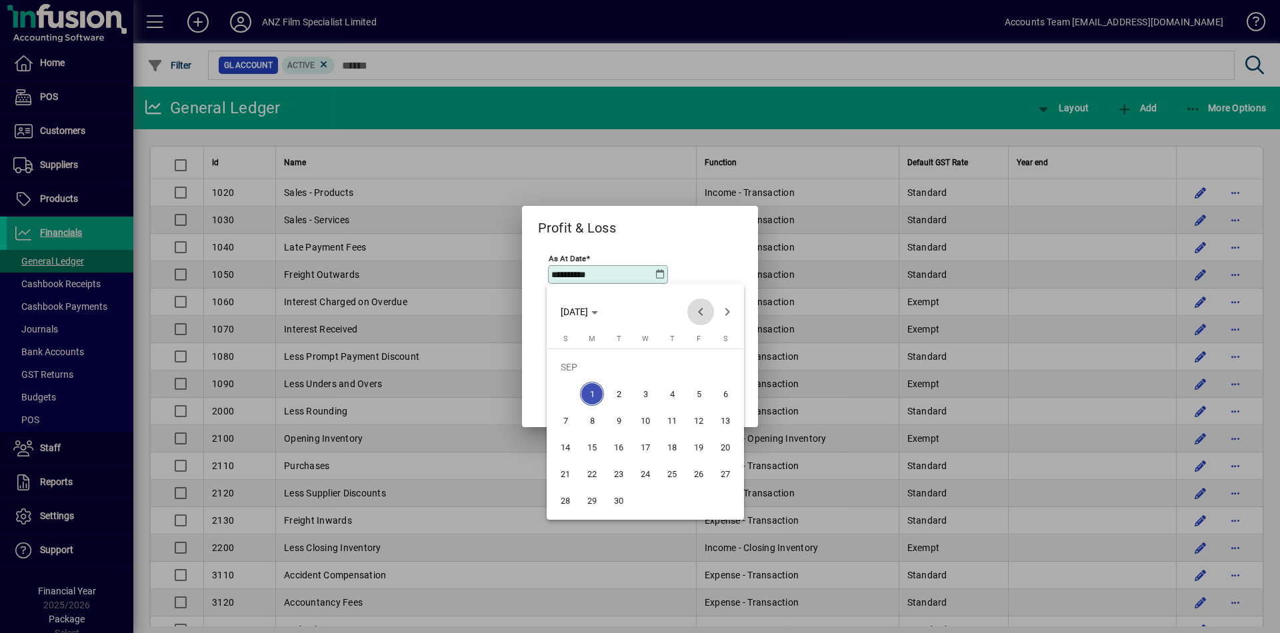
click at [697, 309] on span "Previous month" at bounding box center [700, 312] width 27 height 27
click at [594, 501] on span "30" at bounding box center [592, 501] width 24 height 24
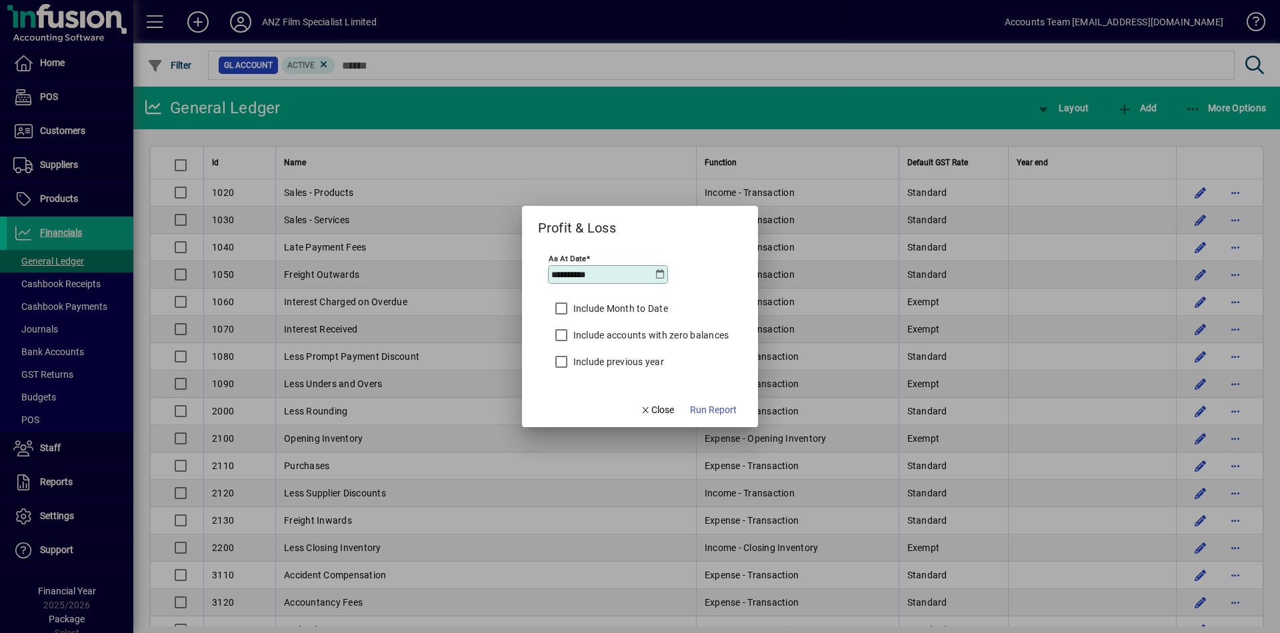
type input "**********"
click at [721, 415] on span "Run Report" at bounding box center [713, 410] width 47 height 14
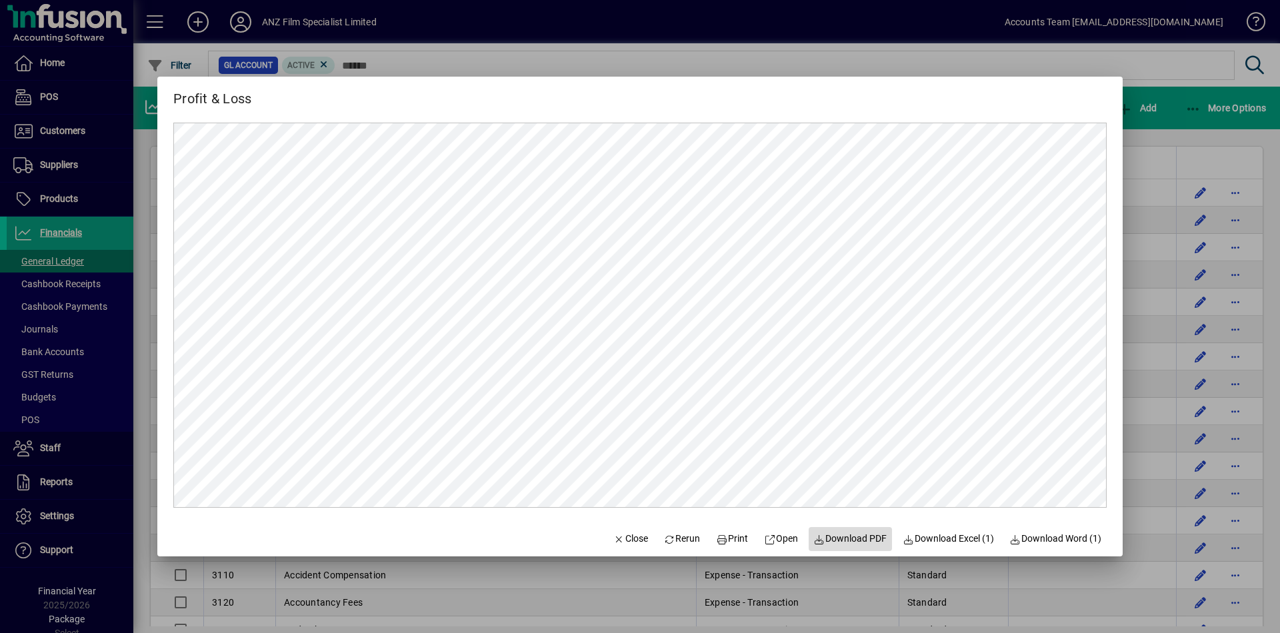
click at [858, 540] on span "Download PDF" at bounding box center [850, 539] width 73 height 14
click at [1245, 110] on div at bounding box center [640, 316] width 1280 height 633
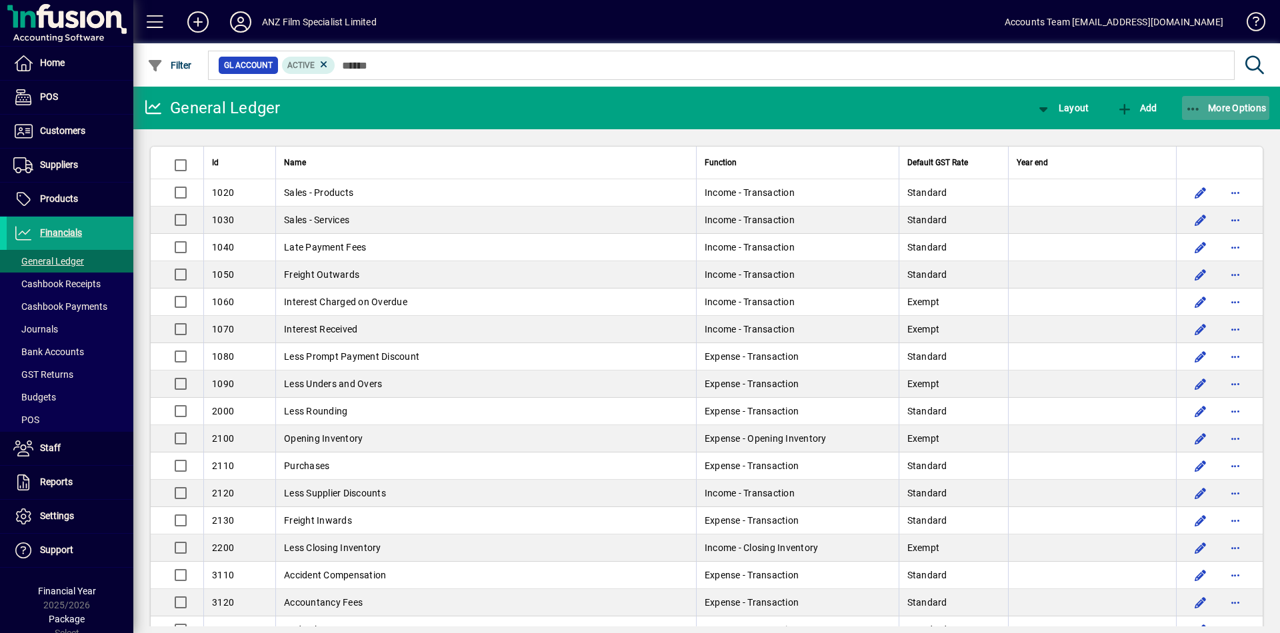
click at [1245, 110] on span "More Options" at bounding box center [1225, 108] width 81 height 11
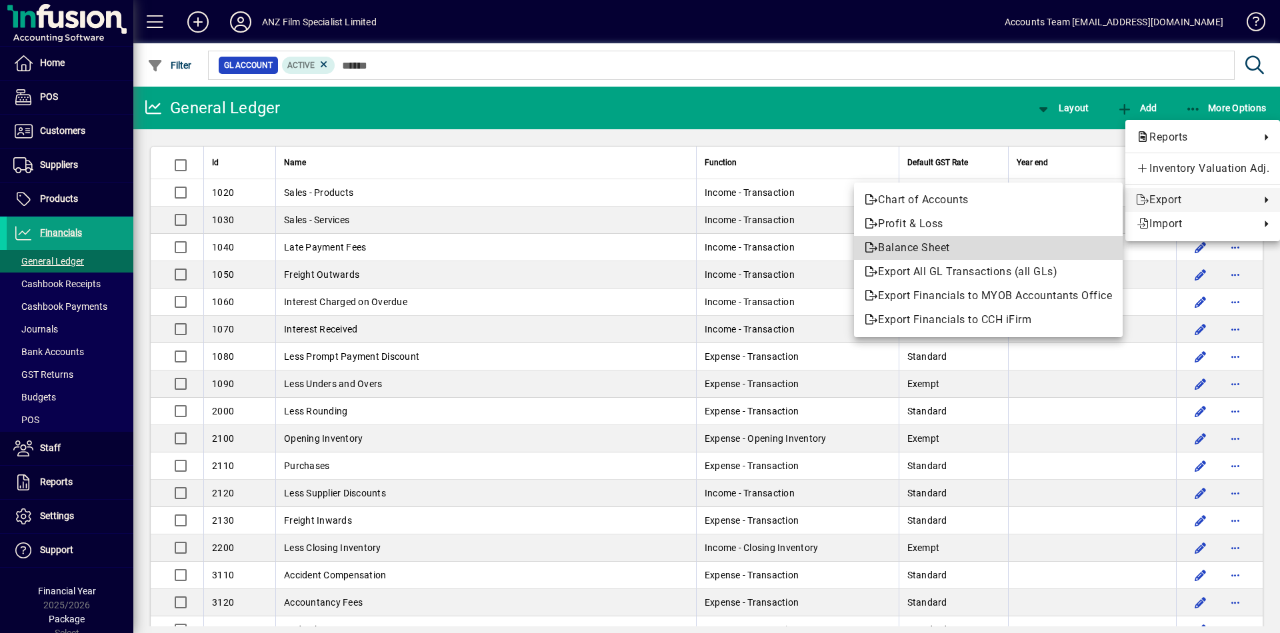
click at [897, 253] on span "Balance Sheet" at bounding box center [988, 248] width 247 height 16
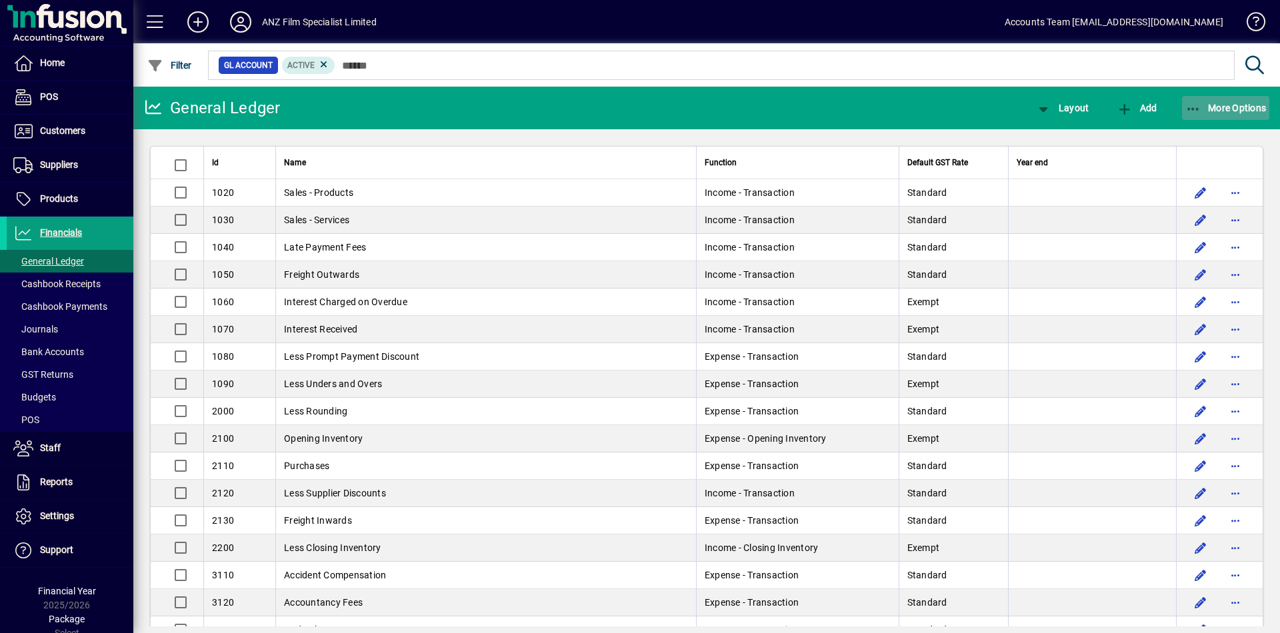
click at [1224, 106] on span "More Options" at bounding box center [1225, 108] width 81 height 11
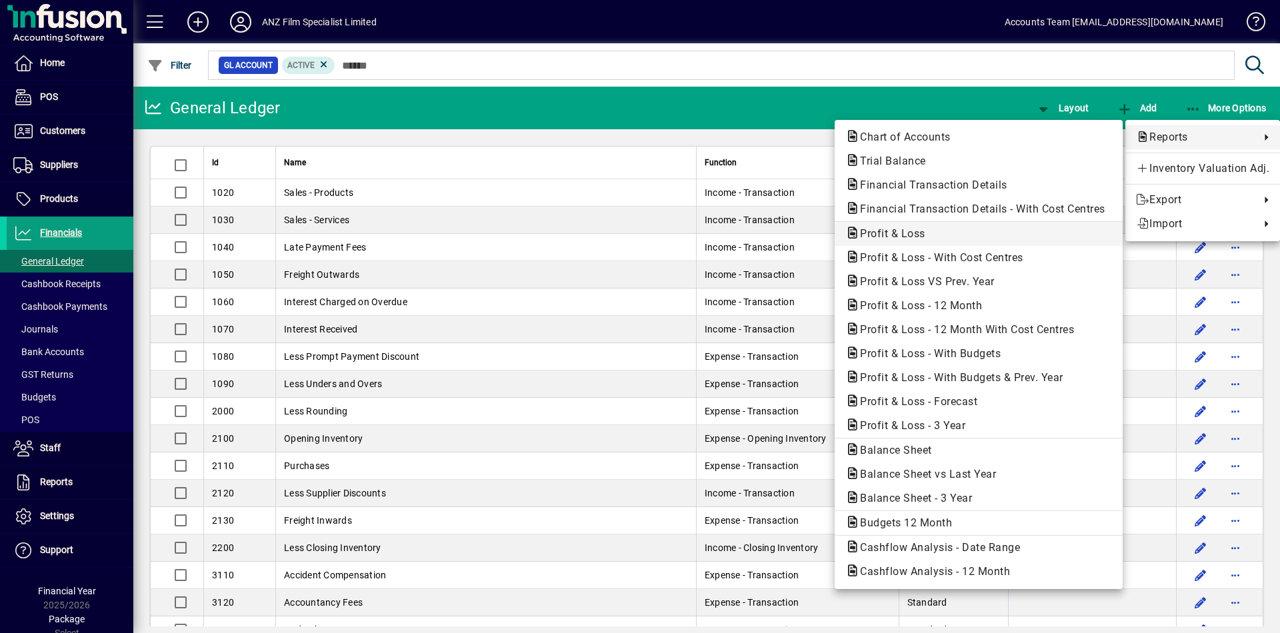
click at [912, 238] on span "Profit & Loss" at bounding box center [888, 233] width 87 height 13
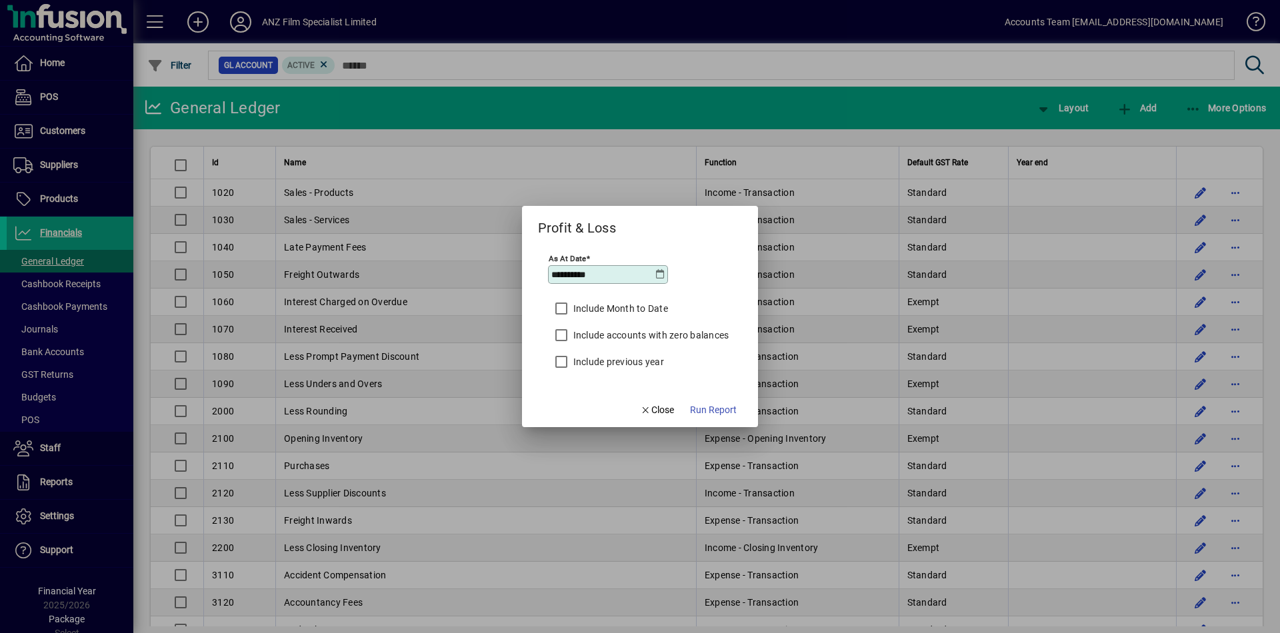
click at [655, 274] on icon at bounding box center [660, 274] width 11 height 11
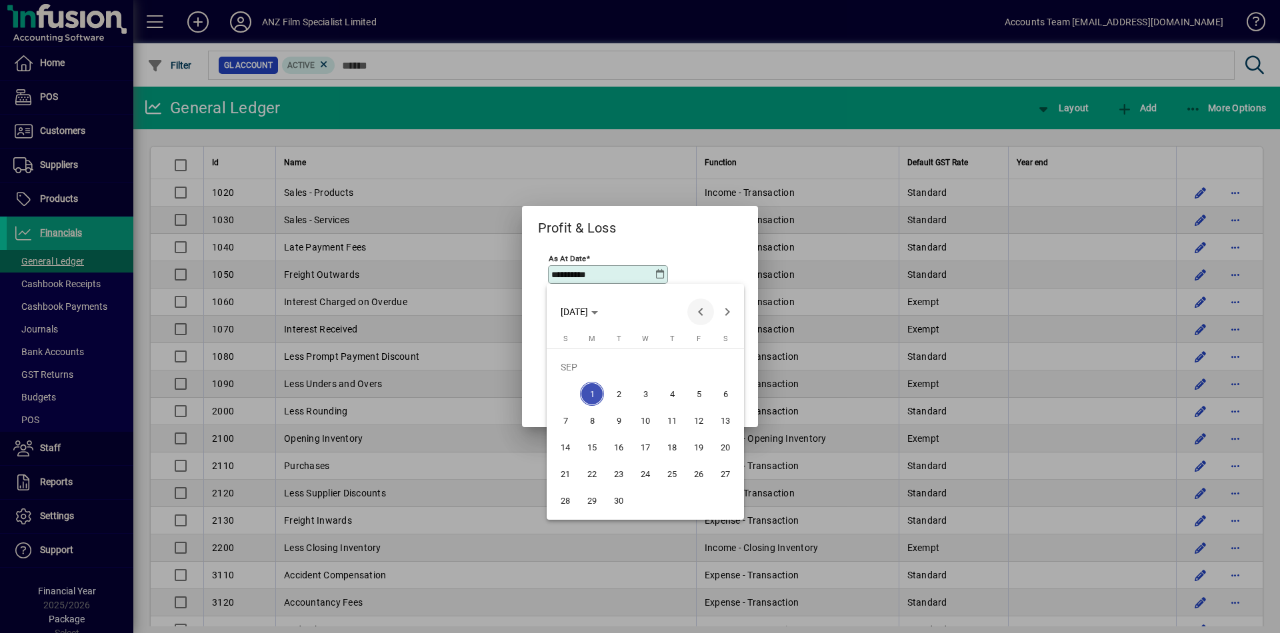
click at [695, 313] on span "Previous month" at bounding box center [700, 312] width 27 height 27
click at [593, 495] on span "30" at bounding box center [592, 501] width 24 height 24
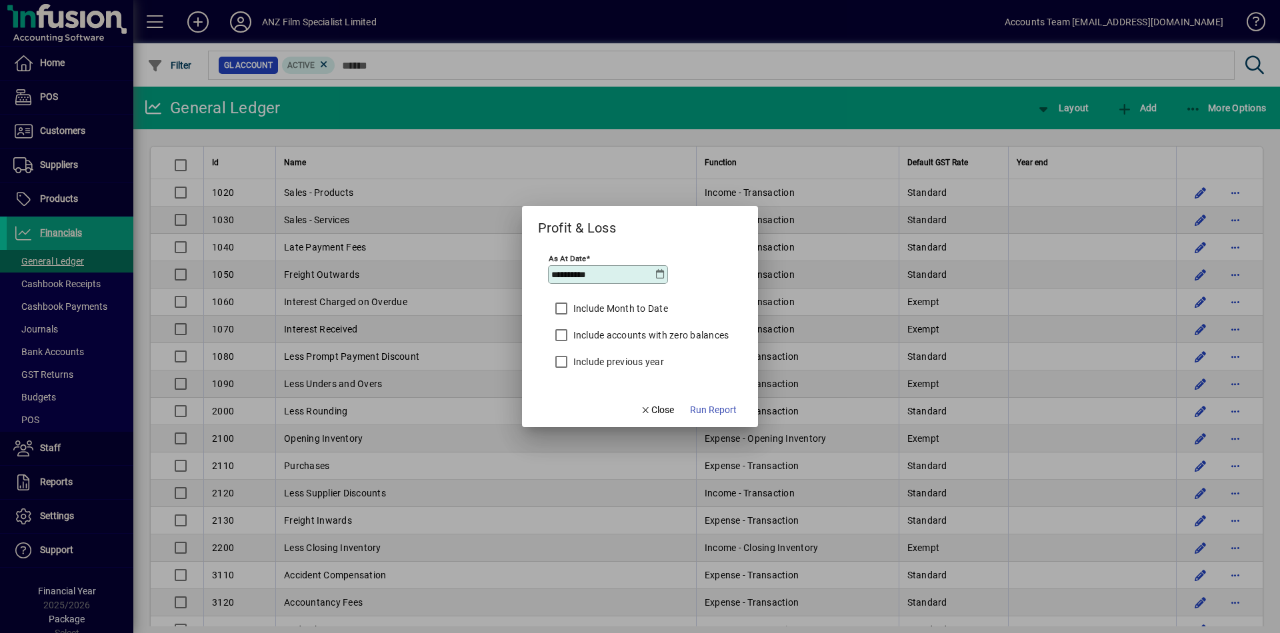
type input "**********"
click at [719, 403] on span "Run Report" at bounding box center [713, 410] width 47 height 14
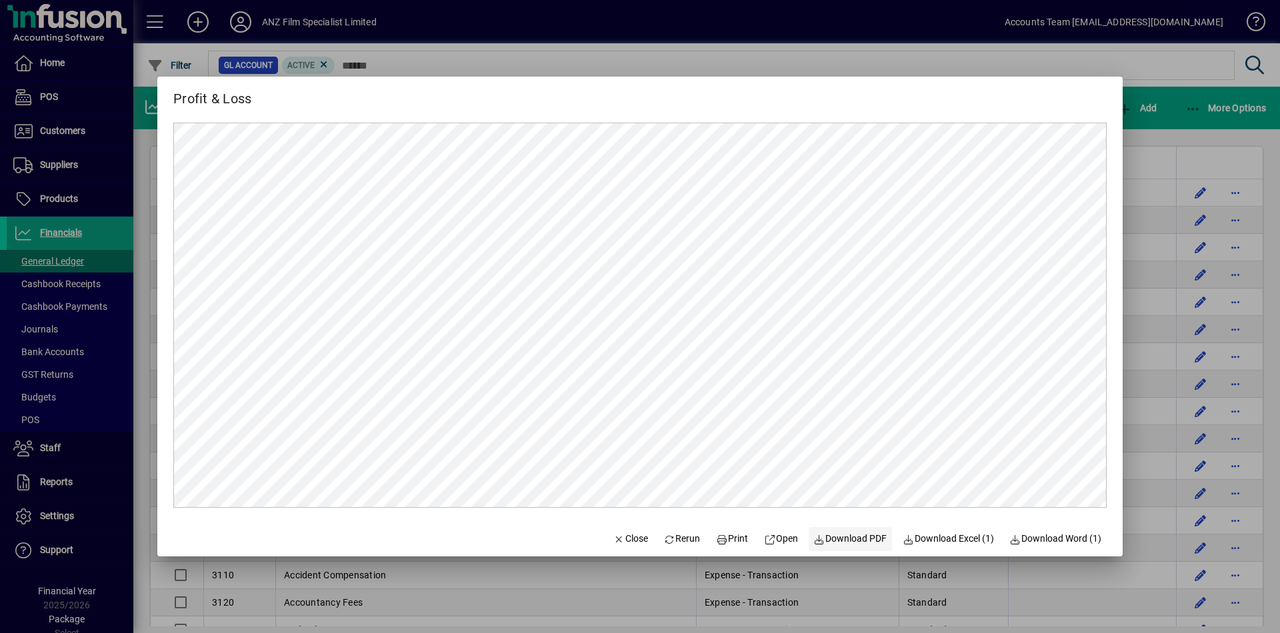
click at [855, 540] on span "Download PDF" at bounding box center [850, 539] width 73 height 14
click at [1233, 107] on div at bounding box center [640, 316] width 1280 height 633
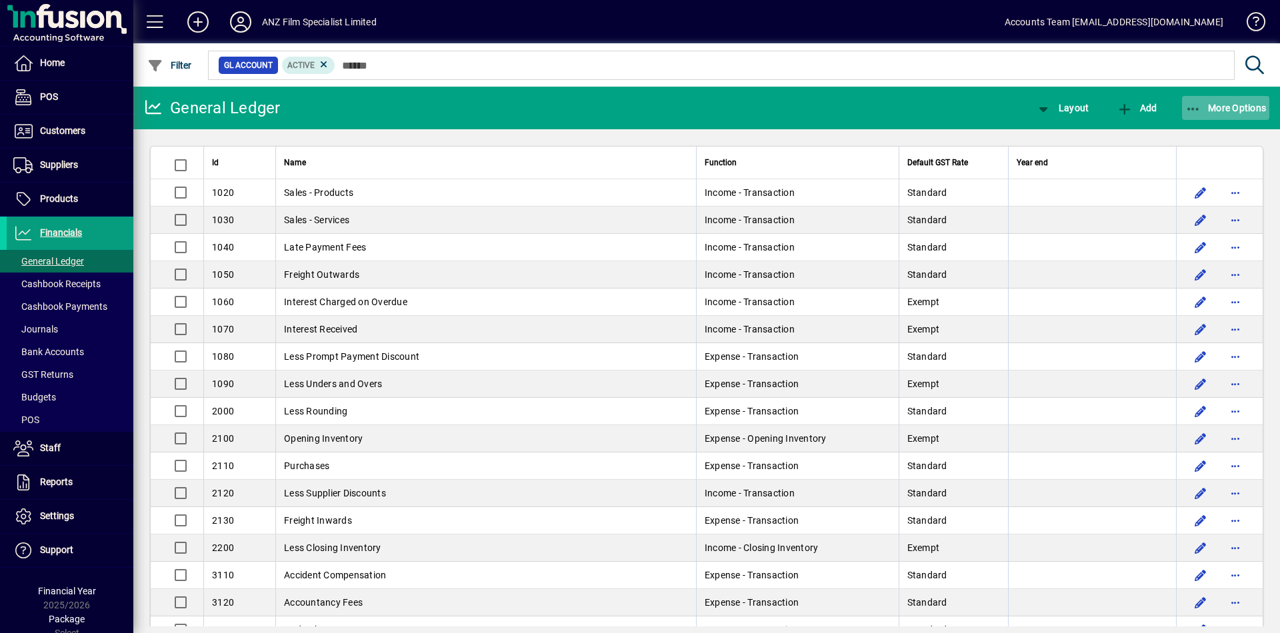
click at [1197, 109] on icon "button" at bounding box center [1193, 109] width 17 height 13
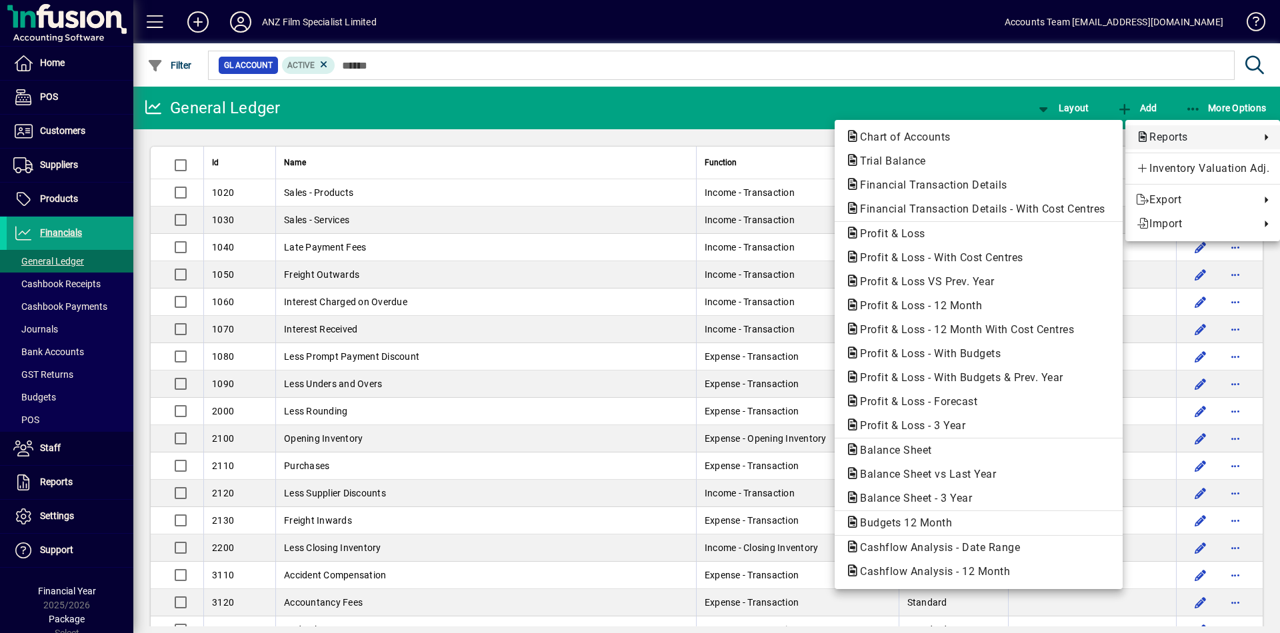
click at [1169, 140] on span "Reports" at bounding box center [1194, 137] width 117 height 16
click at [865, 452] on span "Balance Sheet" at bounding box center [891, 450] width 93 height 13
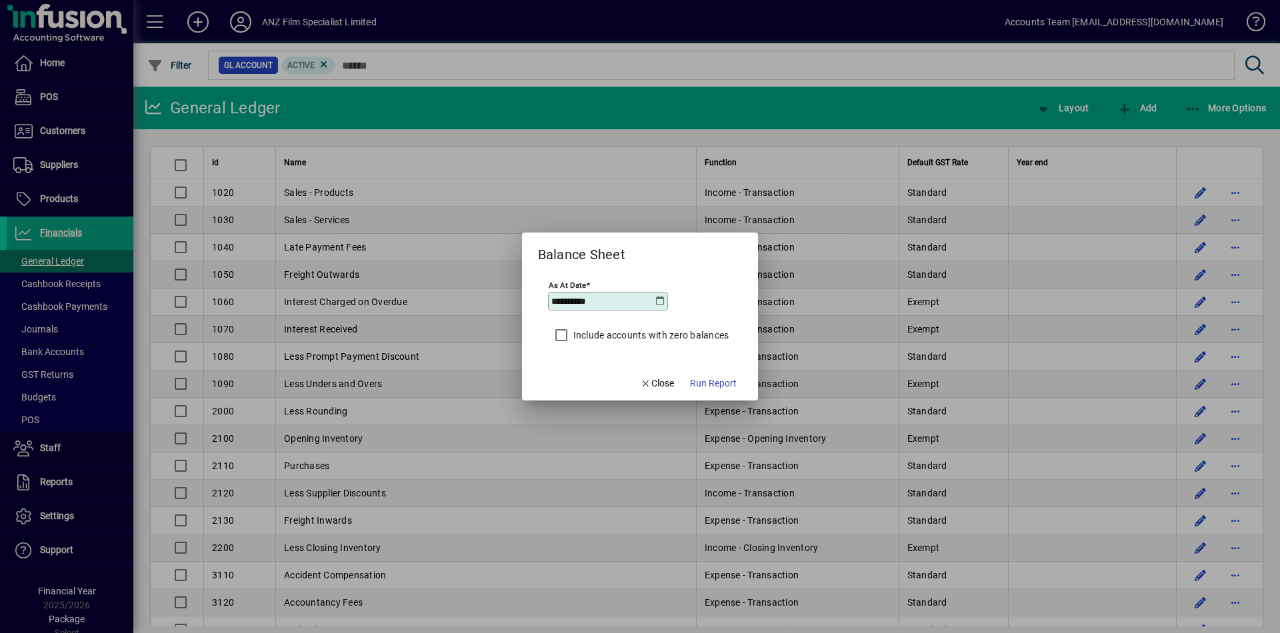
click at [660, 300] on icon at bounding box center [660, 301] width 11 height 11
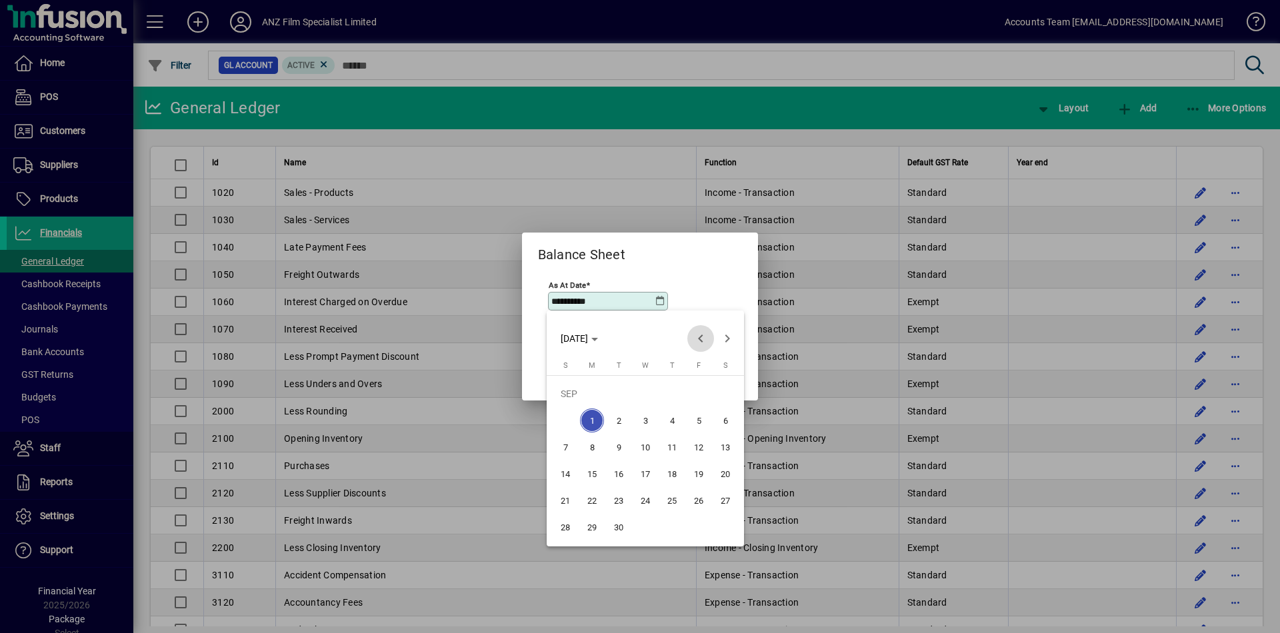
click at [697, 342] on span "Previous month" at bounding box center [700, 338] width 27 height 27
click at [597, 527] on span "30" at bounding box center [592, 527] width 24 height 24
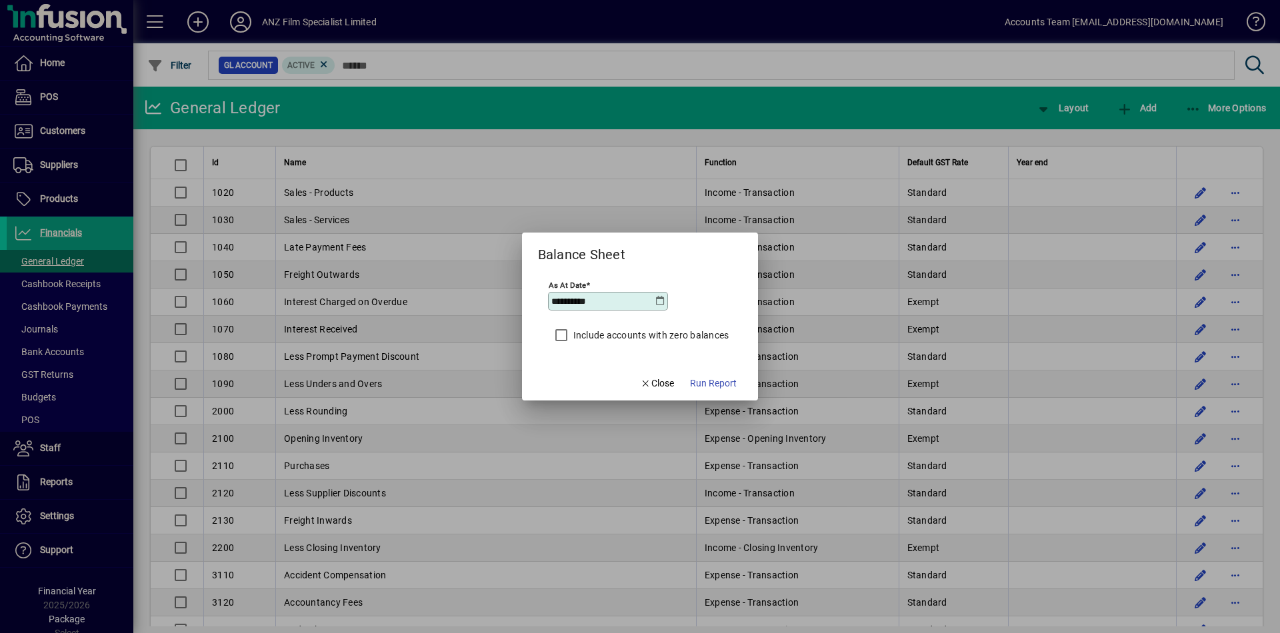
type input "**********"
click at [735, 382] on span "Run Report" at bounding box center [713, 384] width 47 height 14
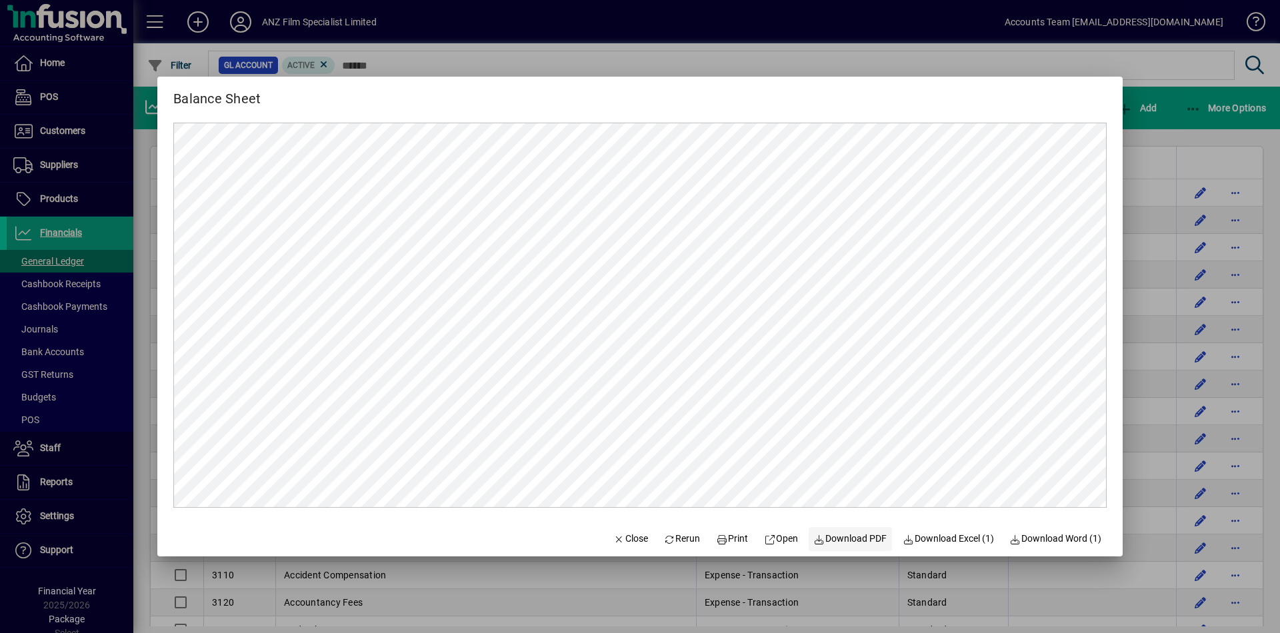
click at [842, 539] on span "Download PDF" at bounding box center [850, 539] width 73 height 14
click at [1203, 147] on div at bounding box center [640, 316] width 1280 height 633
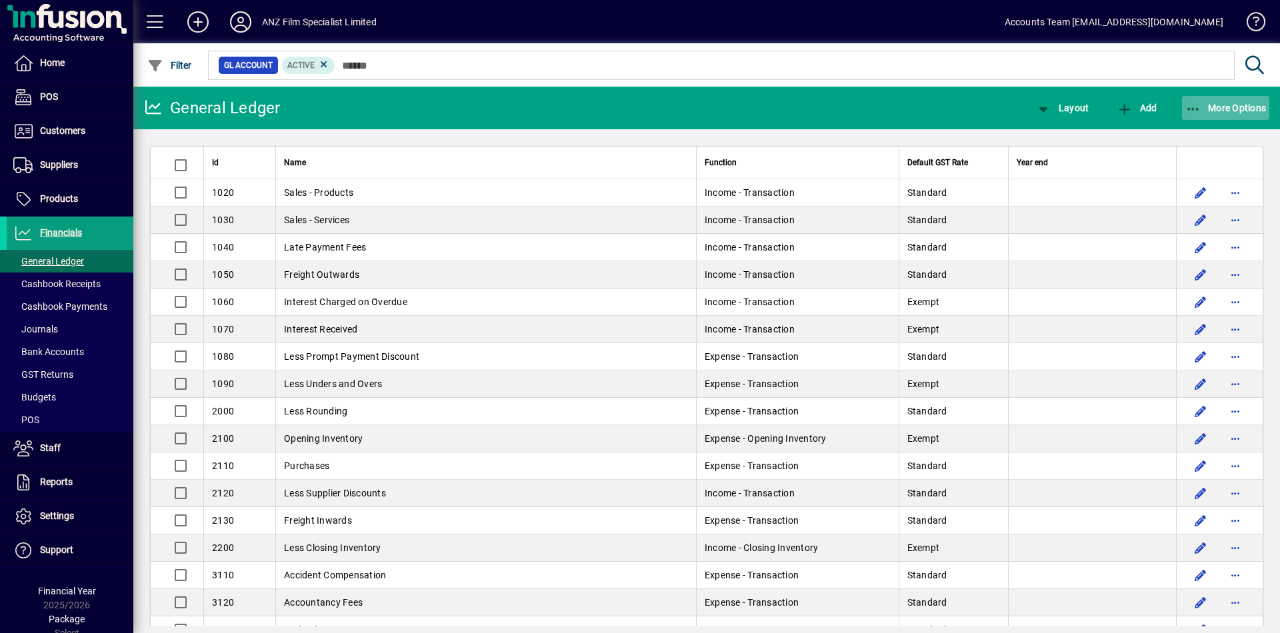
click at [1196, 107] on icon "button" at bounding box center [1193, 109] width 17 height 13
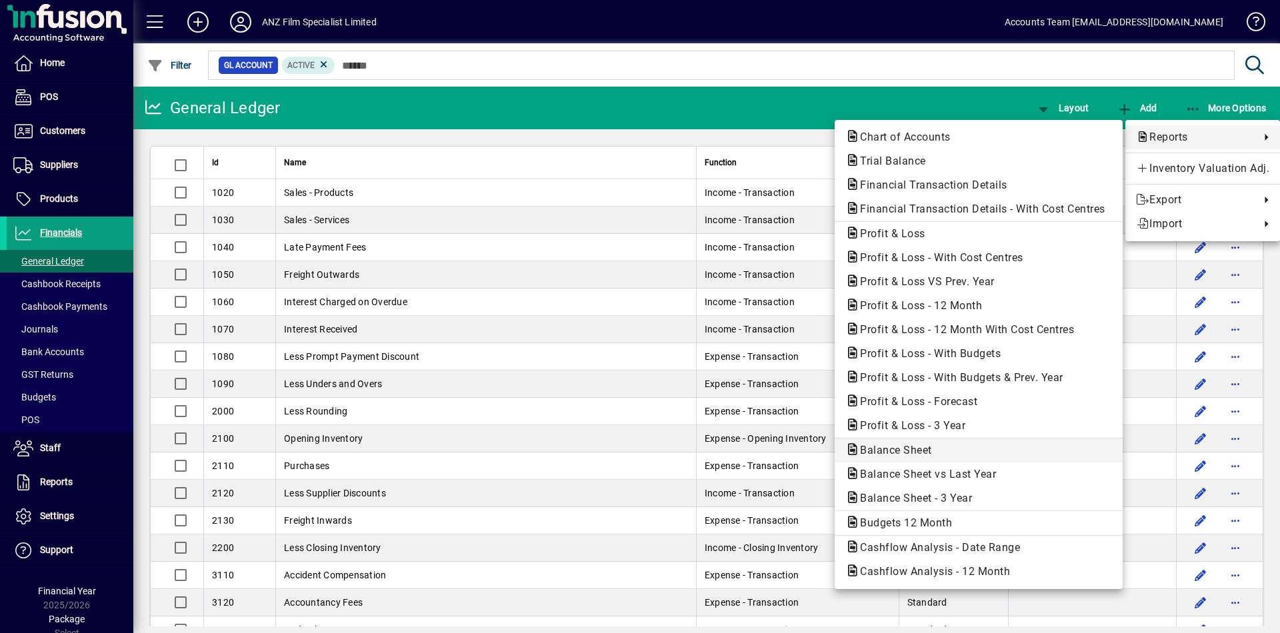
click at [882, 452] on span "Balance Sheet" at bounding box center [891, 450] width 93 height 13
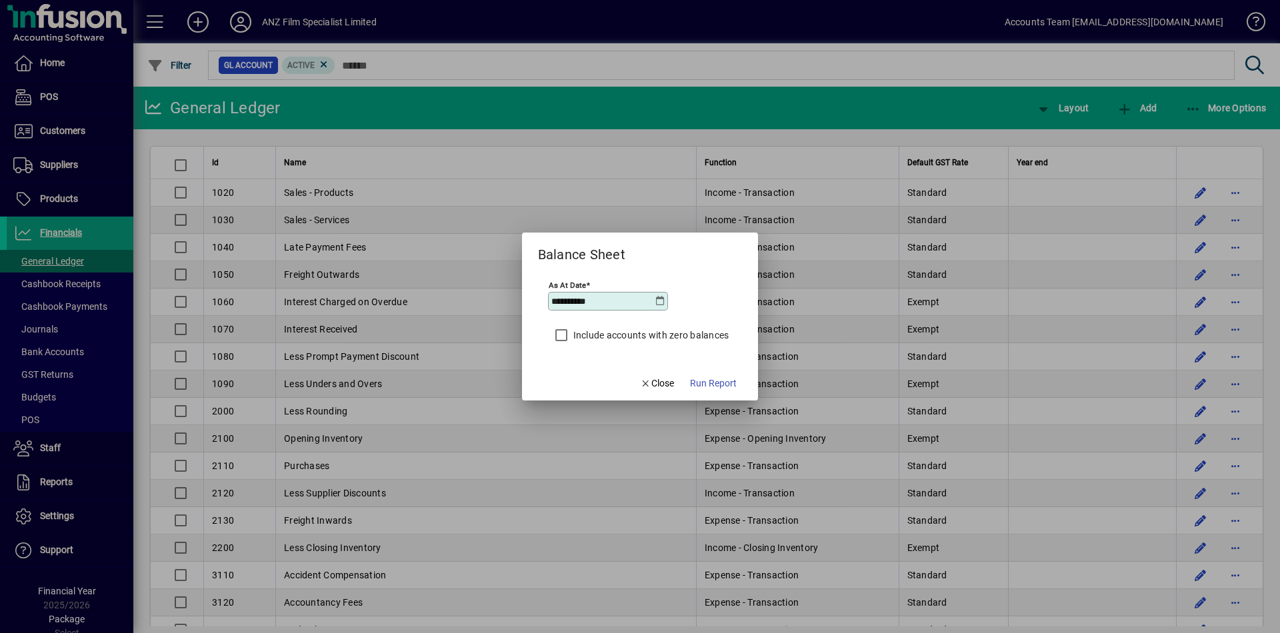
click at [657, 301] on icon at bounding box center [660, 301] width 11 height 11
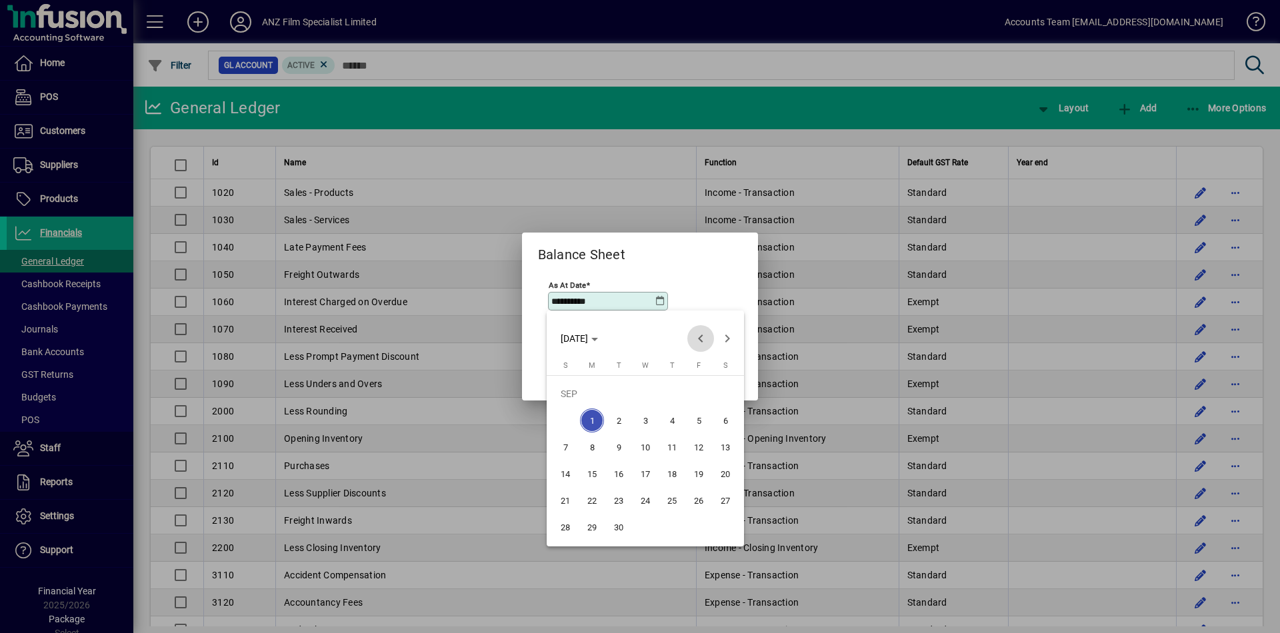
click at [699, 339] on span "Previous month" at bounding box center [700, 338] width 27 height 27
click at [670, 533] on span "31" at bounding box center [672, 527] width 24 height 24
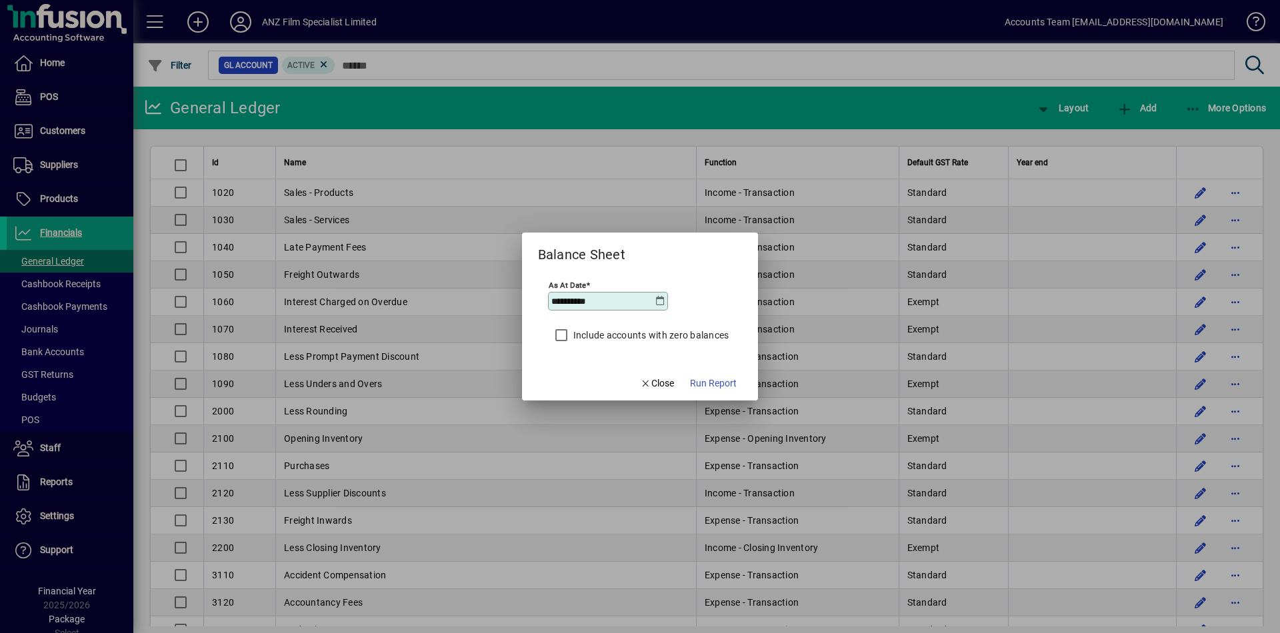
type input "**********"
click at [722, 375] on span "button" at bounding box center [713, 383] width 57 height 32
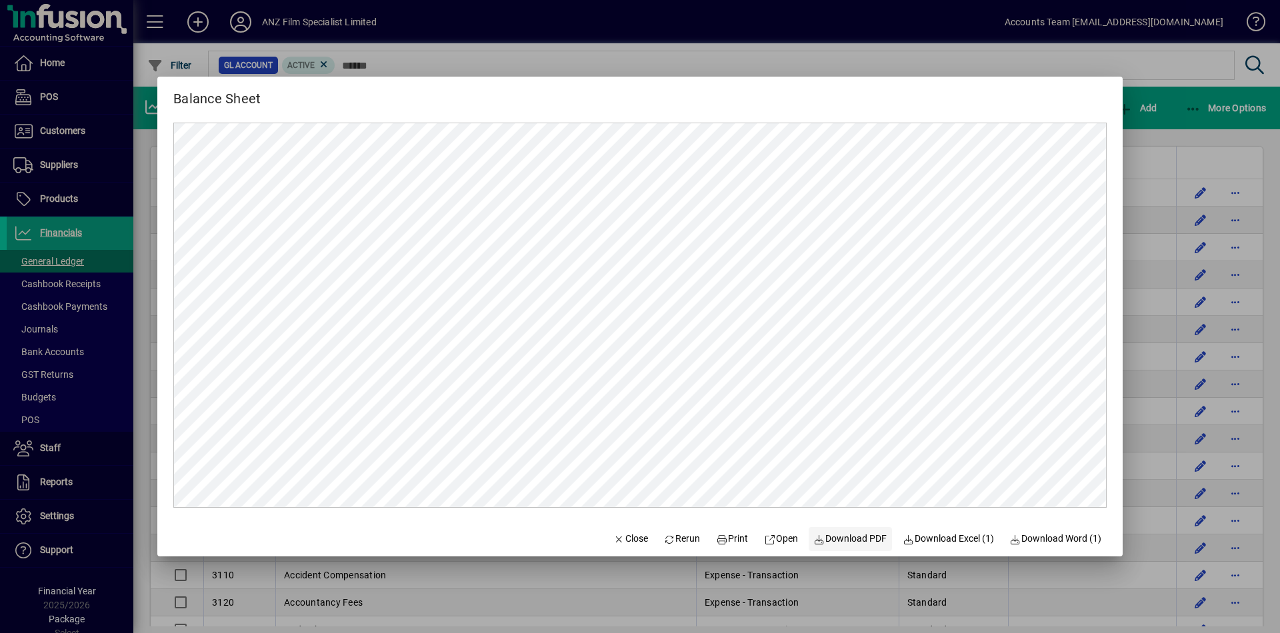
click at [864, 536] on span "Download PDF" at bounding box center [850, 539] width 73 height 14
click at [855, 541] on span "Download PDF" at bounding box center [850, 539] width 73 height 14
click at [1203, 109] on div at bounding box center [640, 316] width 1280 height 633
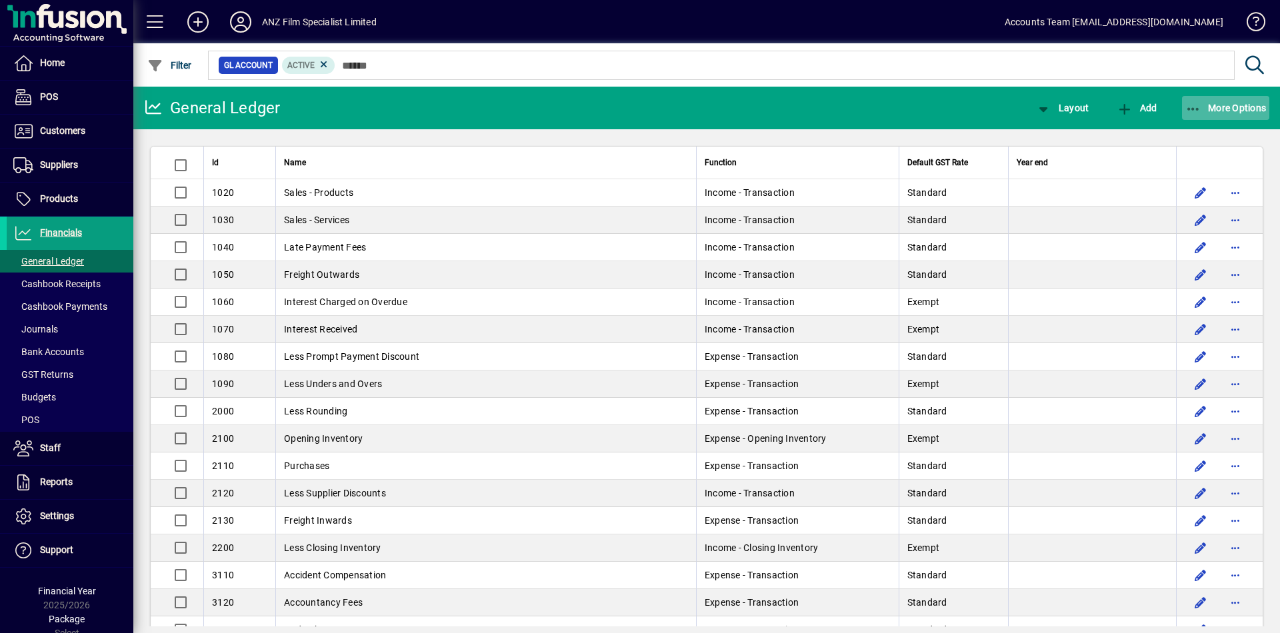
click at [1199, 110] on icon "button" at bounding box center [1193, 109] width 17 height 13
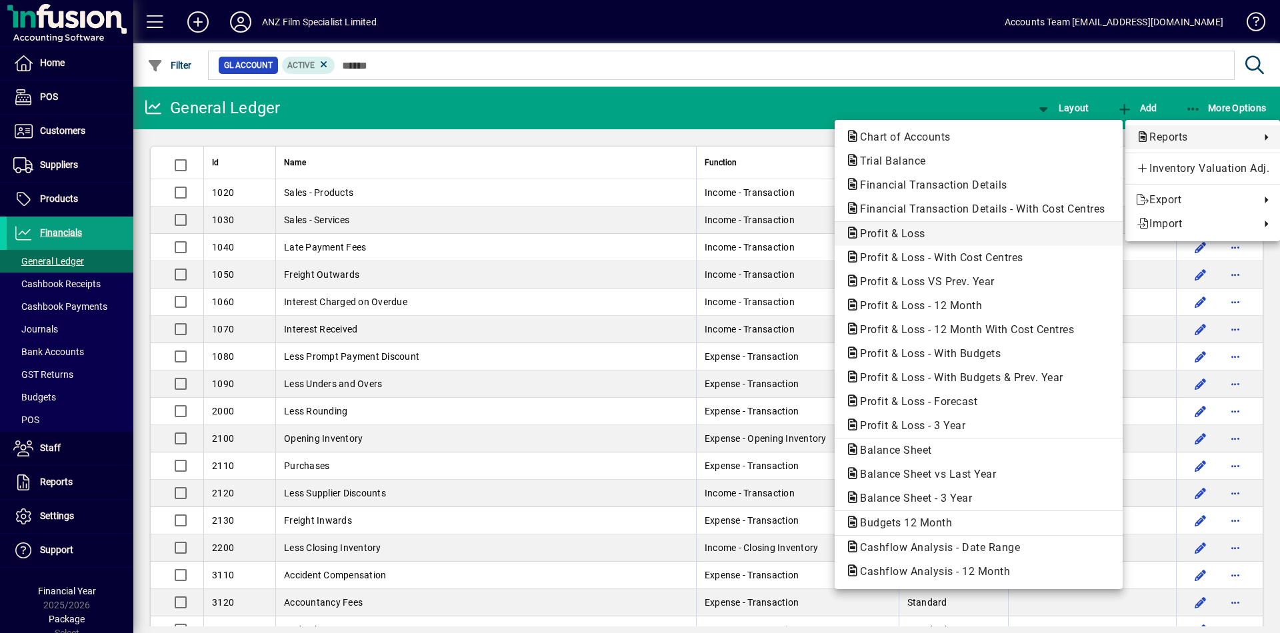
click at [945, 231] on span "Profit & Loss" at bounding box center [978, 234] width 267 height 16
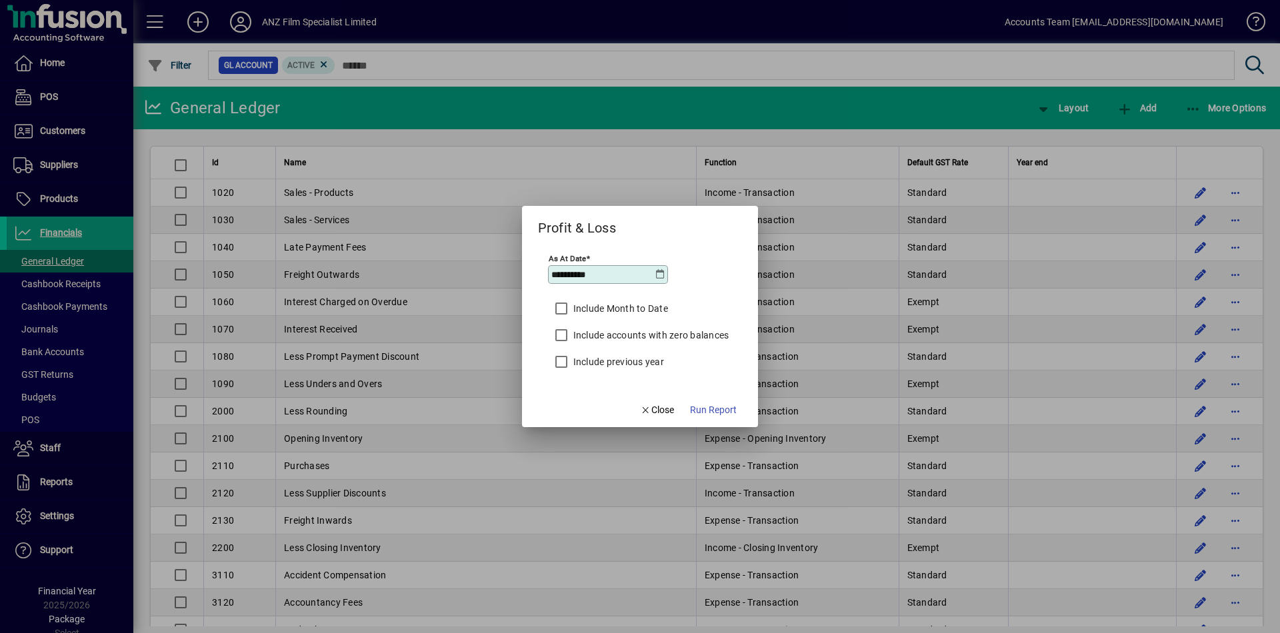
click at [657, 275] on icon at bounding box center [660, 274] width 11 height 11
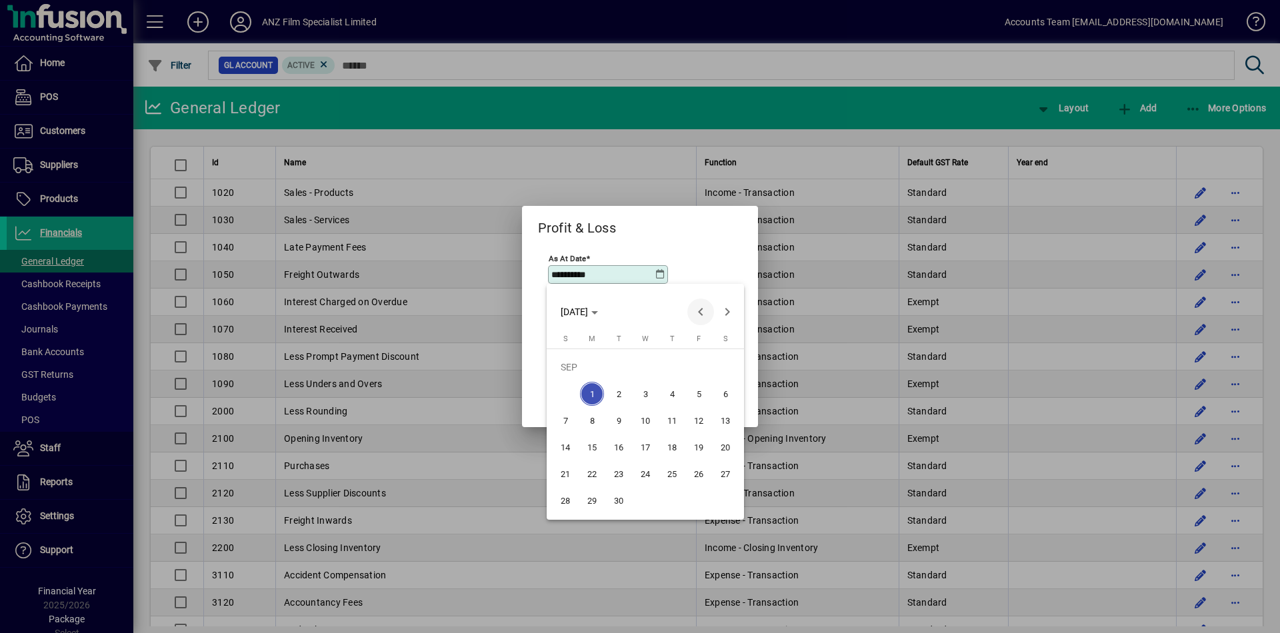
click at [701, 315] on span "Previous month" at bounding box center [700, 312] width 27 height 27
click at [677, 507] on span "31" at bounding box center [672, 501] width 24 height 24
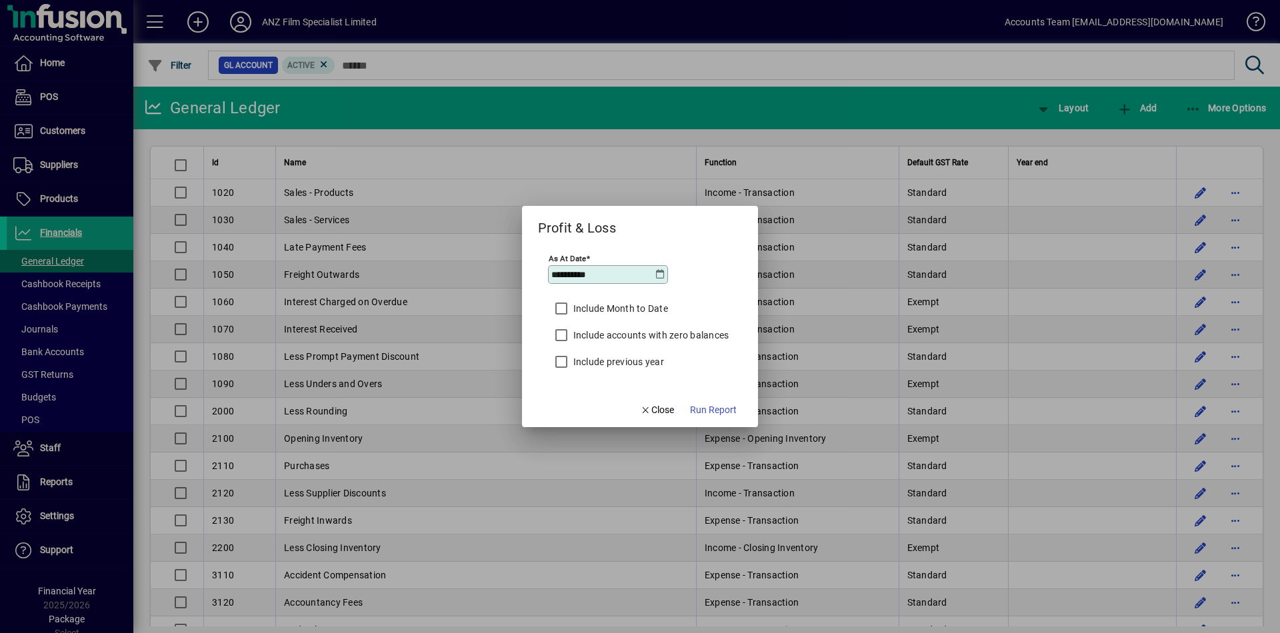
type input "**********"
click at [718, 404] on span "Run Report" at bounding box center [713, 410] width 47 height 14
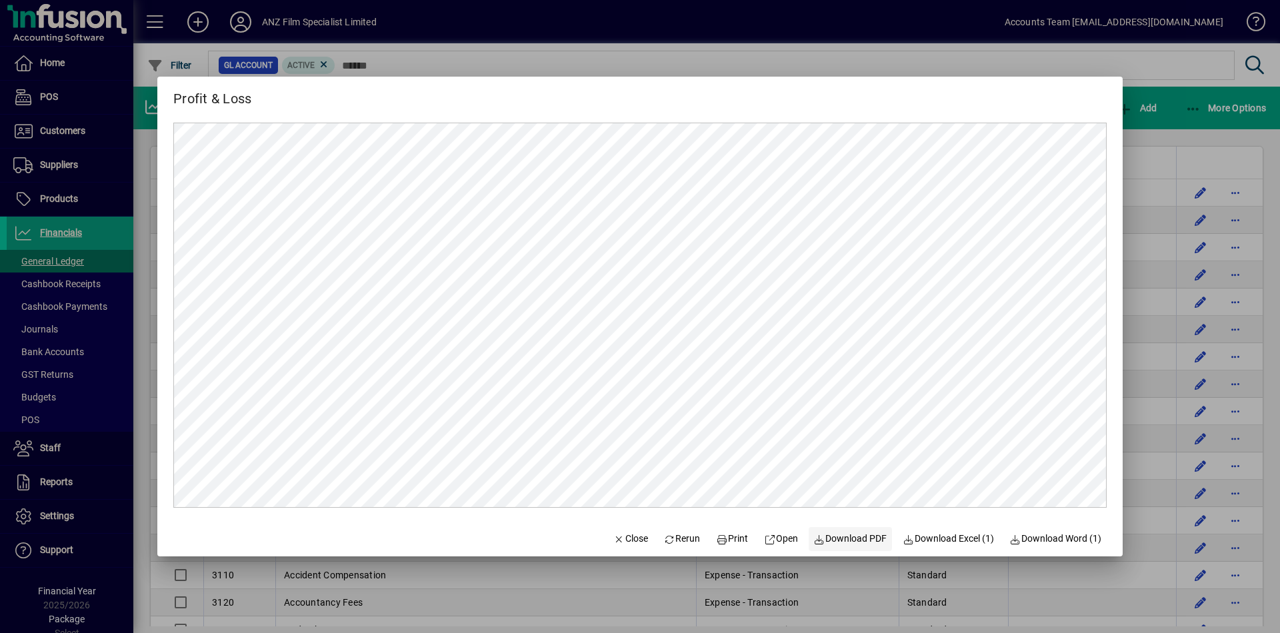
click at [830, 538] on span "Download PDF" at bounding box center [850, 539] width 73 height 14
click at [1183, 149] on div at bounding box center [640, 316] width 1280 height 633
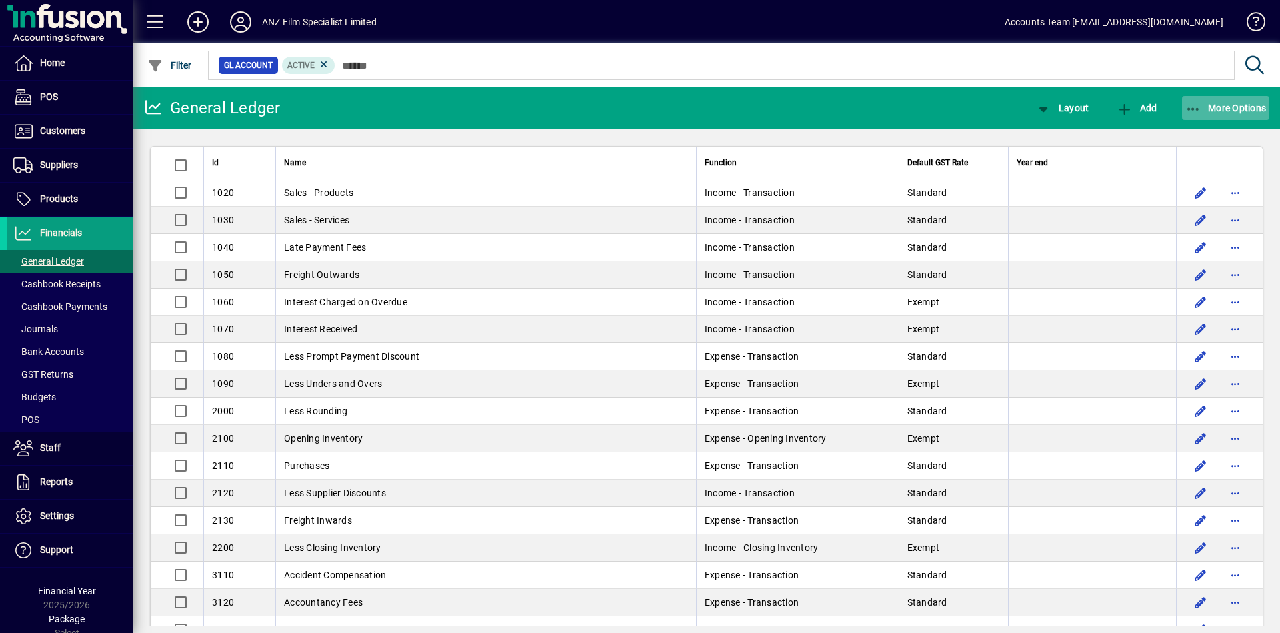
click at [1195, 107] on icon "button" at bounding box center [1193, 109] width 17 height 13
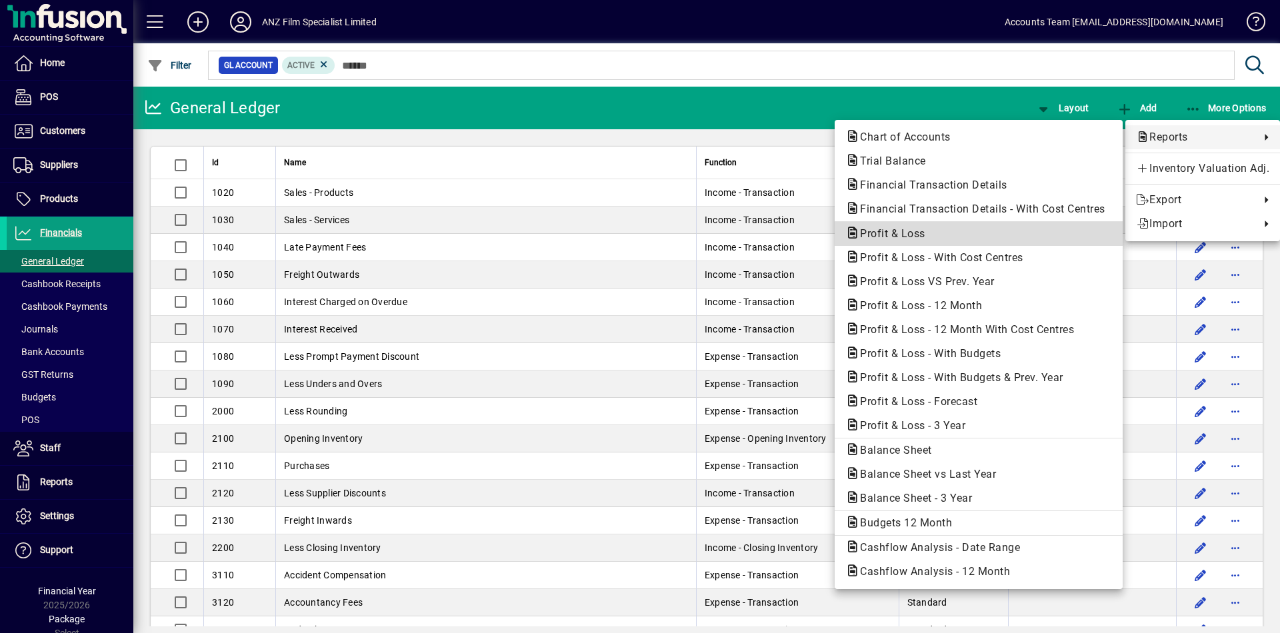
click at [919, 236] on span "Profit & Loss" at bounding box center [888, 233] width 87 height 13
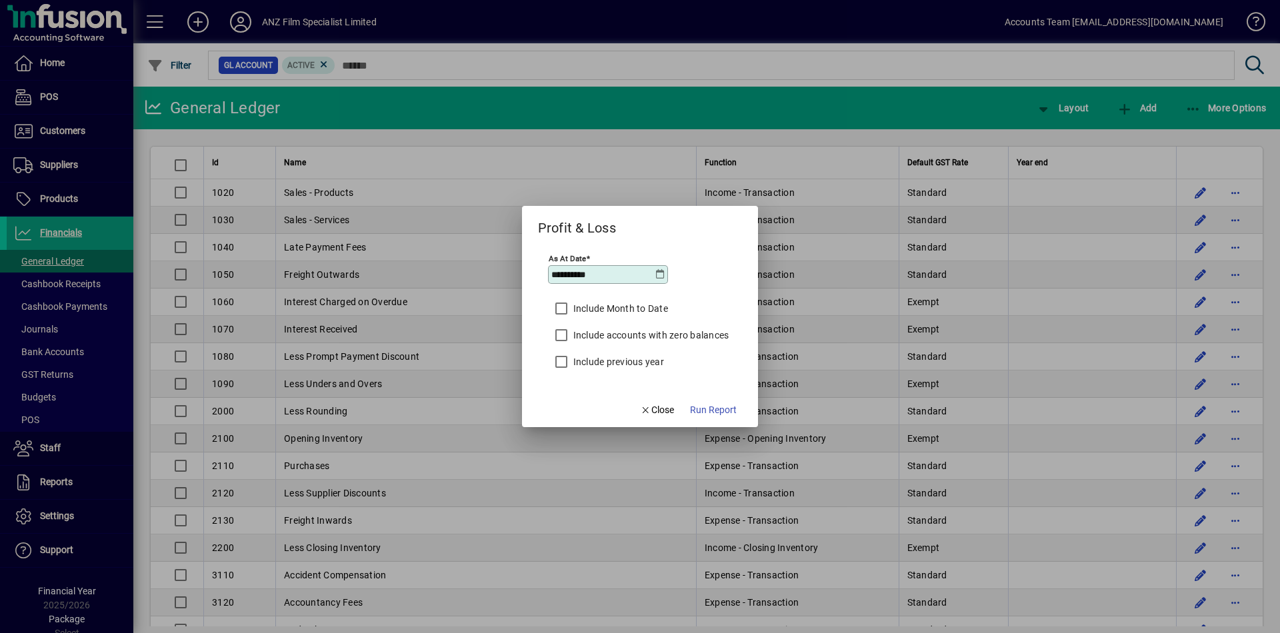
click at [656, 274] on icon at bounding box center [660, 274] width 11 height 11
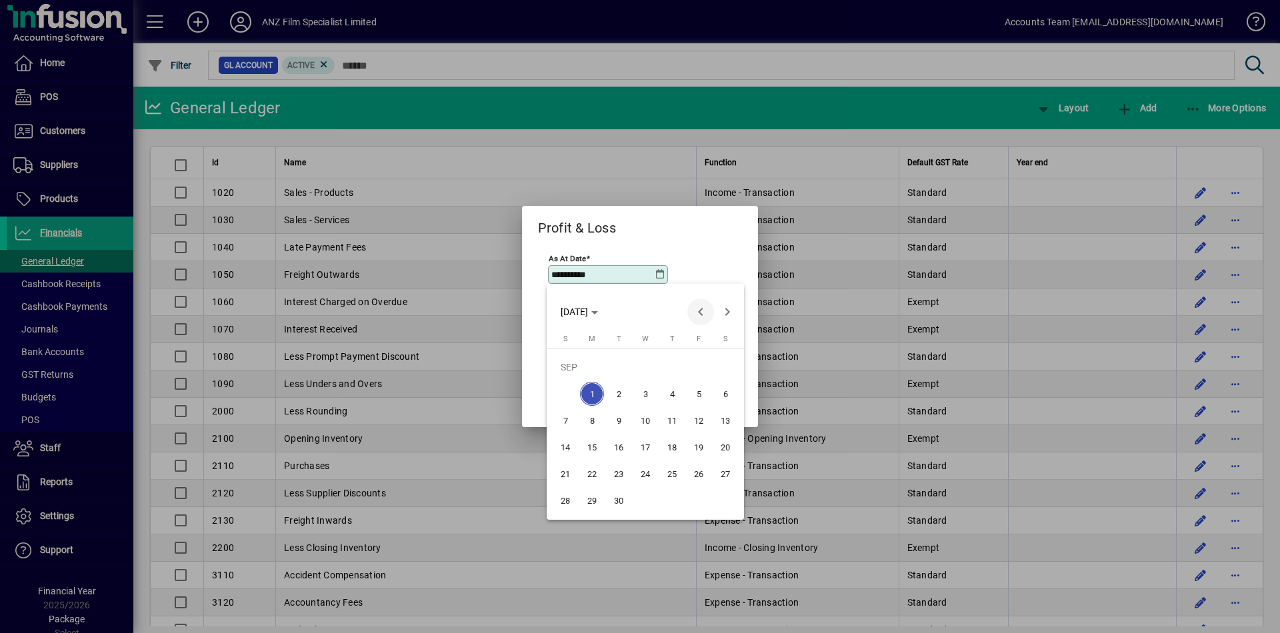
click at [696, 314] on span "Previous month" at bounding box center [700, 312] width 27 height 27
click at [593, 505] on span "30" at bounding box center [592, 501] width 24 height 24
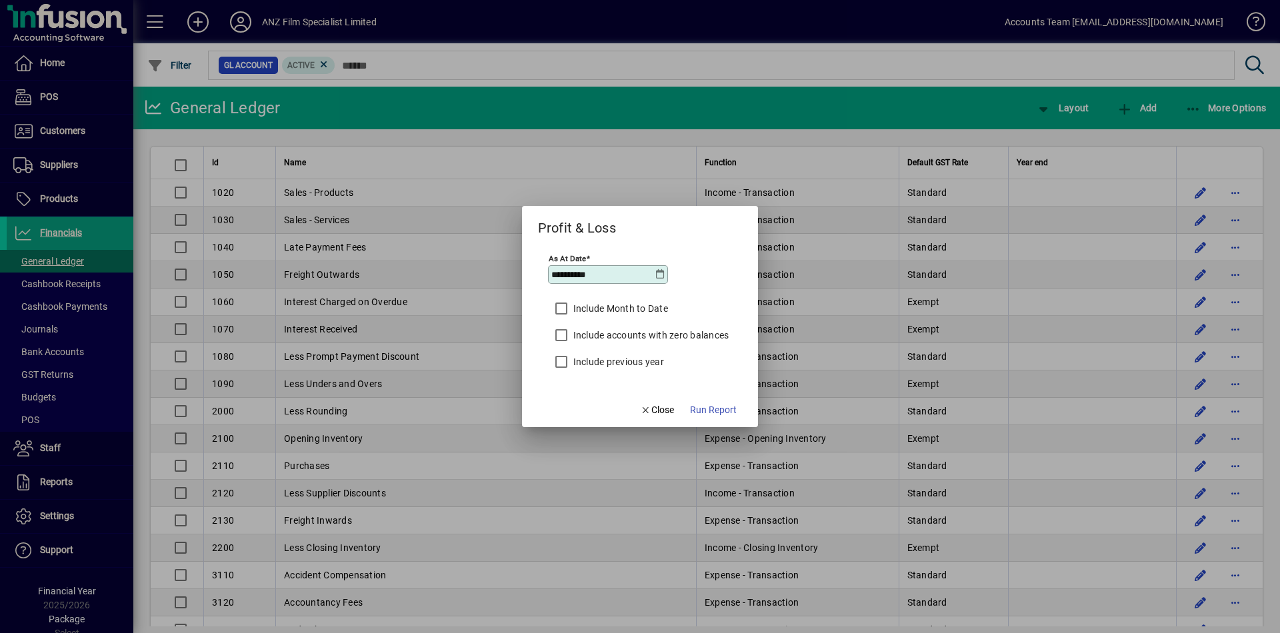
type input "**********"
click at [726, 405] on span "Run Report" at bounding box center [713, 410] width 47 height 14
